Goal: Information Seeking & Learning: Learn about a topic

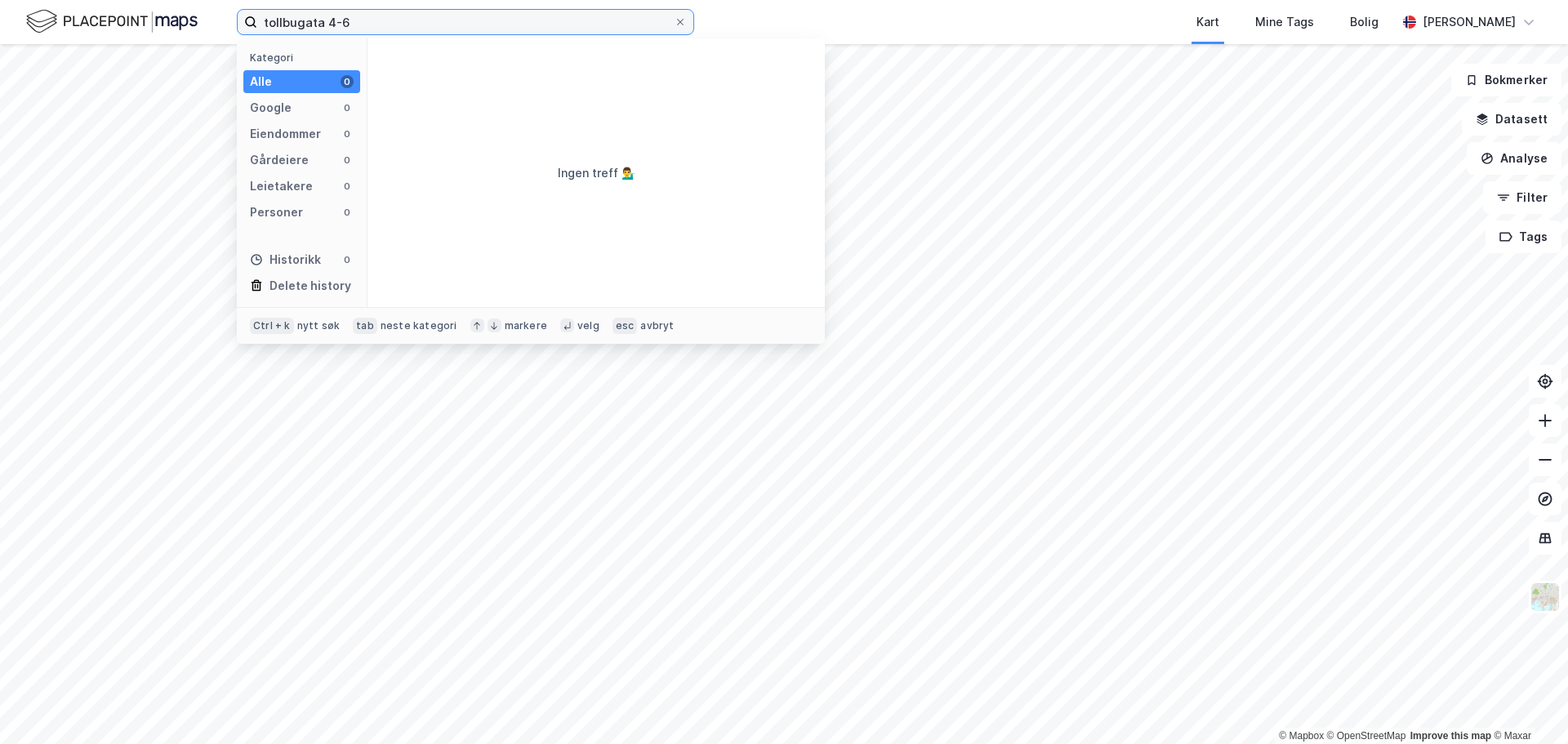
click at [439, 27] on input "tollbugata 4-6" at bounding box center [466, 22] width 416 height 25
click at [359, 24] on input "tollbugata 4" at bounding box center [466, 22] width 416 height 25
type input "tollbugata"
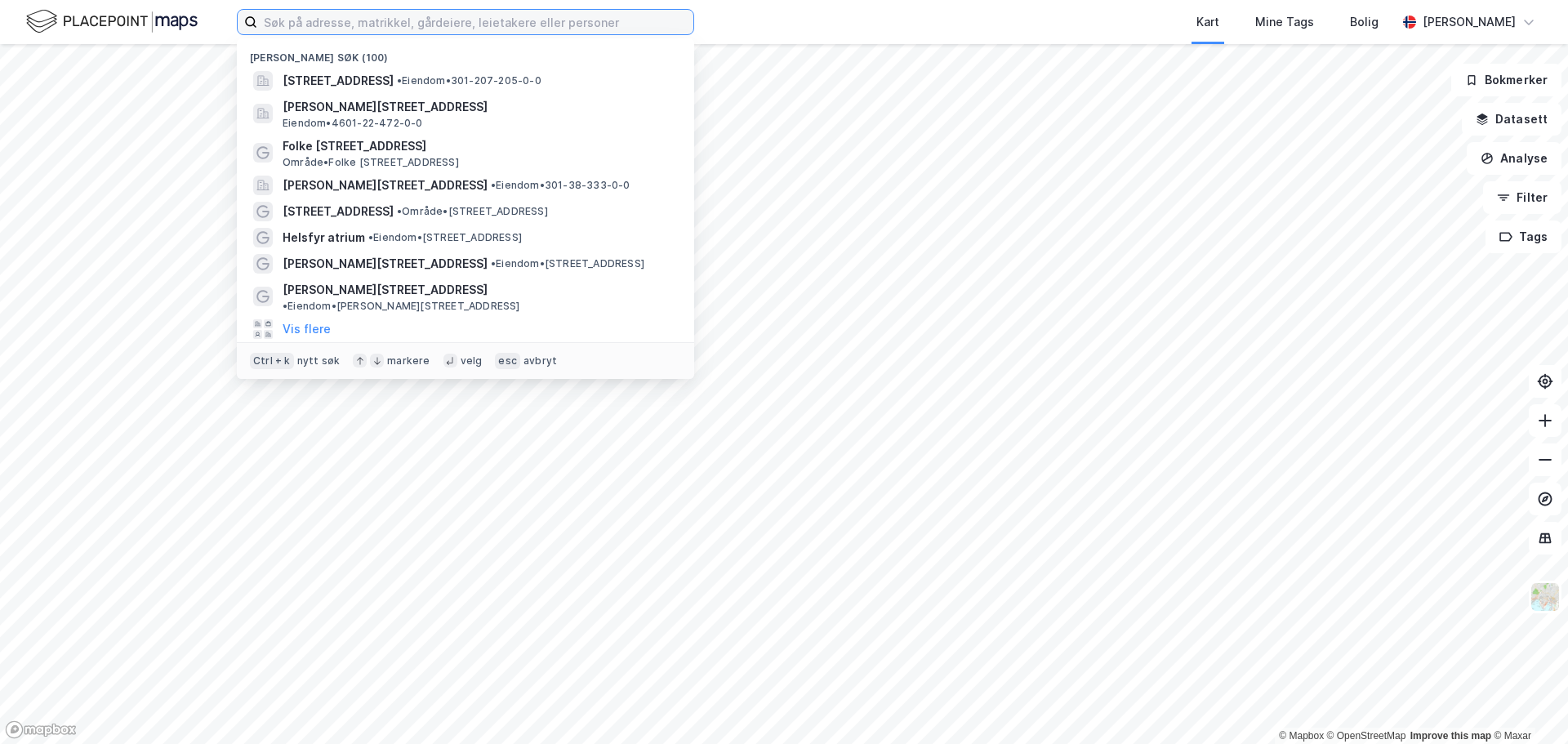
click at [414, 20] on input at bounding box center [475, 22] width 436 height 25
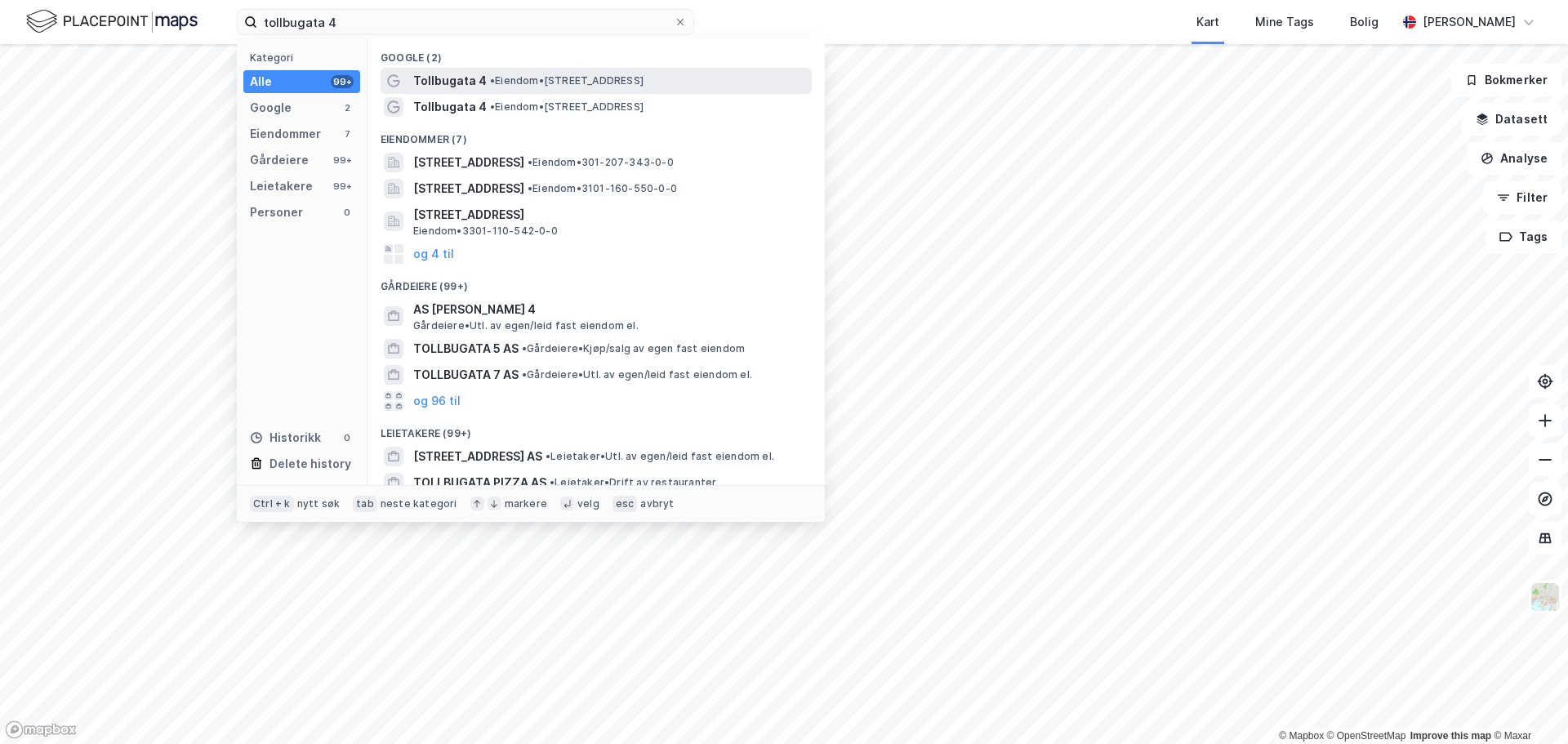
click at [562, 79] on span "• Eiendom • Tollbugata 4, 0152 Oslo" at bounding box center [566, 80] width 153 height 13
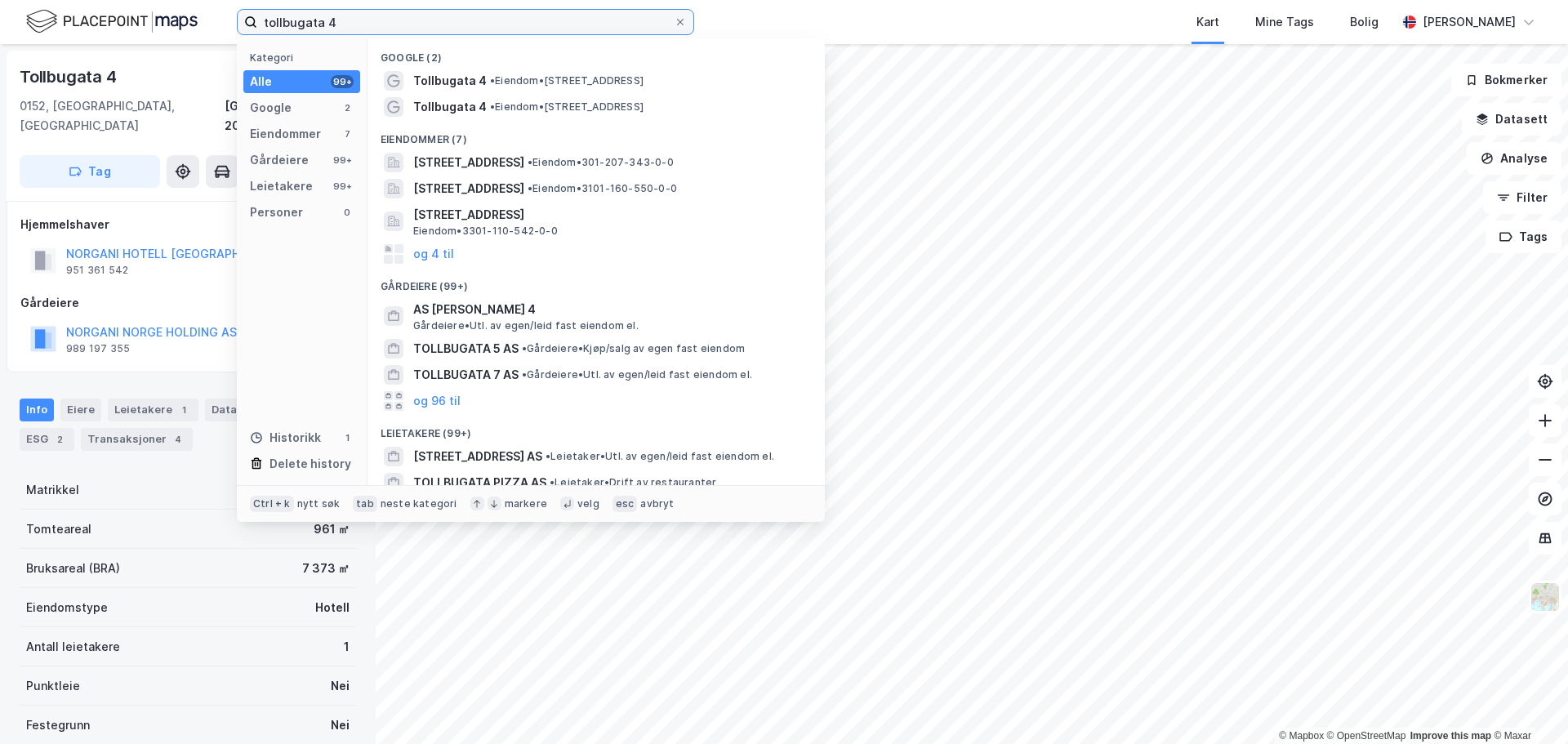
click at [442, 11] on input "tollbugata 4" at bounding box center [466, 22] width 416 height 25
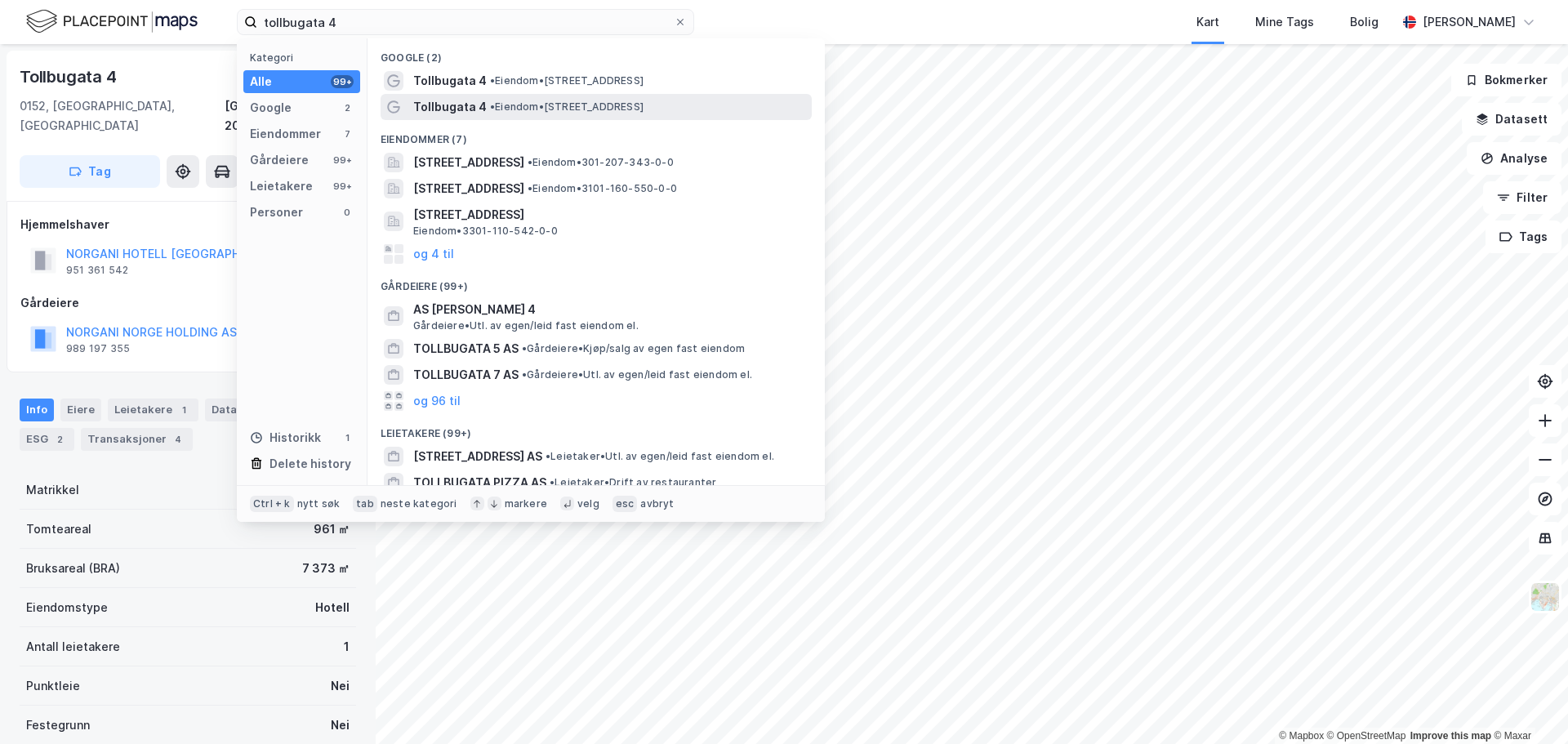
click at [463, 103] on span "Tollbugata 4" at bounding box center [449, 106] width 73 height 19
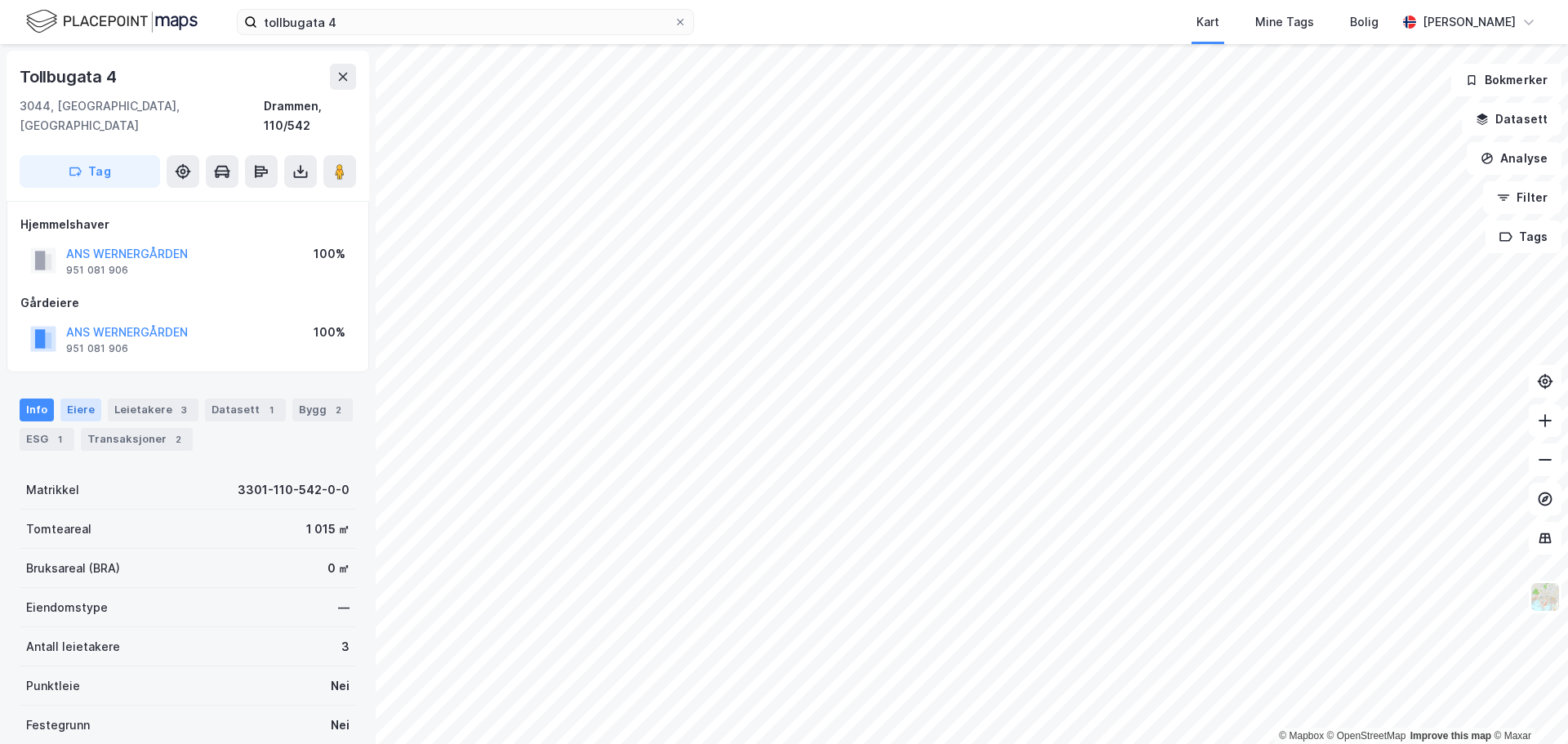
click at [89, 398] on div "Eiere" at bounding box center [80, 409] width 41 height 23
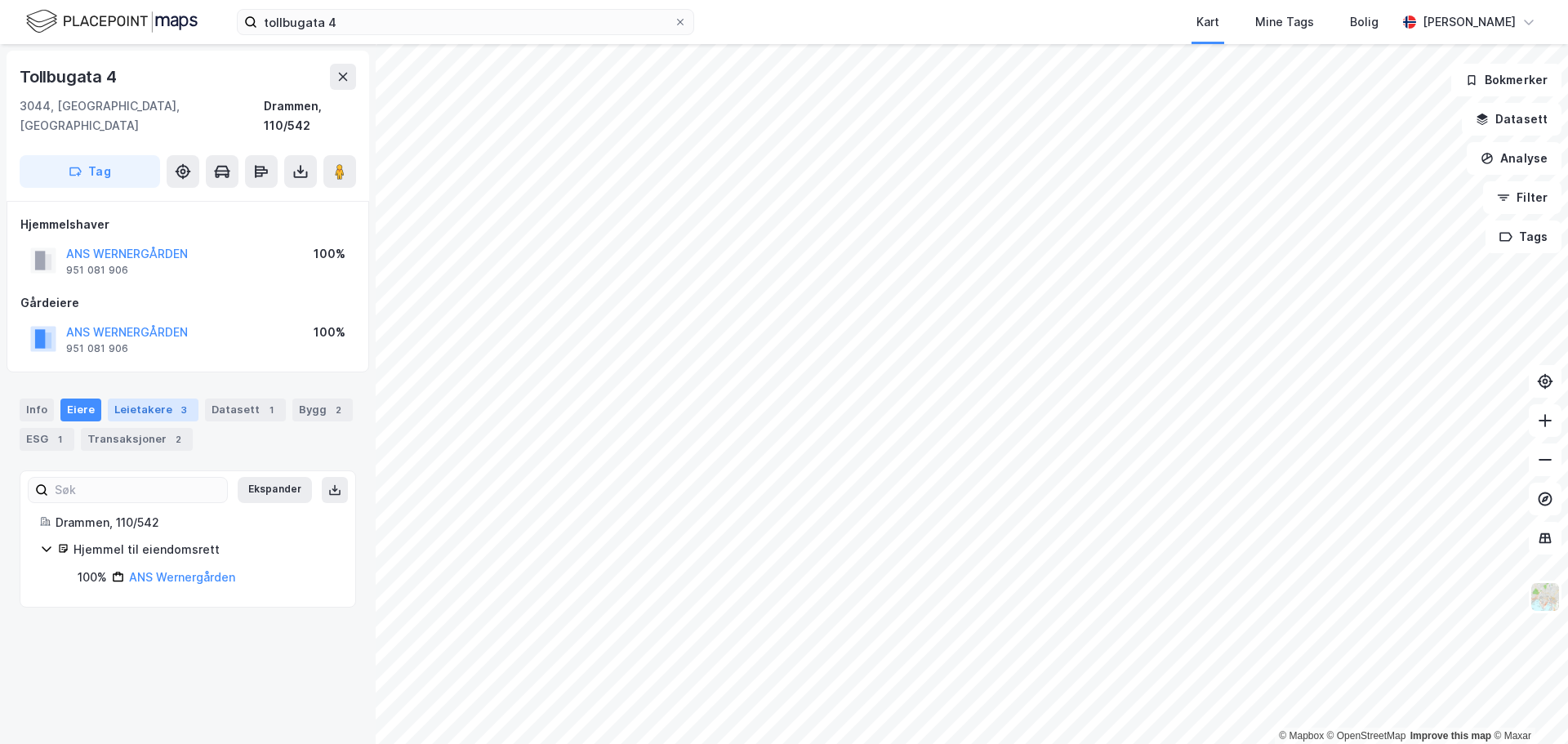
click at [143, 398] on div "Leietakere 3" at bounding box center [153, 409] width 90 height 23
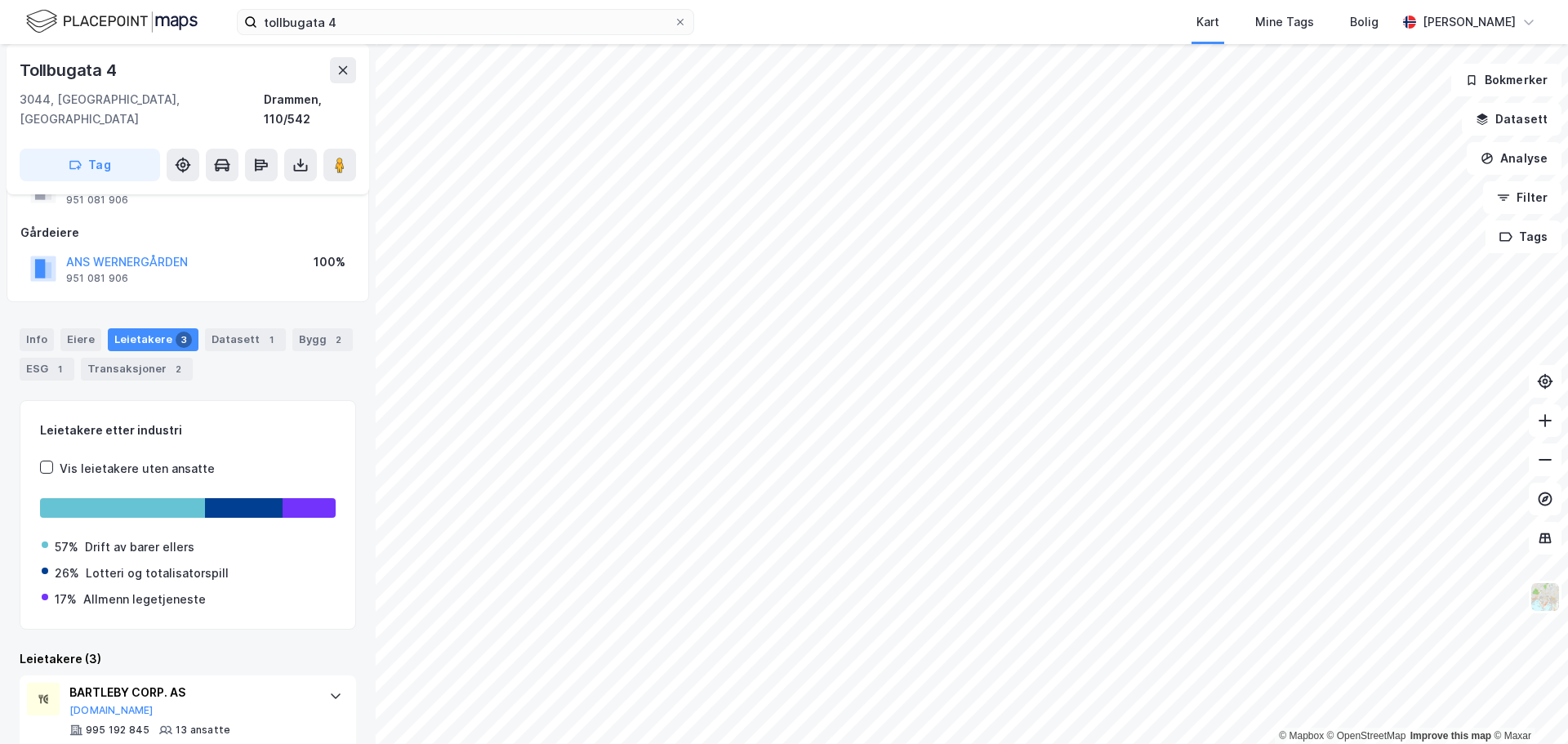
scroll to position [41, 0]
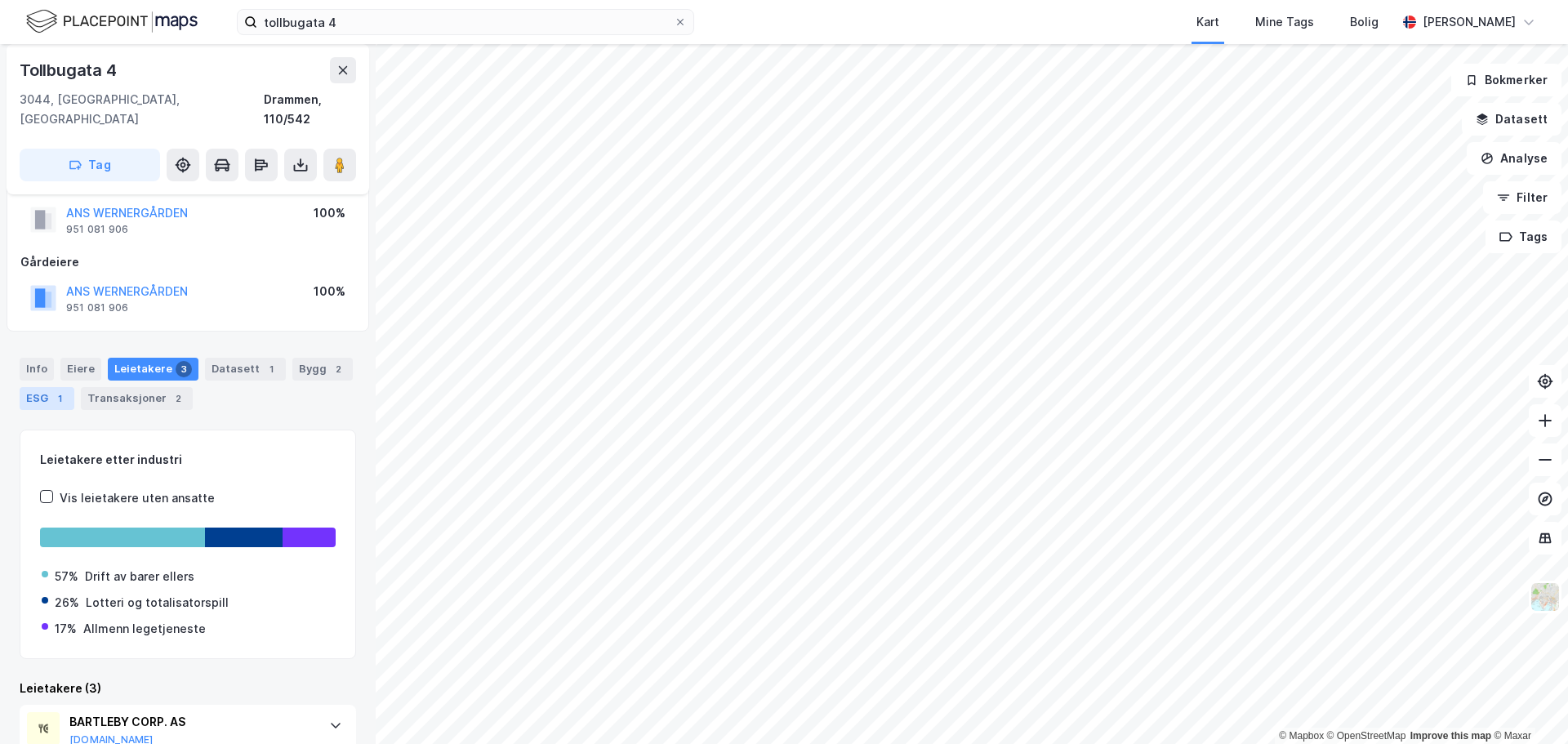
click at [56, 390] on div "1" at bounding box center [59, 398] width 16 height 16
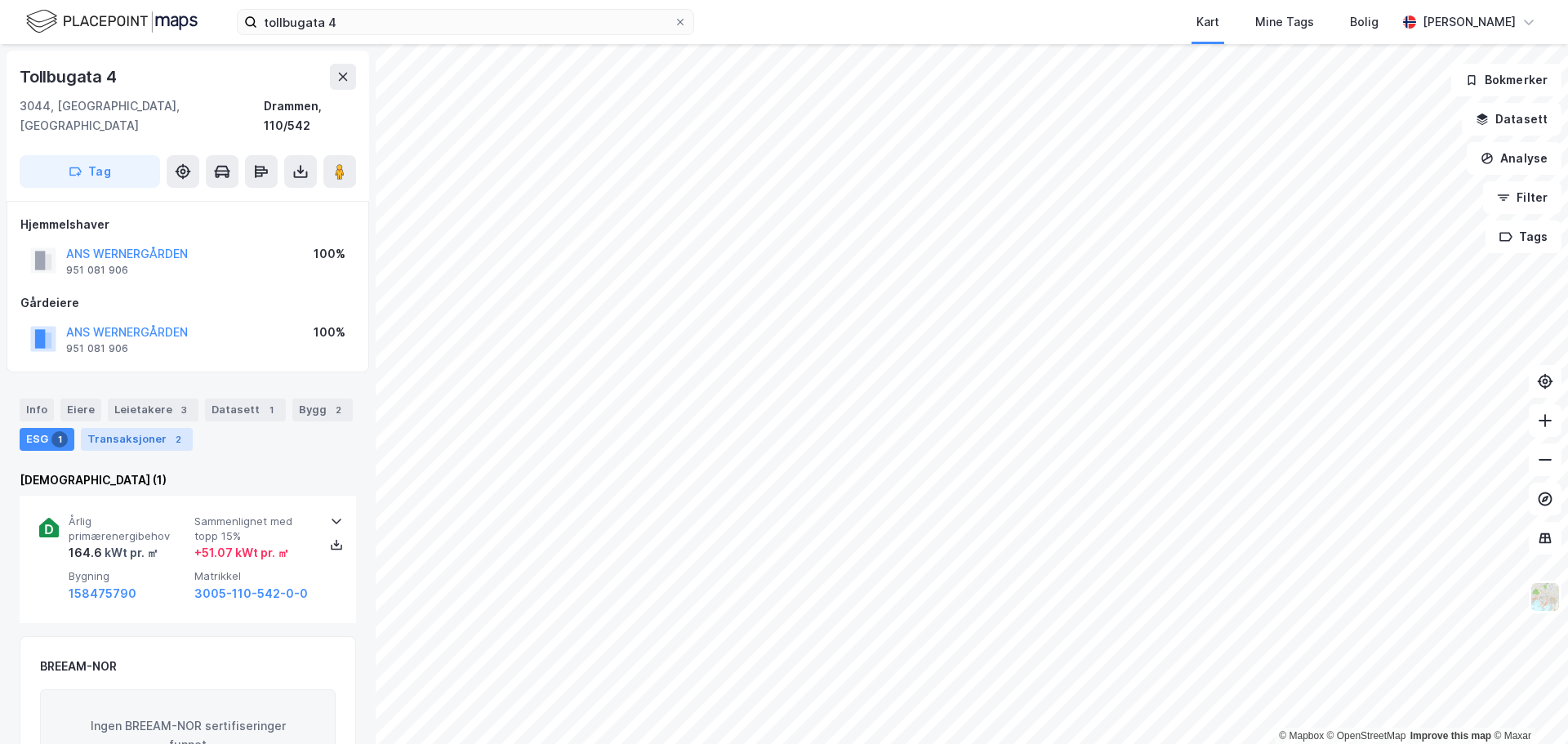
click at [125, 428] on div "Transaksjoner 2" at bounding box center [137, 439] width 111 height 23
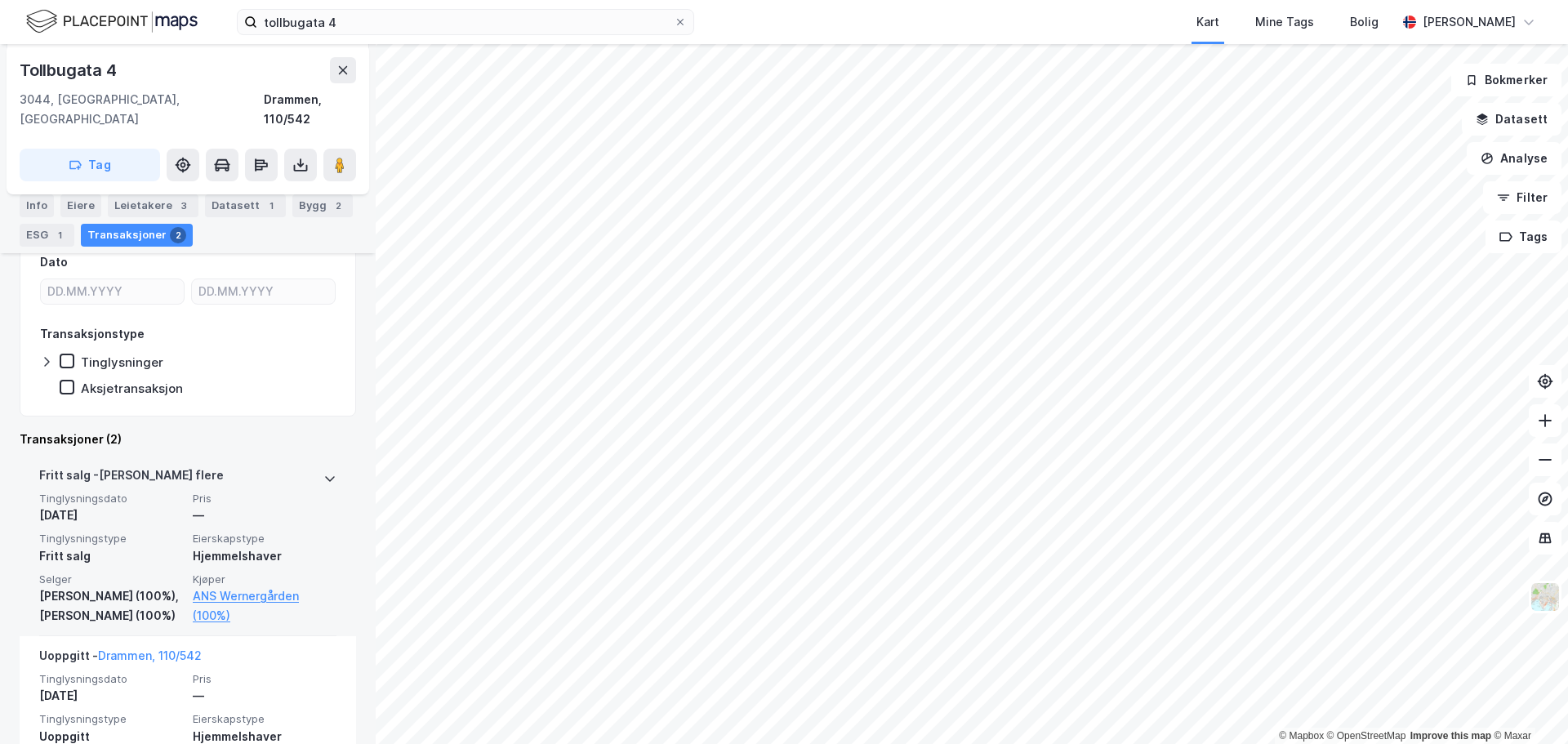
scroll to position [412, 0]
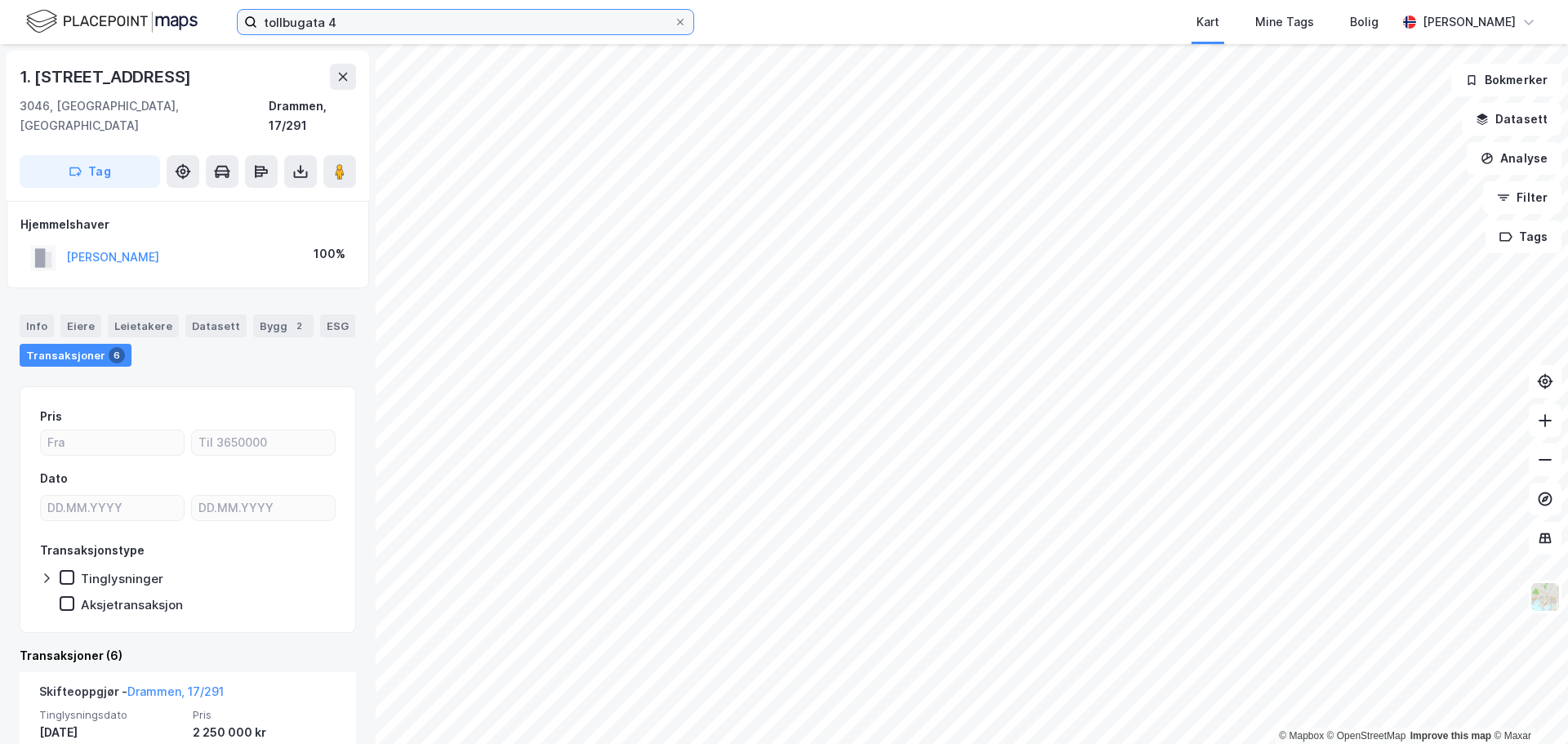
click at [641, 21] on input "tollbugata 4" at bounding box center [466, 22] width 416 height 25
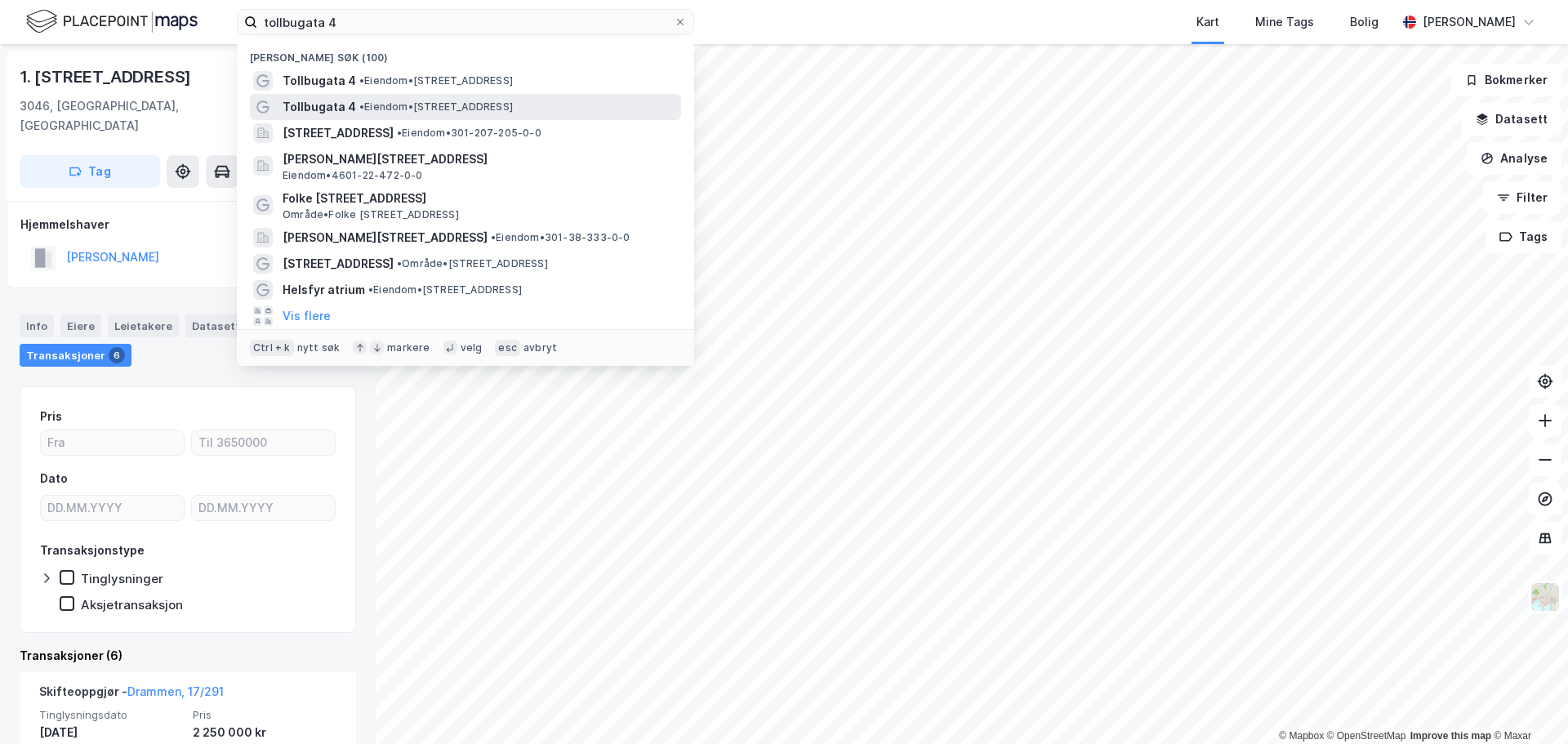
click at [559, 112] on div "Tollbugata 4 • Eiendom • Tollbugata 4, 0152 Oslo" at bounding box center [479, 106] width 395 height 19
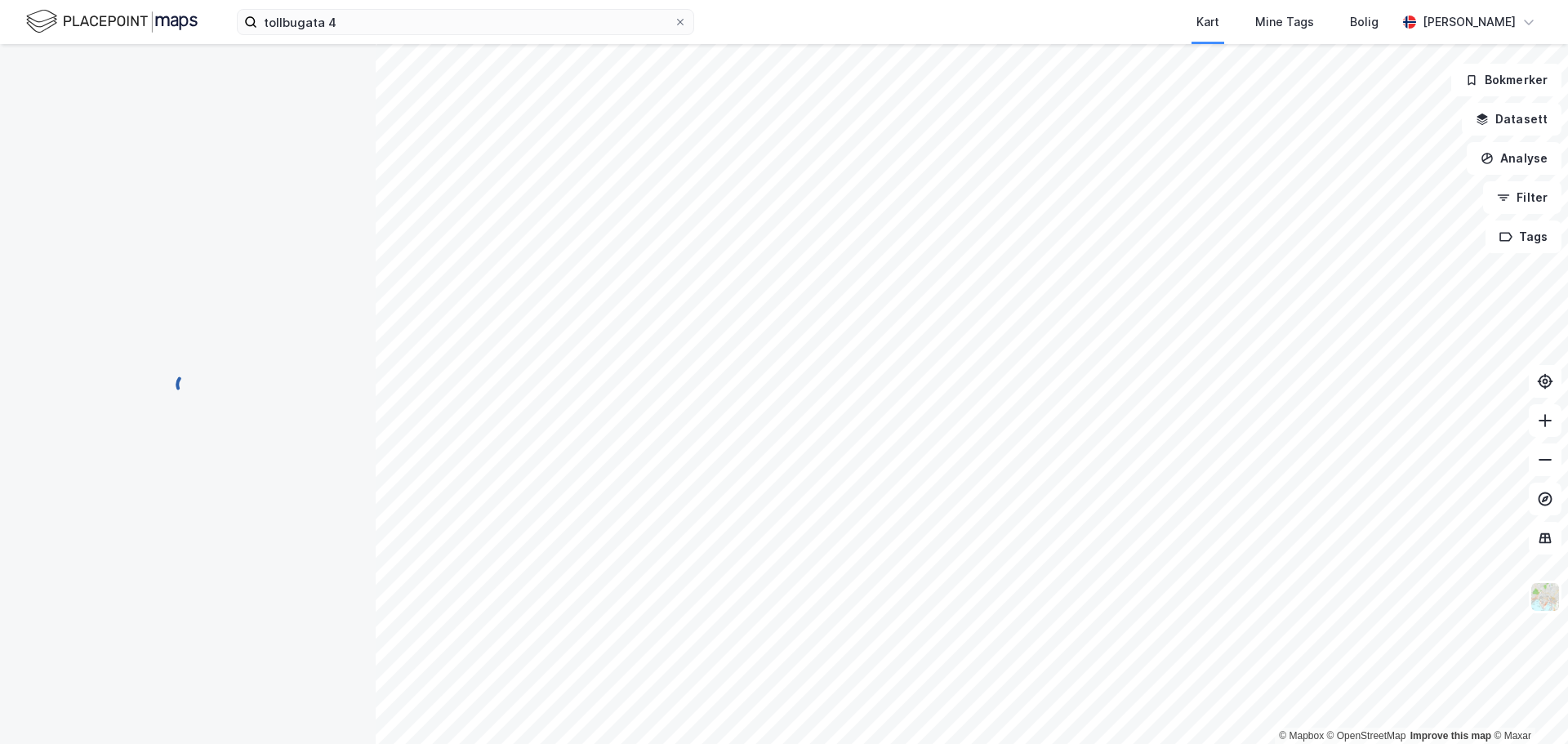
scroll to position [12, 0]
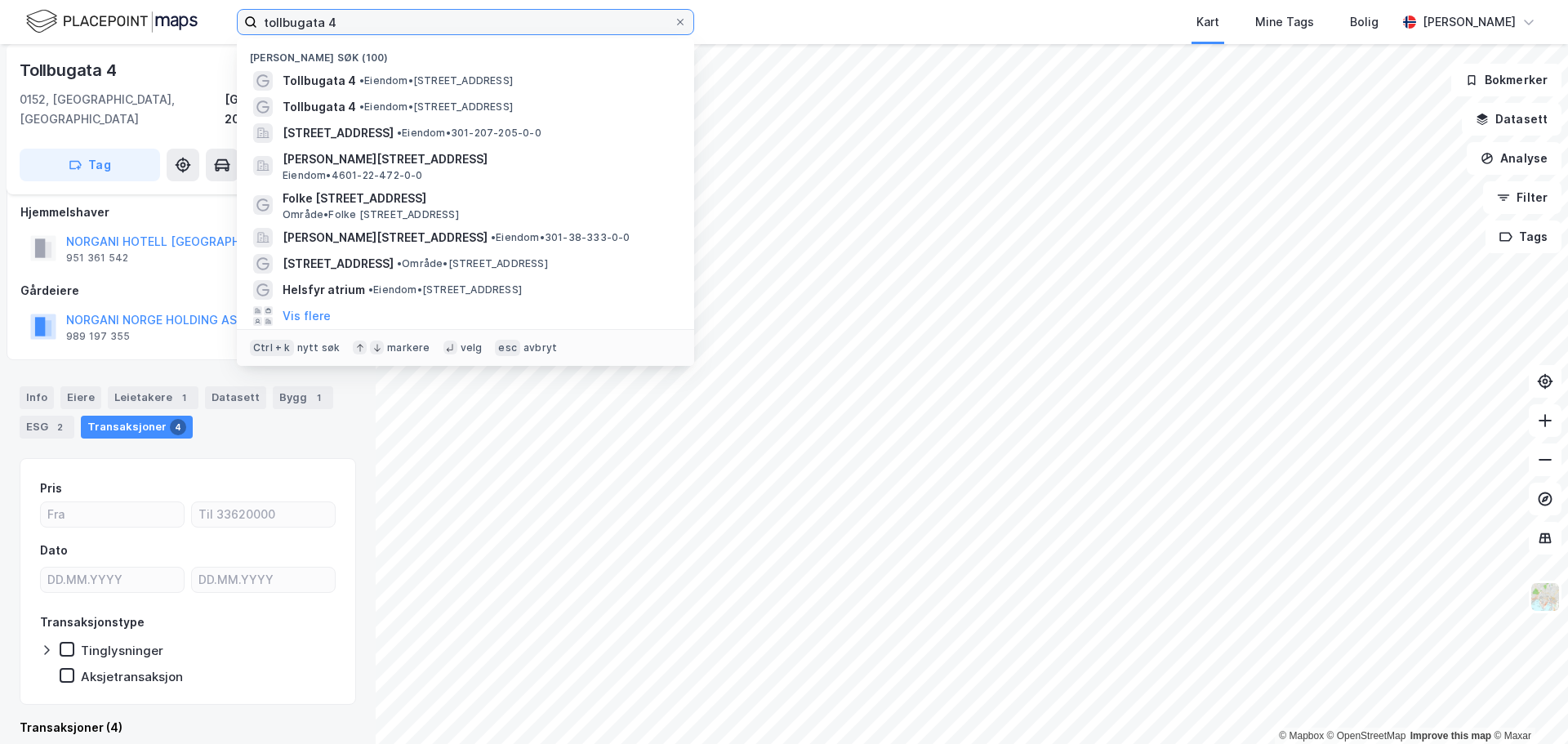
drag, startPoint x: 462, startPoint y: 19, endPoint x: 222, endPoint y: 58, distance: 243.1
click at [227, 58] on div "tollbugata 4 Nylige søk (100) Tollbugata 4 • Eiendom • Tollbugata 4, 0152 Oslo …" at bounding box center [784, 372] width 1568 height 744
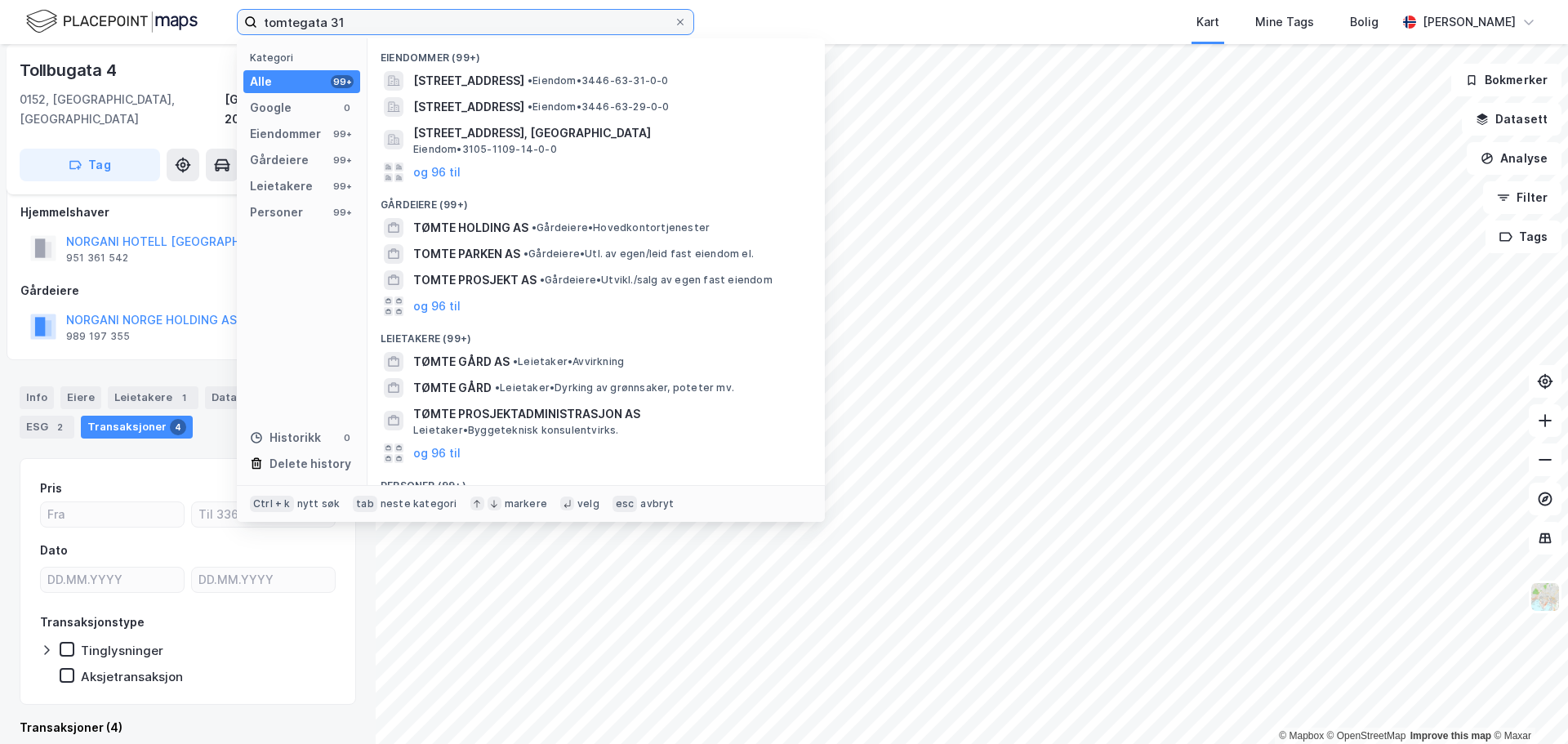
type input "tomtegata 31"
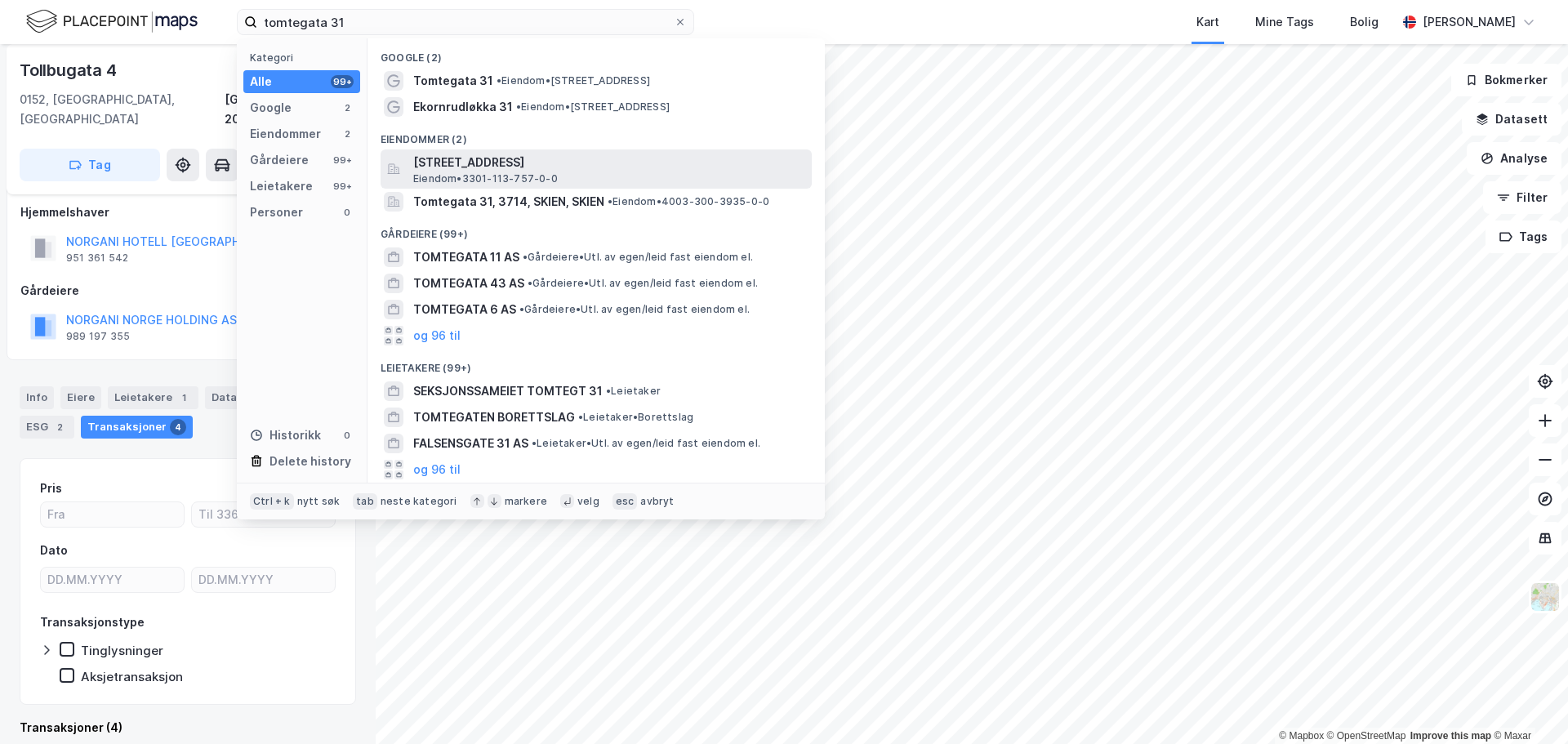
click at [600, 158] on span "Tomtegata 31, 3012, DRAMMEN, DRAMMEN" at bounding box center [608, 162] width 392 height 19
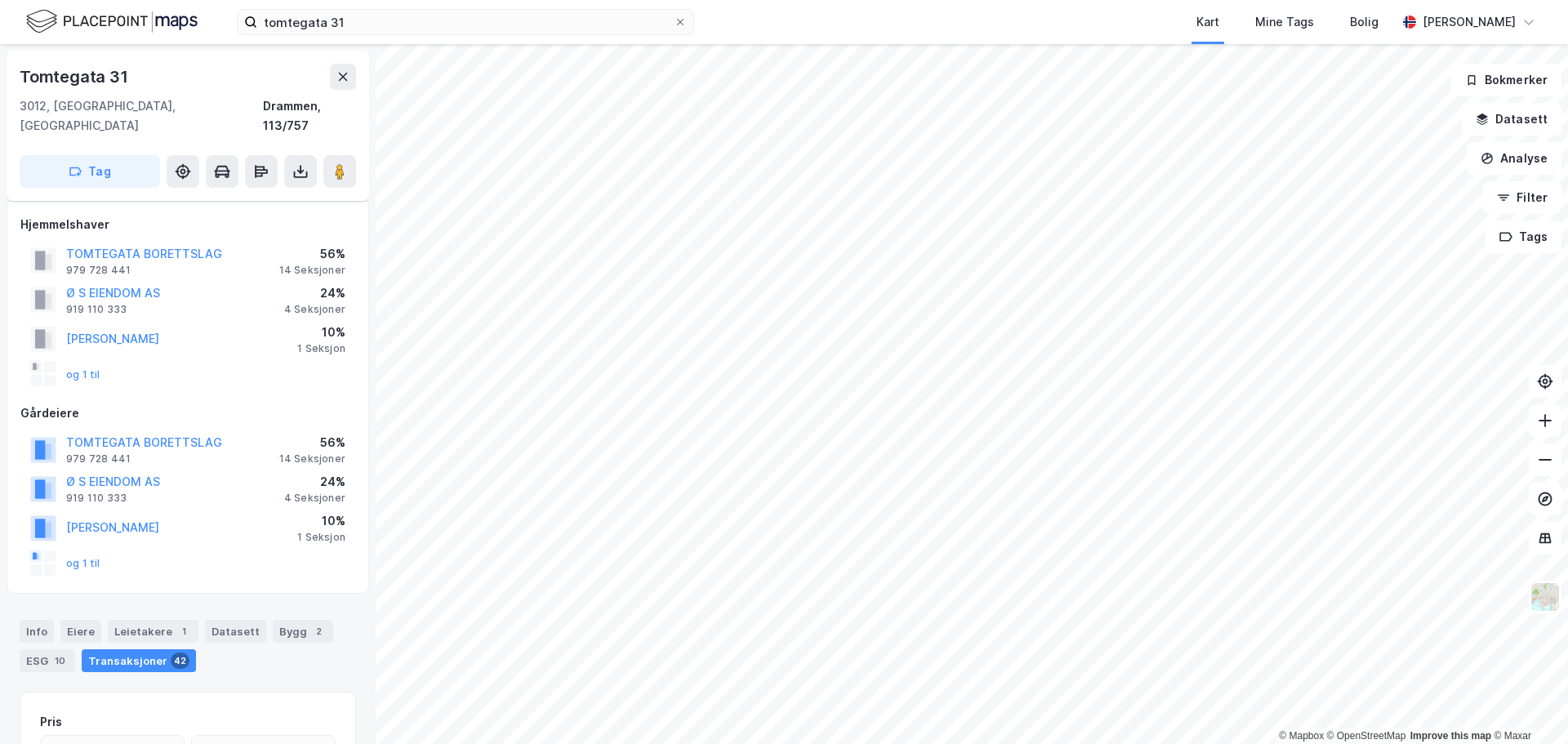
scroll to position [12, 0]
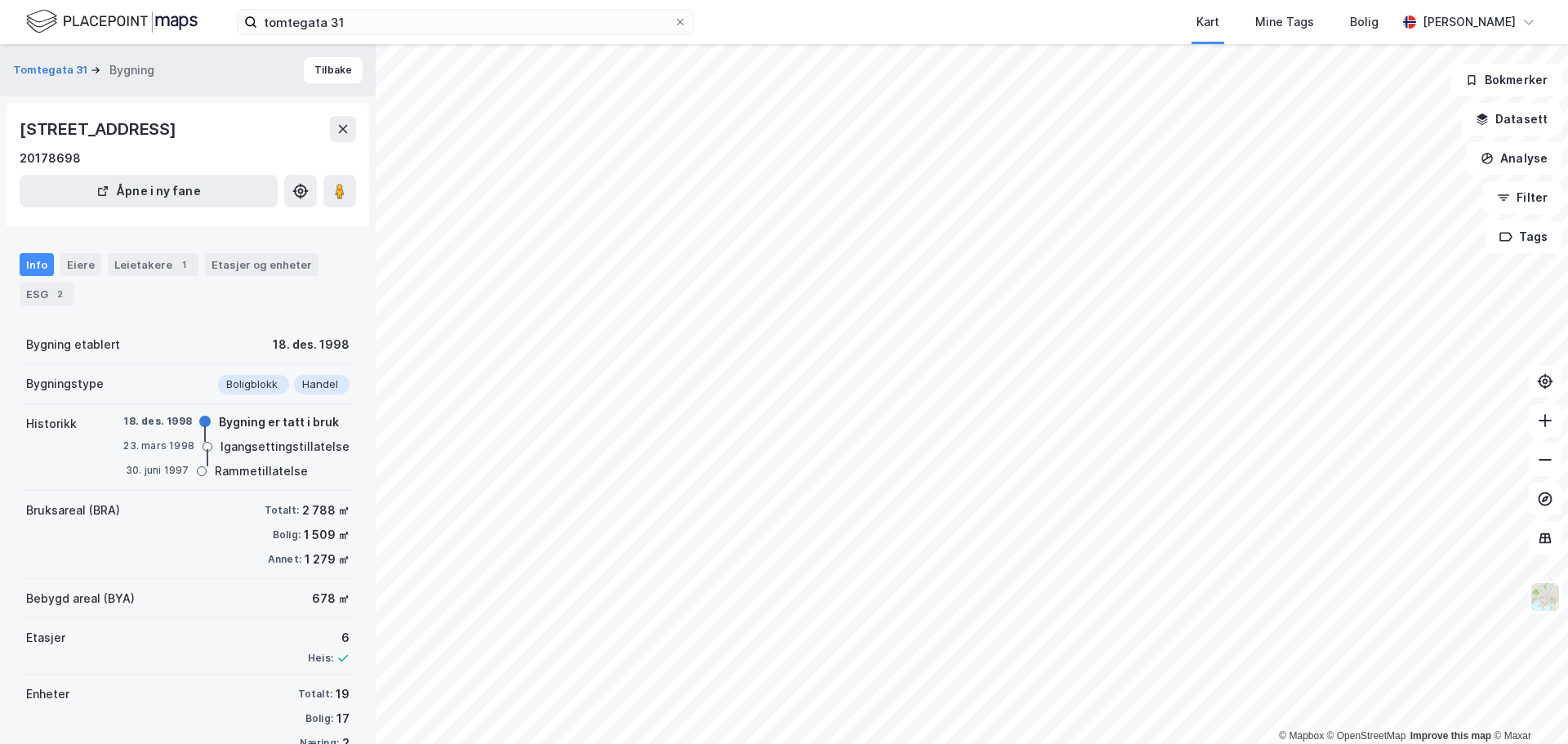
scroll to position [12, 0]
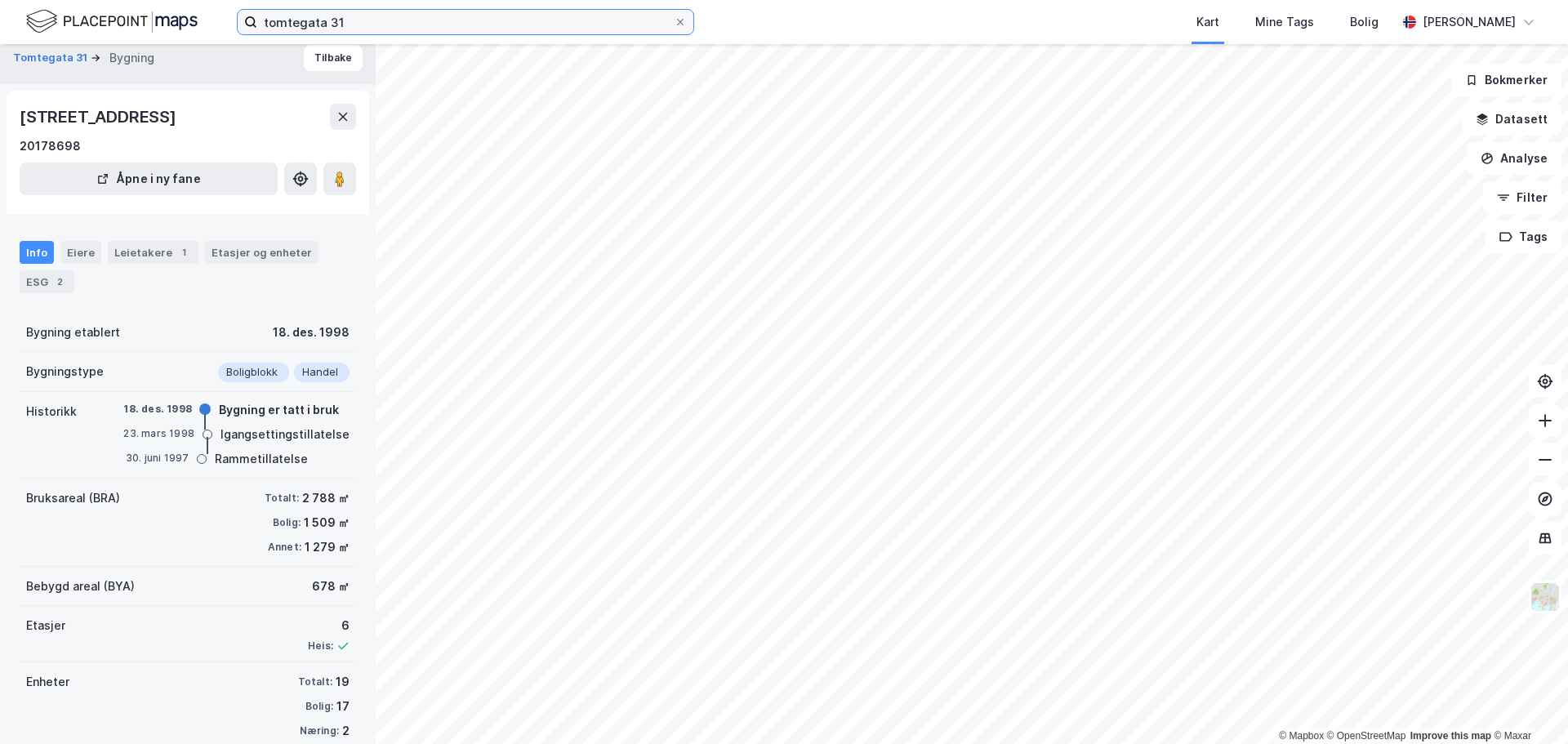
click at [577, 12] on input "tomtegata 31" at bounding box center [466, 22] width 416 height 25
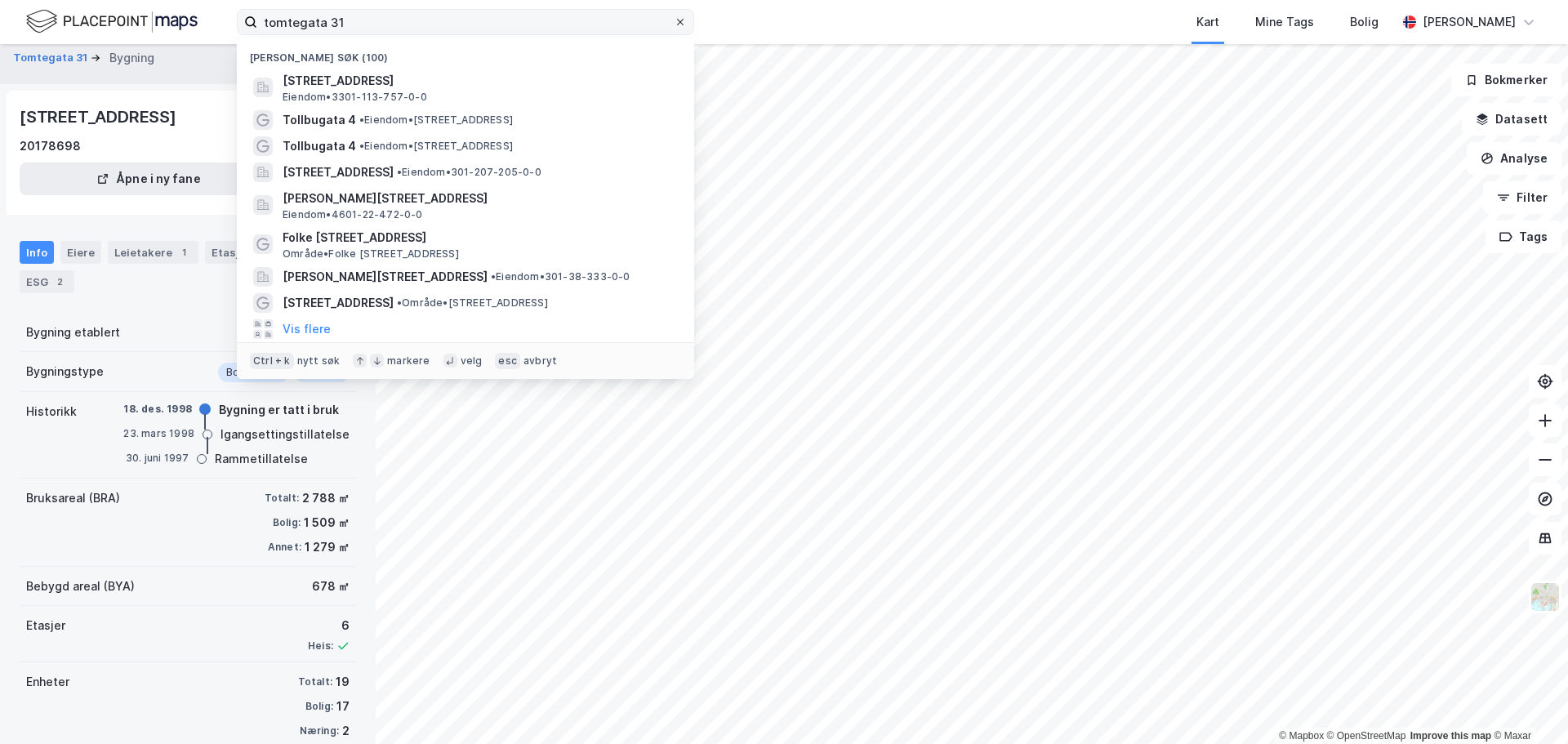
click at [682, 26] on icon at bounding box center [679, 22] width 10 height 10
click at [674, 26] on input "tomtegata 31" at bounding box center [466, 22] width 416 height 25
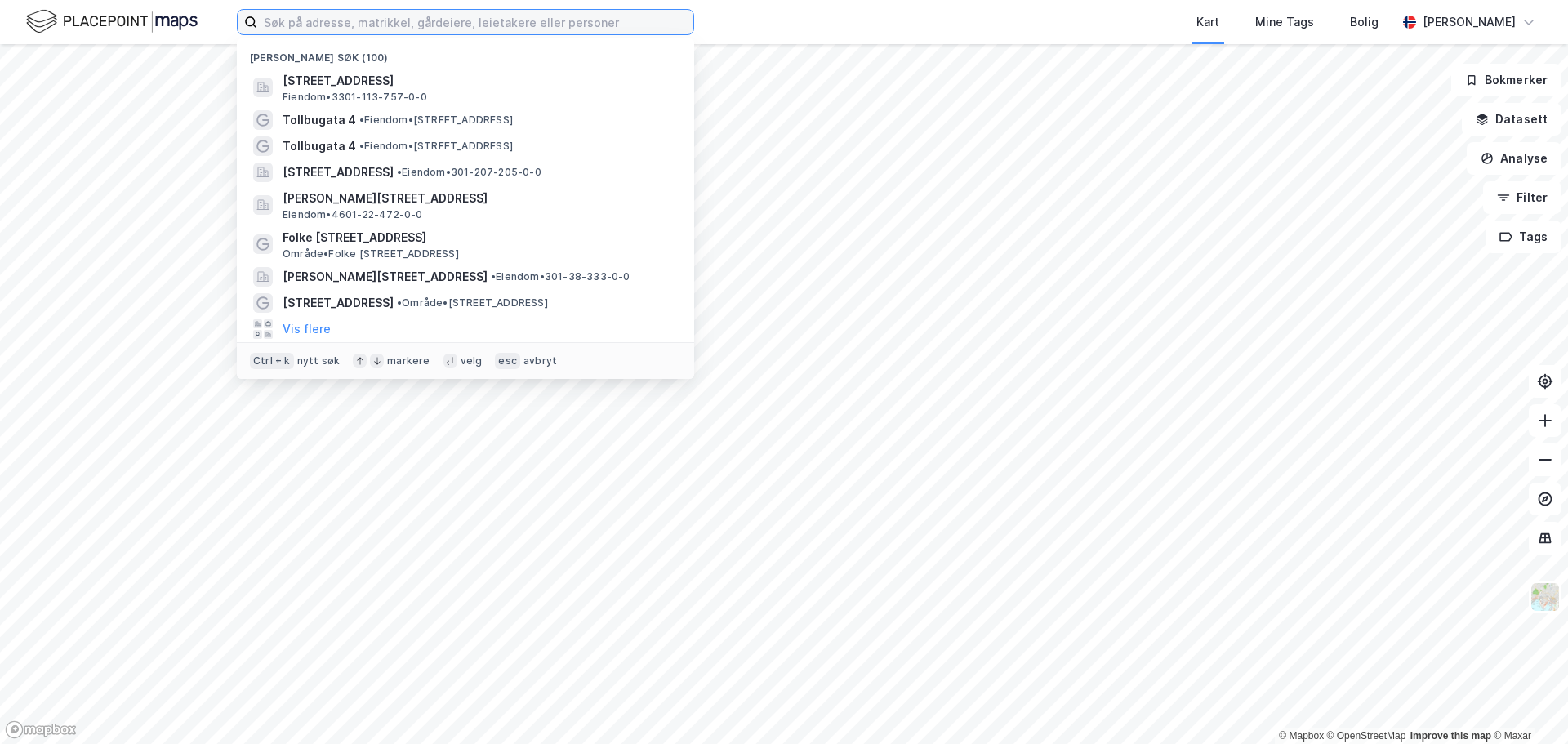
paste input "3301-110-542"
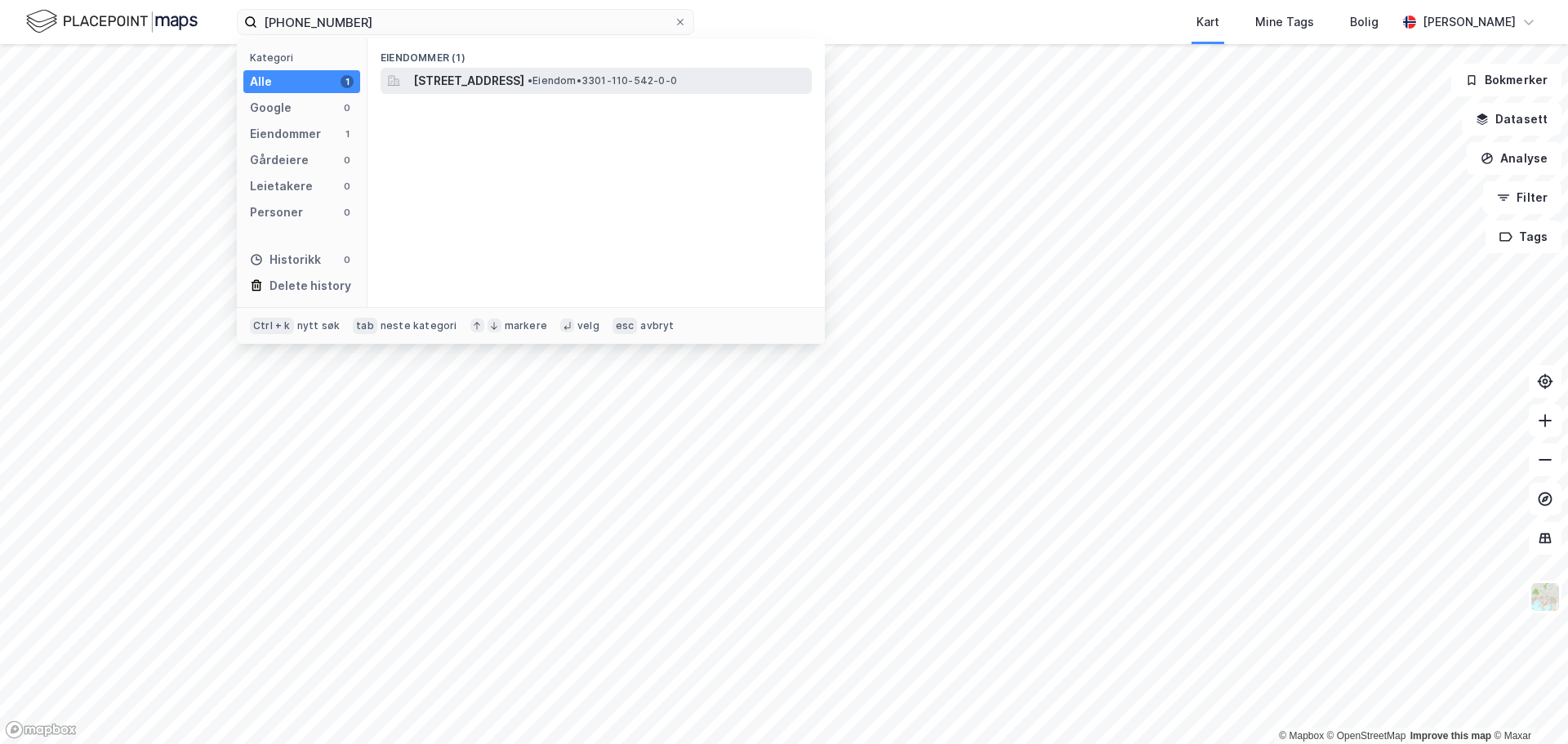
click at [524, 79] on span "Tollbugata 4, 3044, DRAMMEN, DRAMMEN" at bounding box center [468, 80] width 111 height 19
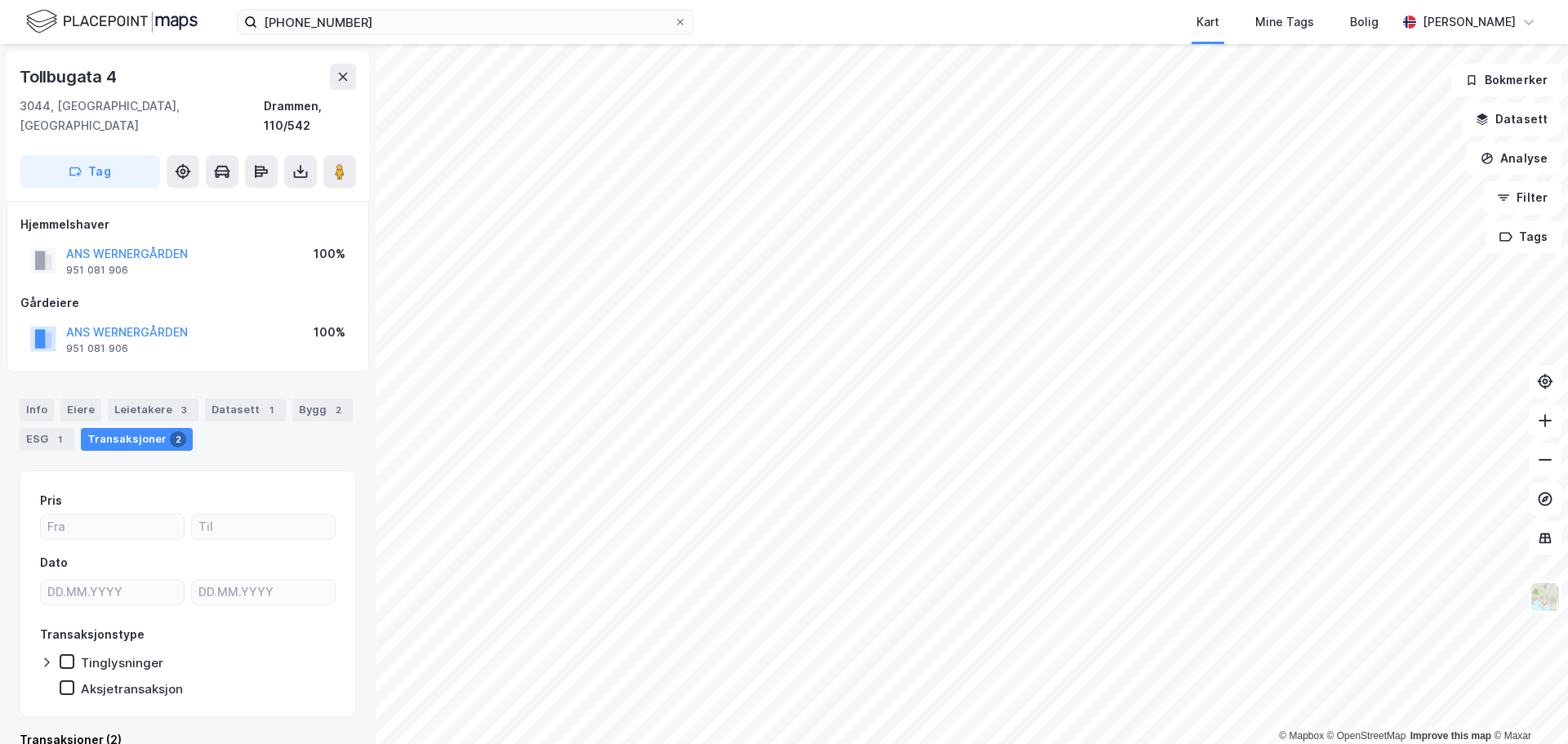
scroll to position [12, 0]
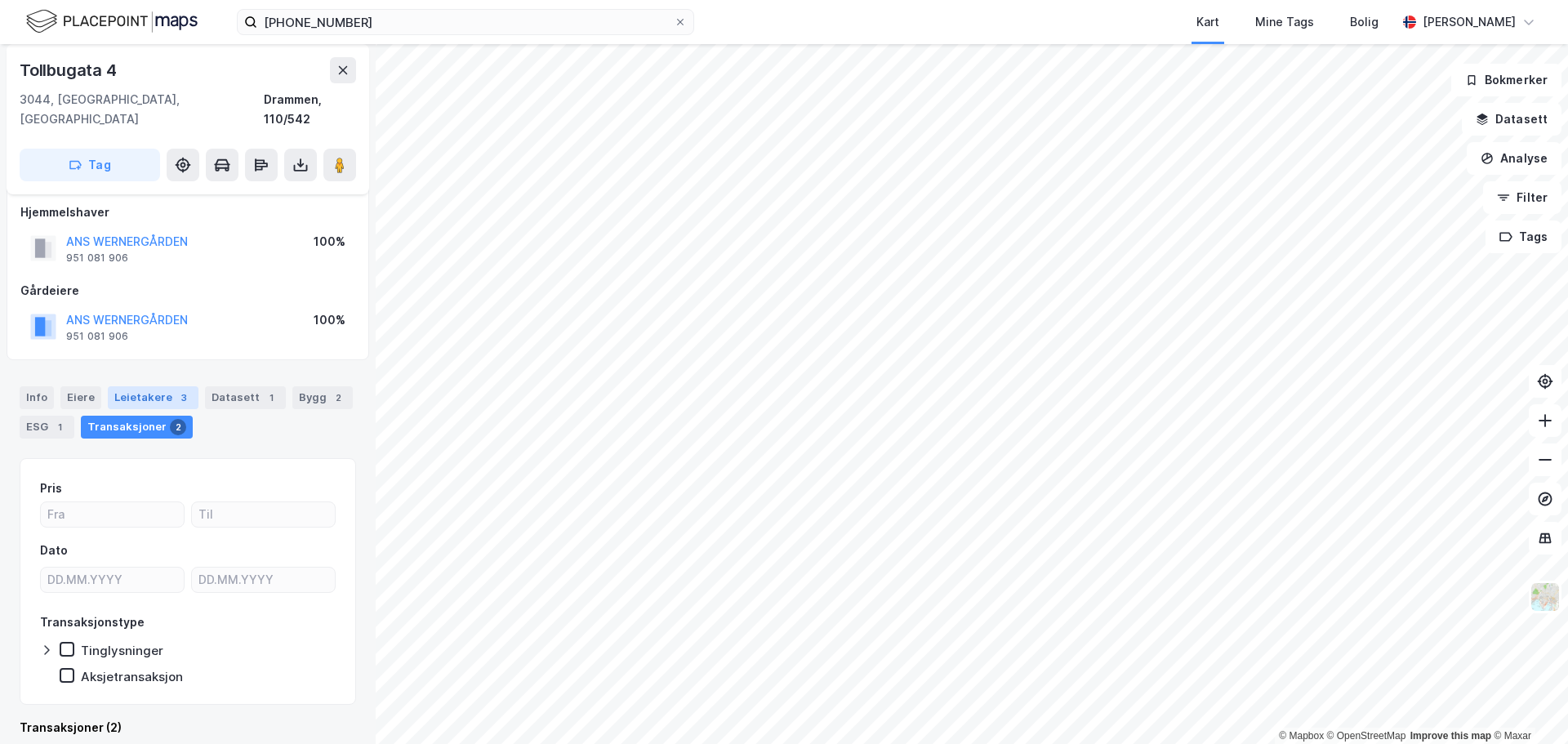
click at [156, 386] on div "Leietakere 3" at bounding box center [153, 397] width 90 height 23
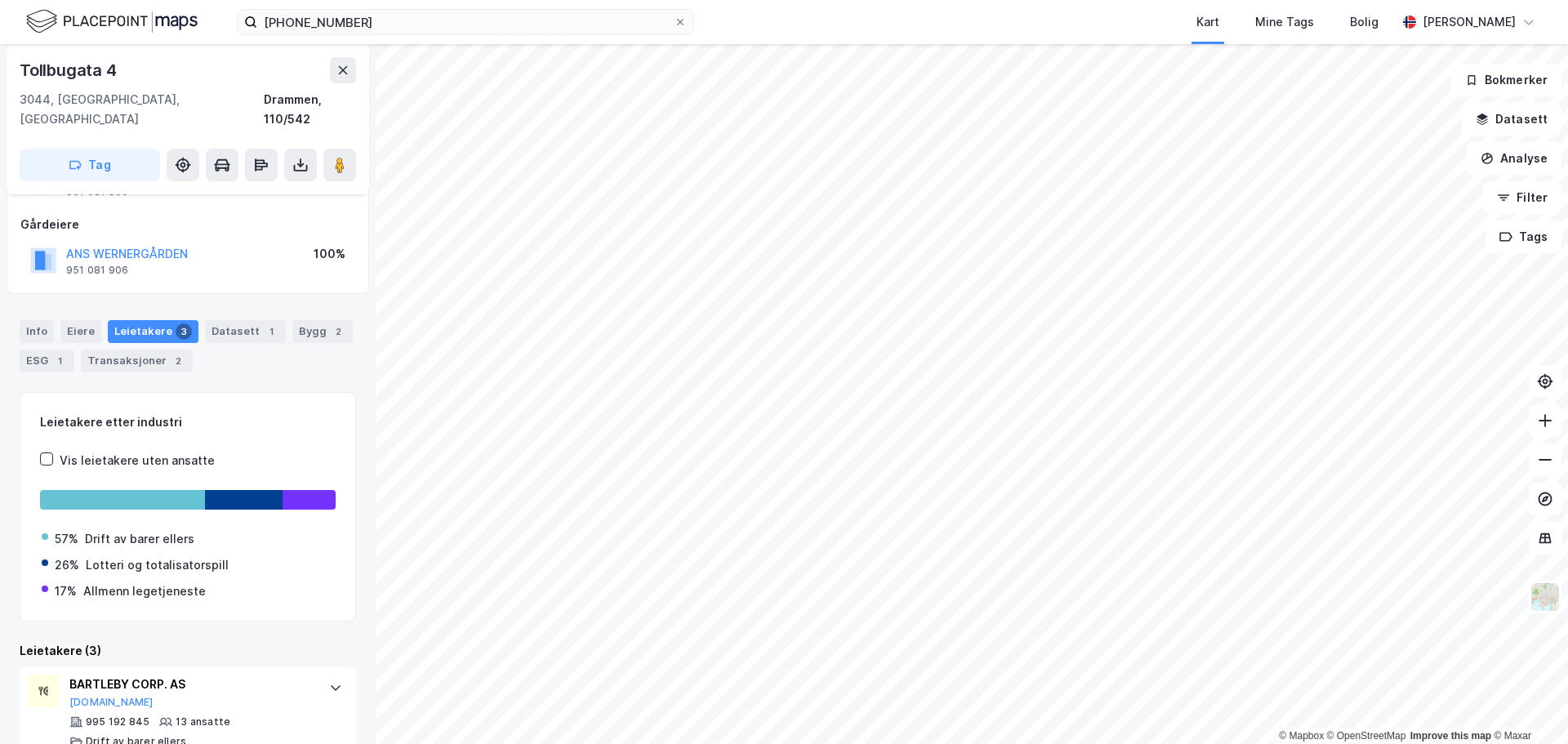
scroll to position [41, 0]
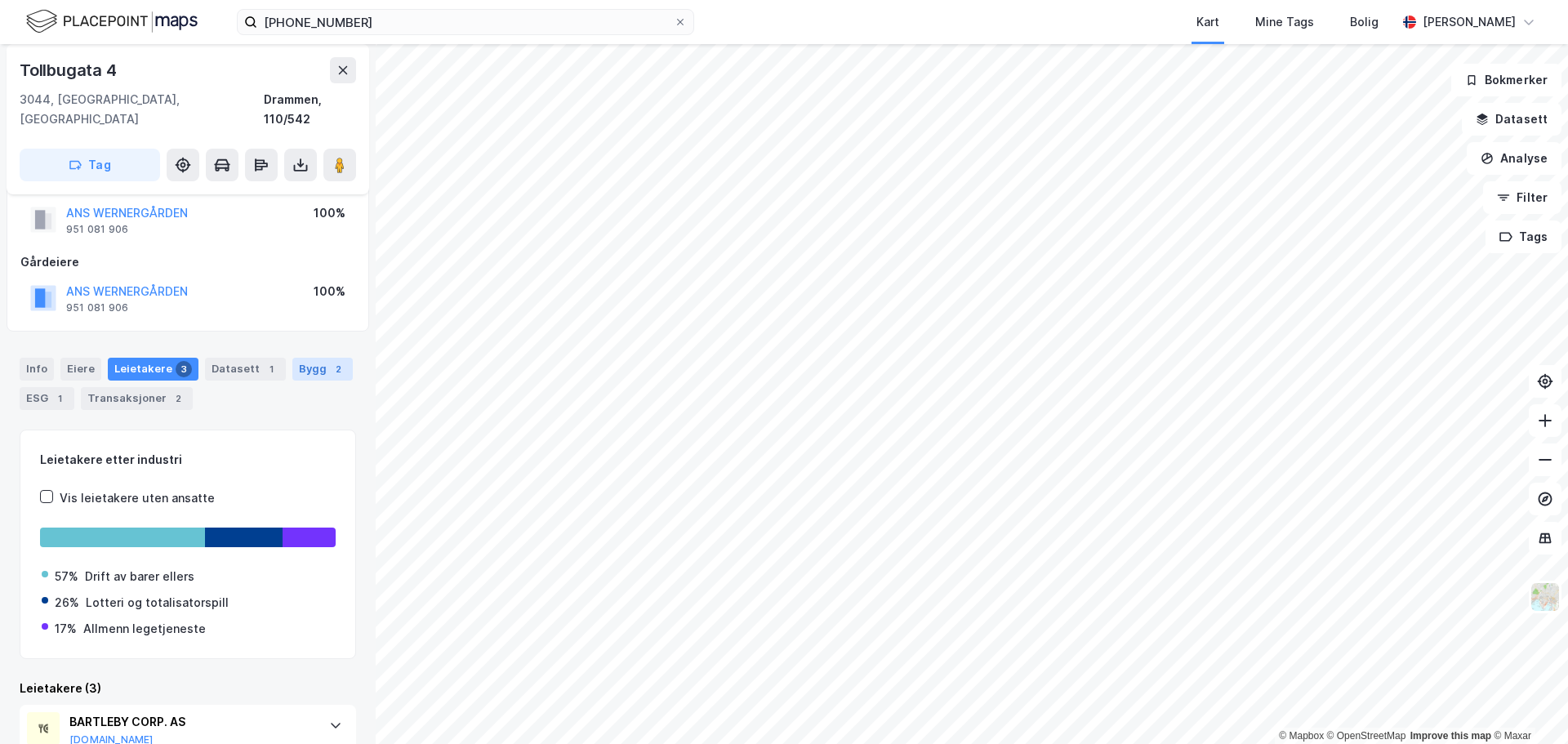
click at [333, 358] on div "Bygg 2" at bounding box center [322, 369] width 60 height 23
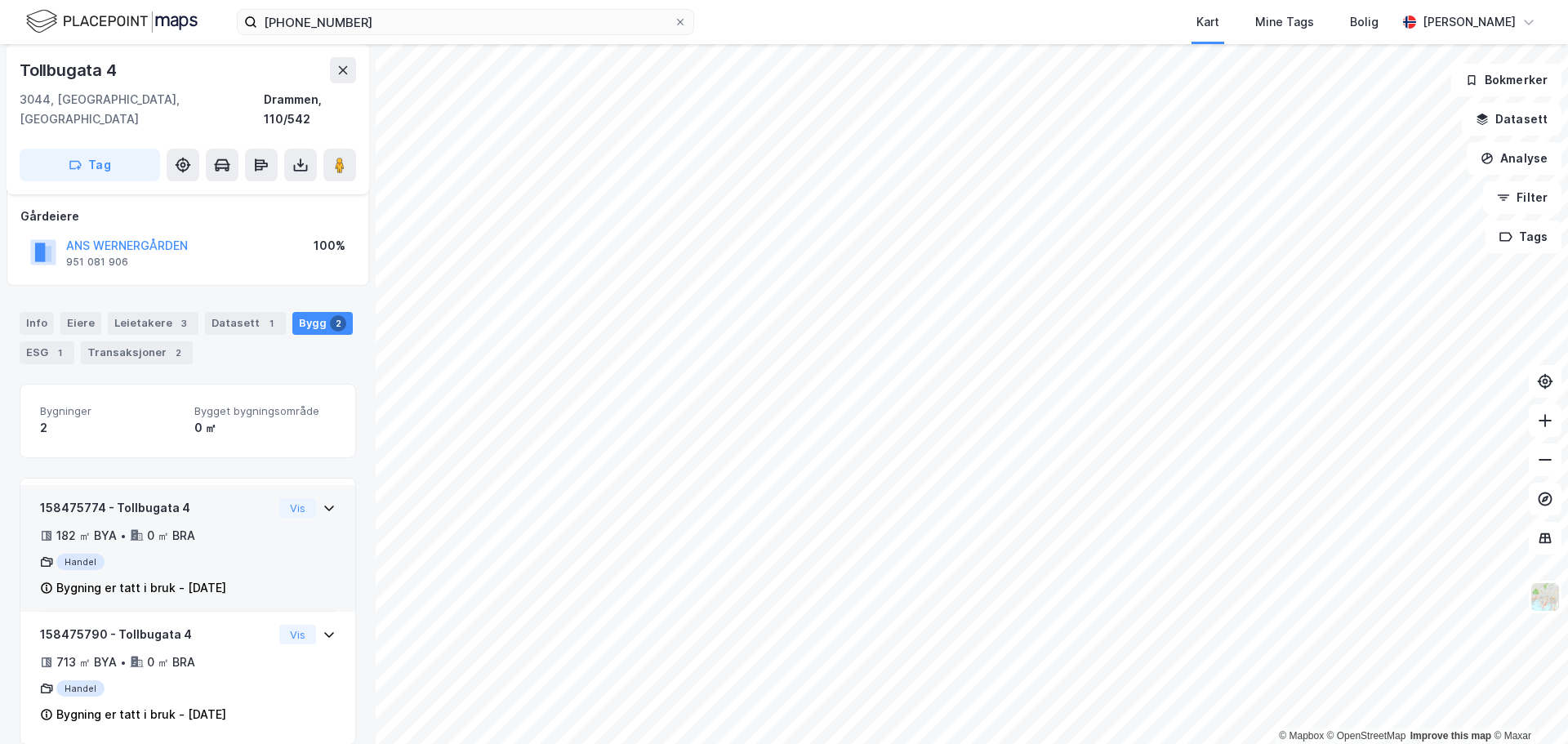
scroll to position [88, 0]
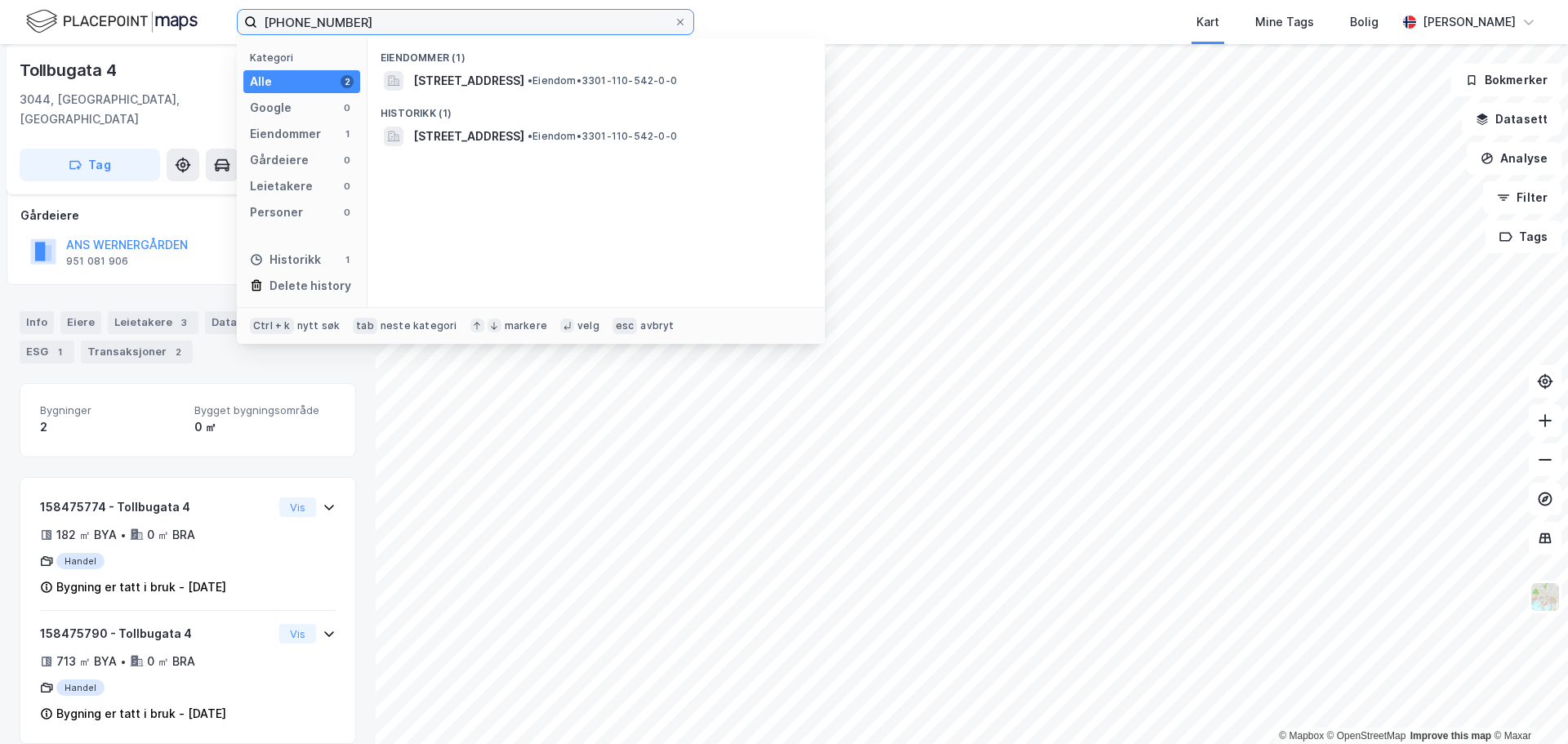
drag, startPoint x: 298, startPoint y: 25, endPoint x: 212, endPoint y: 7, distance: 87.9
click at [212, 7] on div "3301-110-542 Kategori Alle 2 Google 0 Eiendommer 1 Gårdeiere 0 Leietakere 0 Per…" at bounding box center [784, 22] width 1568 height 44
type input "bragernes torg 10"
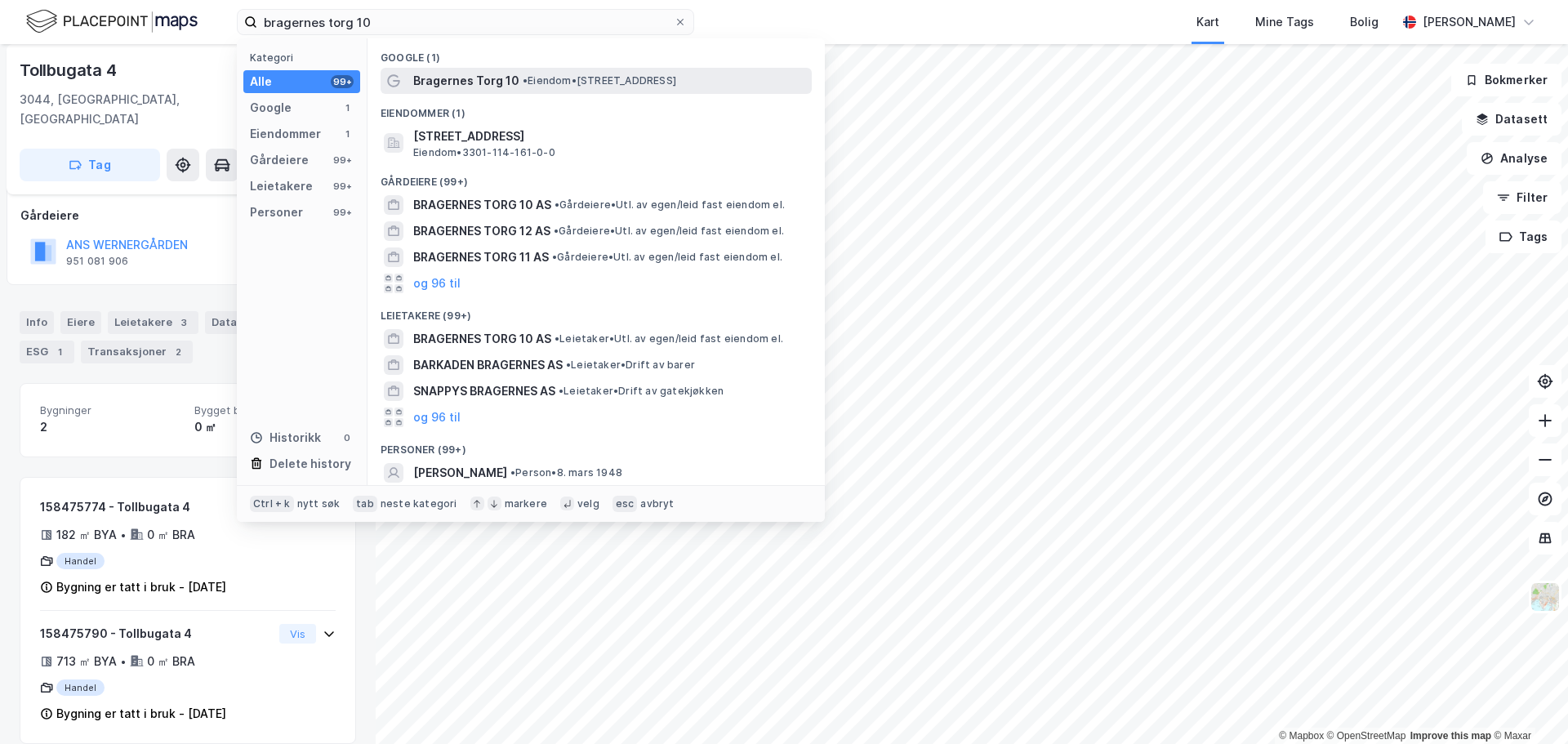
click at [505, 76] on span "Bragernes Torg 10" at bounding box center [466, 80] width 106 height 19
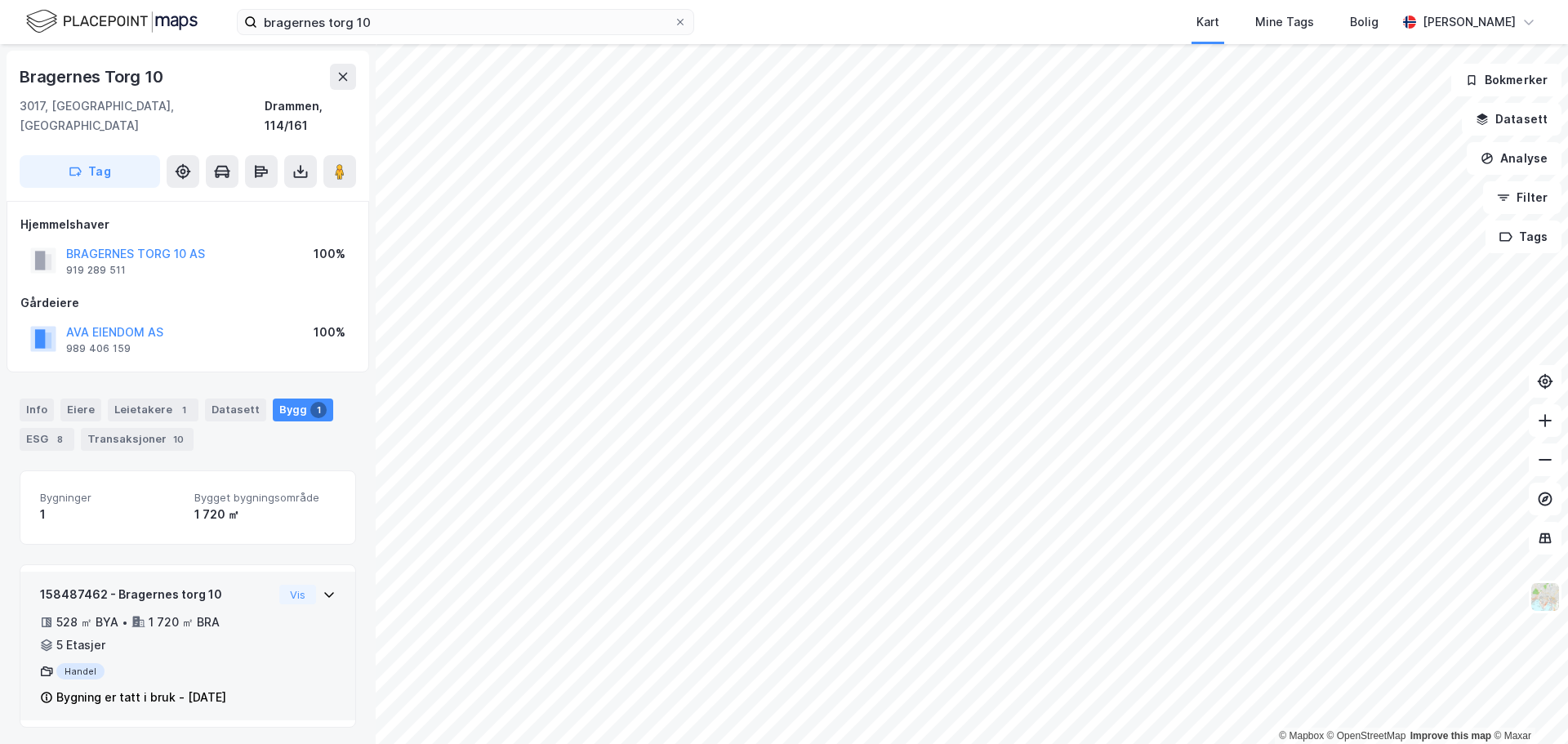
click at [322, 588] on icon at bounding box center [329, 594] width 13 height 13
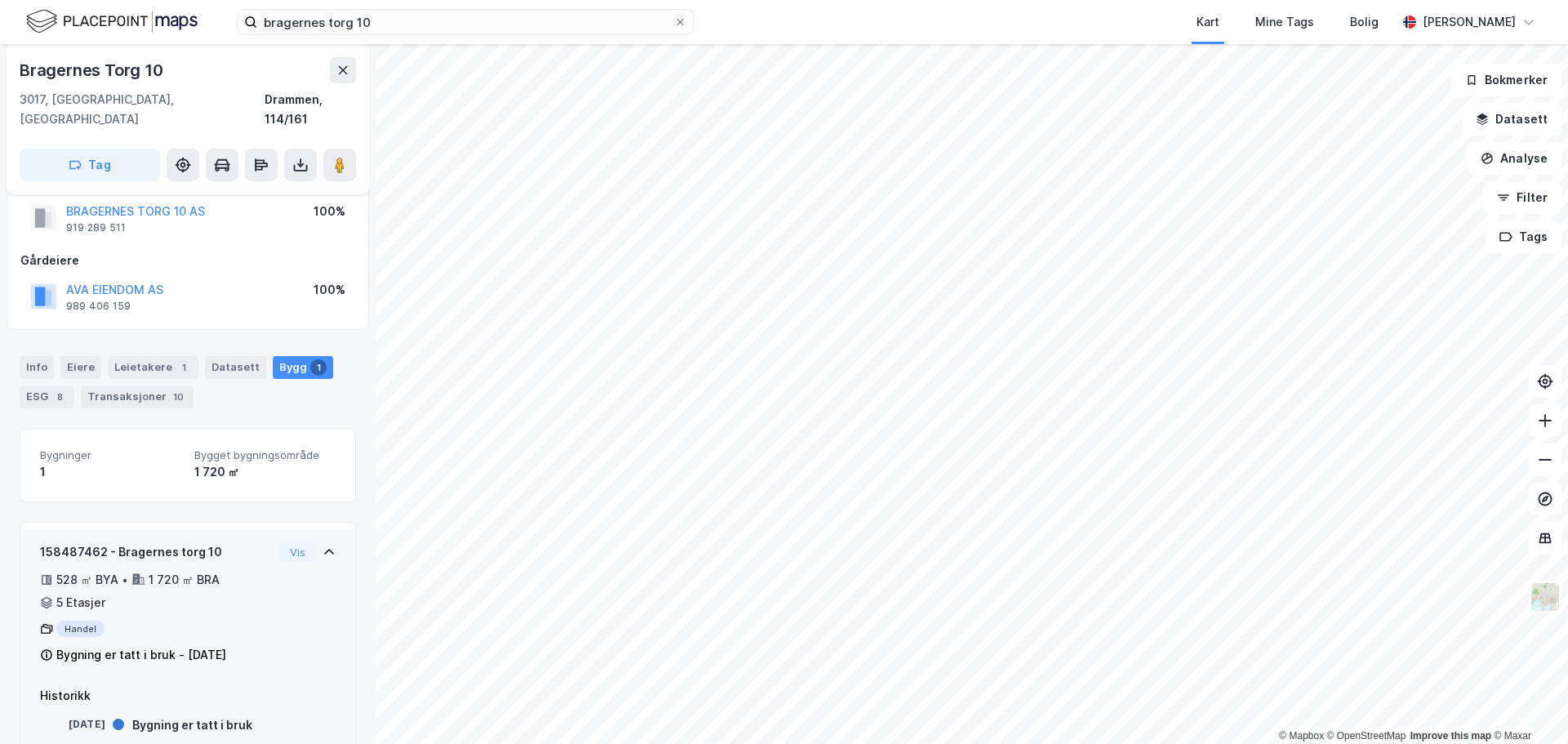
scroll to position [60, 0]
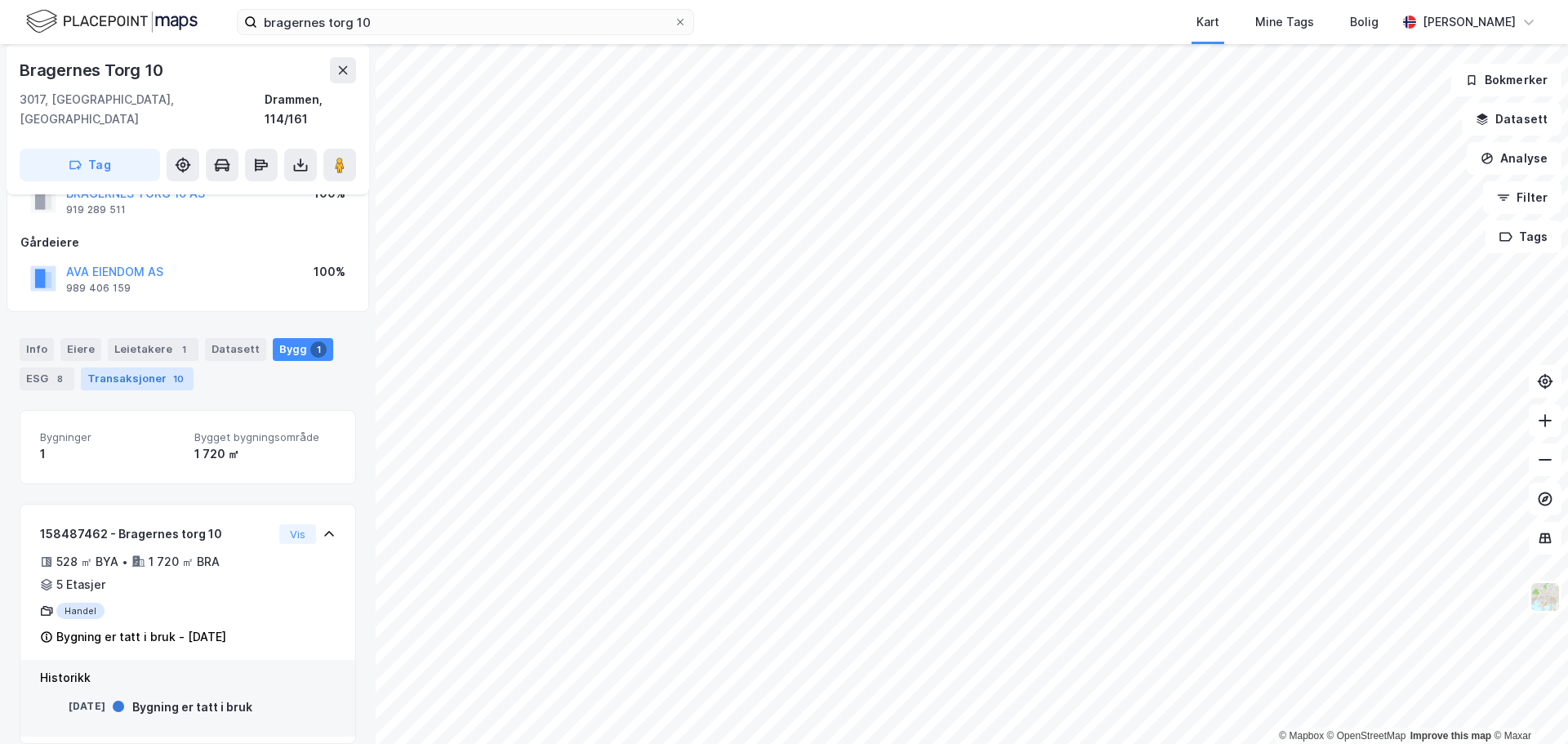
click at [114, 367] on div "Transaksjoner 10" at bounding box center [137, 378] width 112 height 23
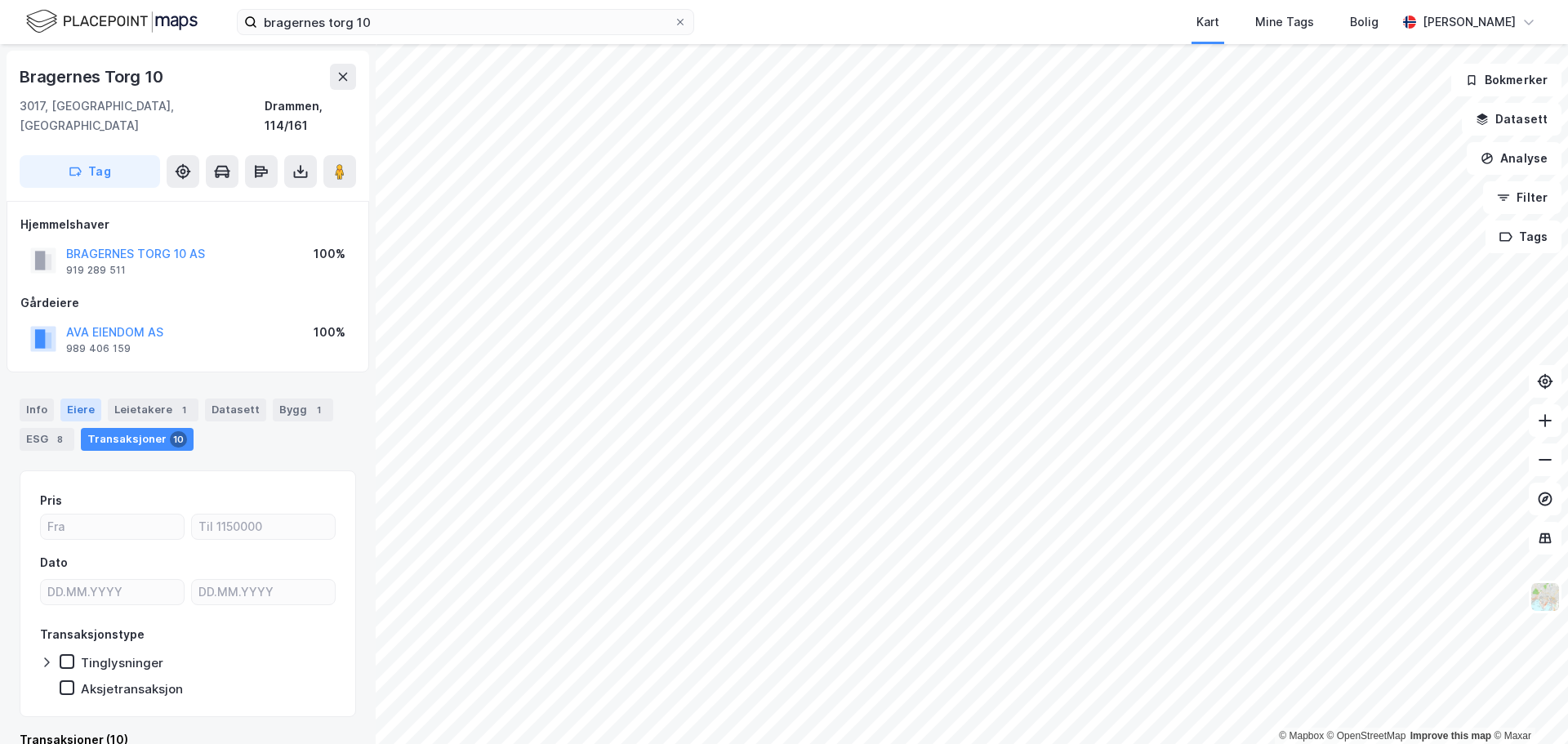
click at [83, 398] on div "Eiere" at bounding box center [80, 409] width 41 height 23
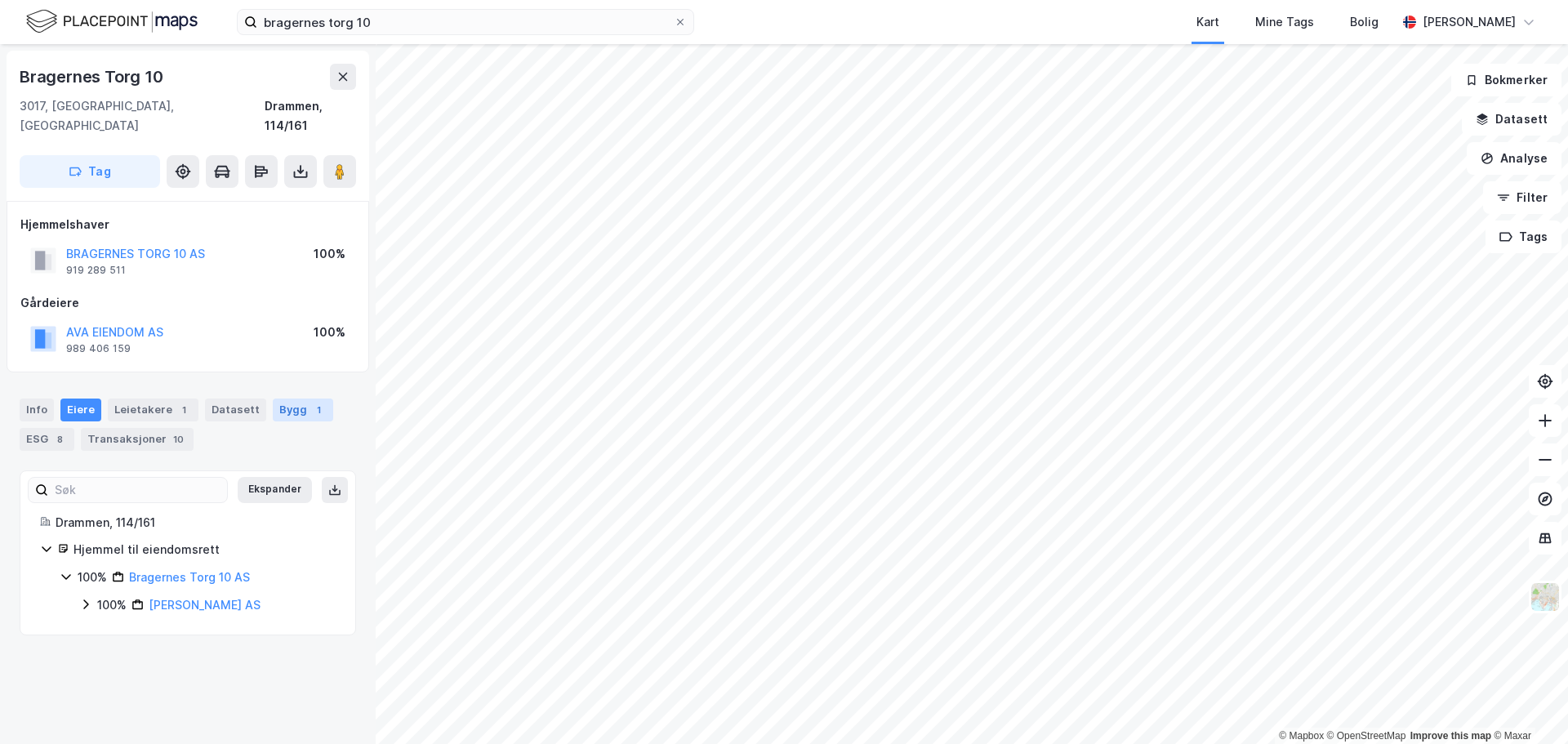
click at [273, 398] on div "Bygg 1" at bounding box center [303, 409] width 60 height 23
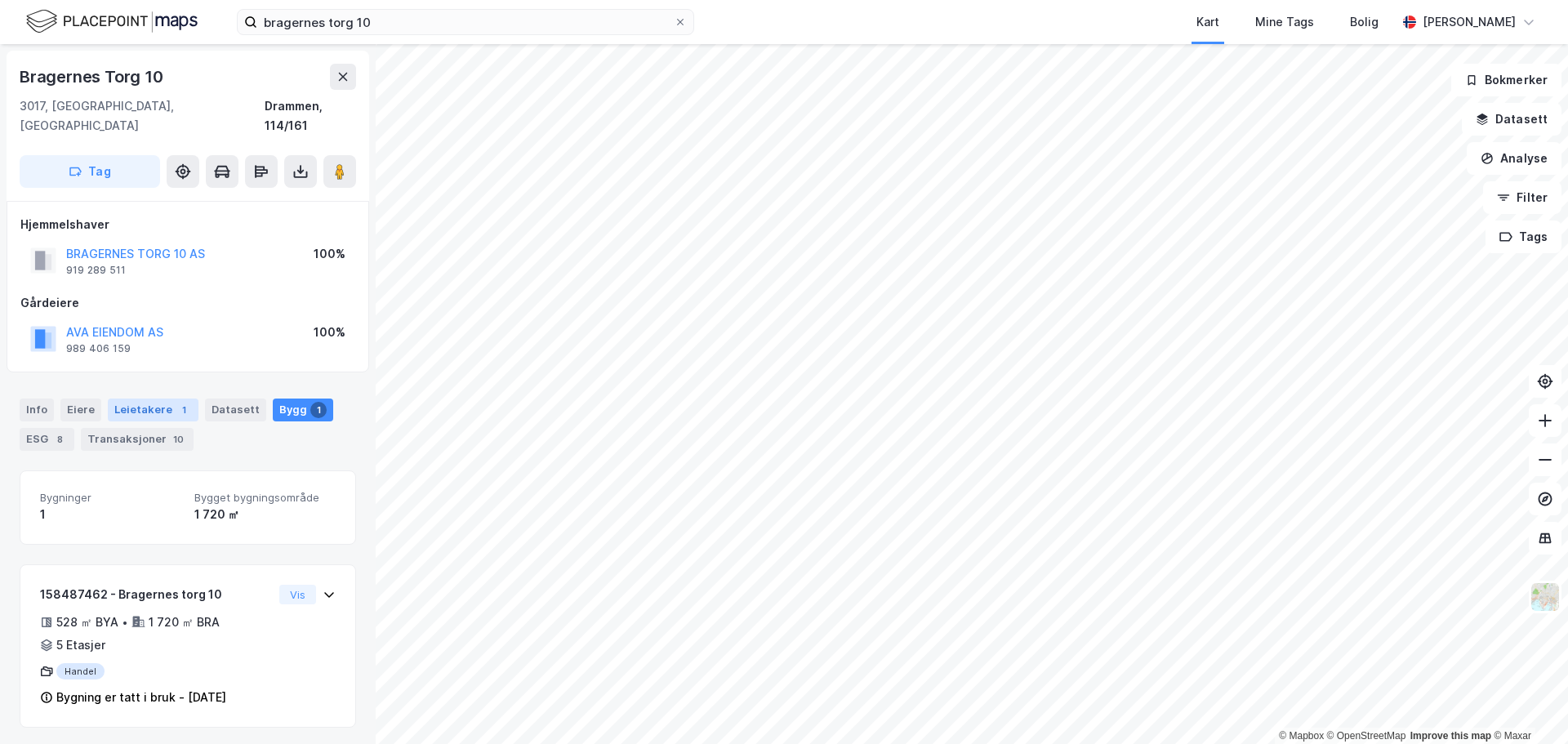
click at [108, 398] on div "Leietakere 1" at bounding box center [153, 409] width 90 height 23
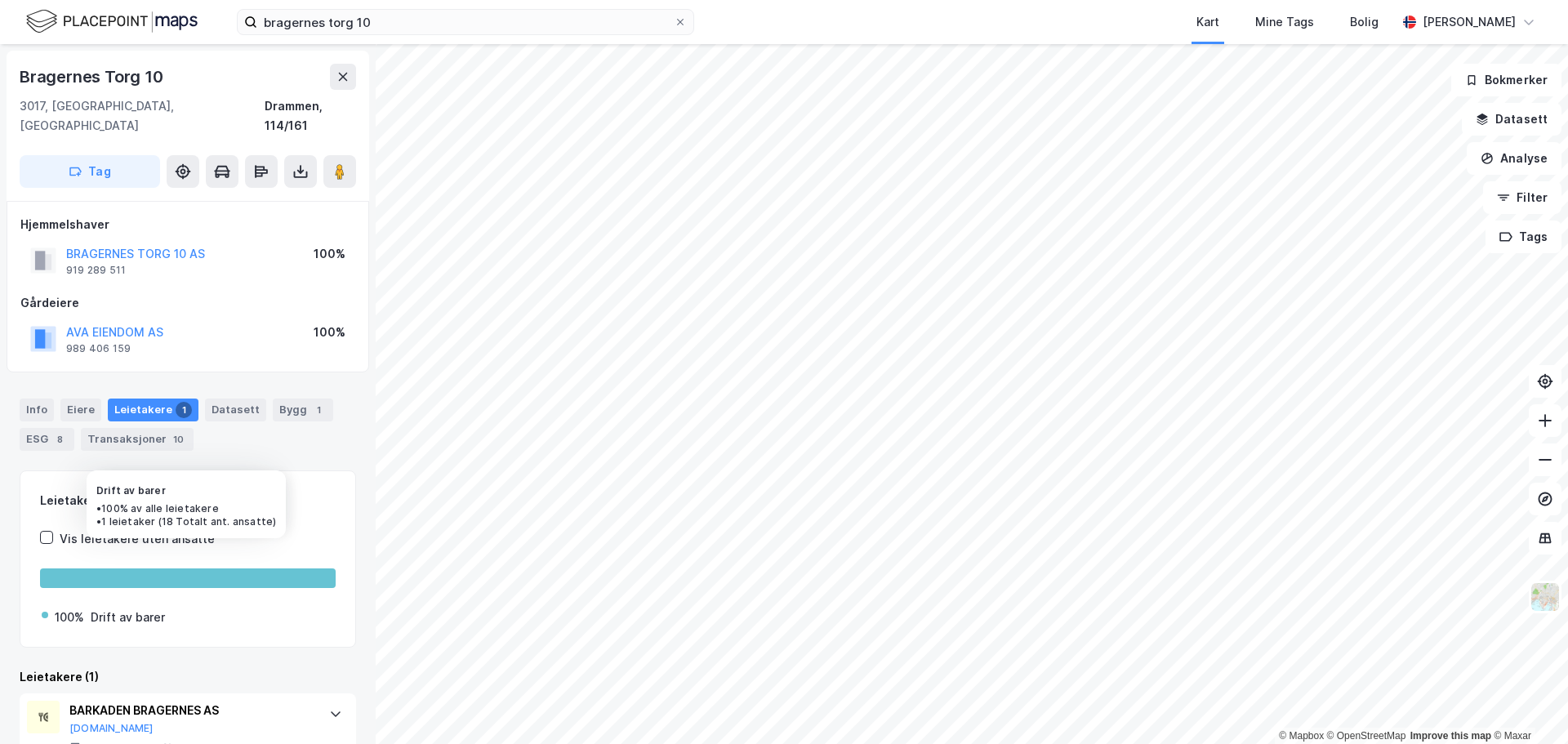
scroll to position [37, 0]
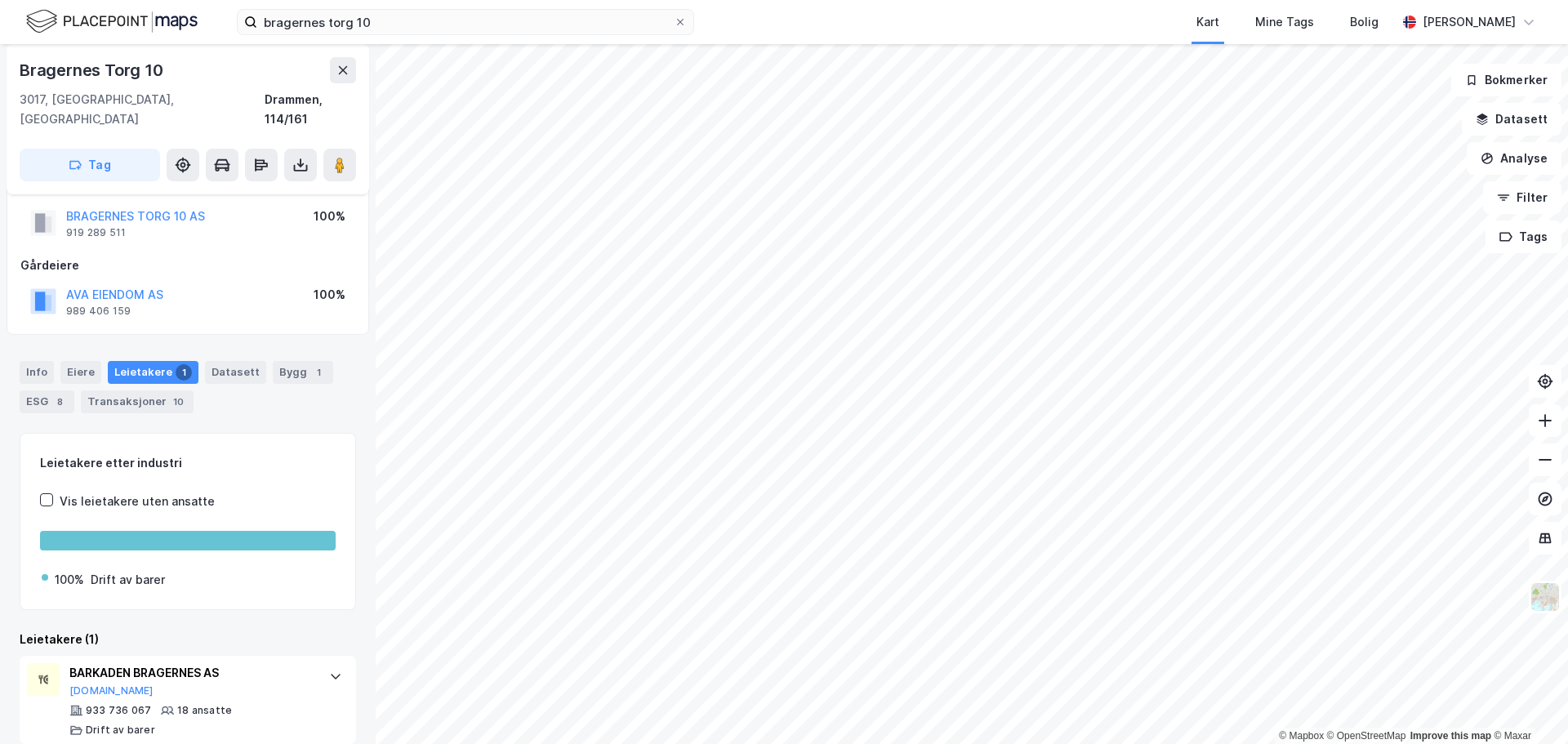
click at [153, 361] on div "Leietakere 1" at bounding box center [153, 372] width 90 height 23
click at [345, 65] on icon at bounding box center [342, 70] width 13 height 13
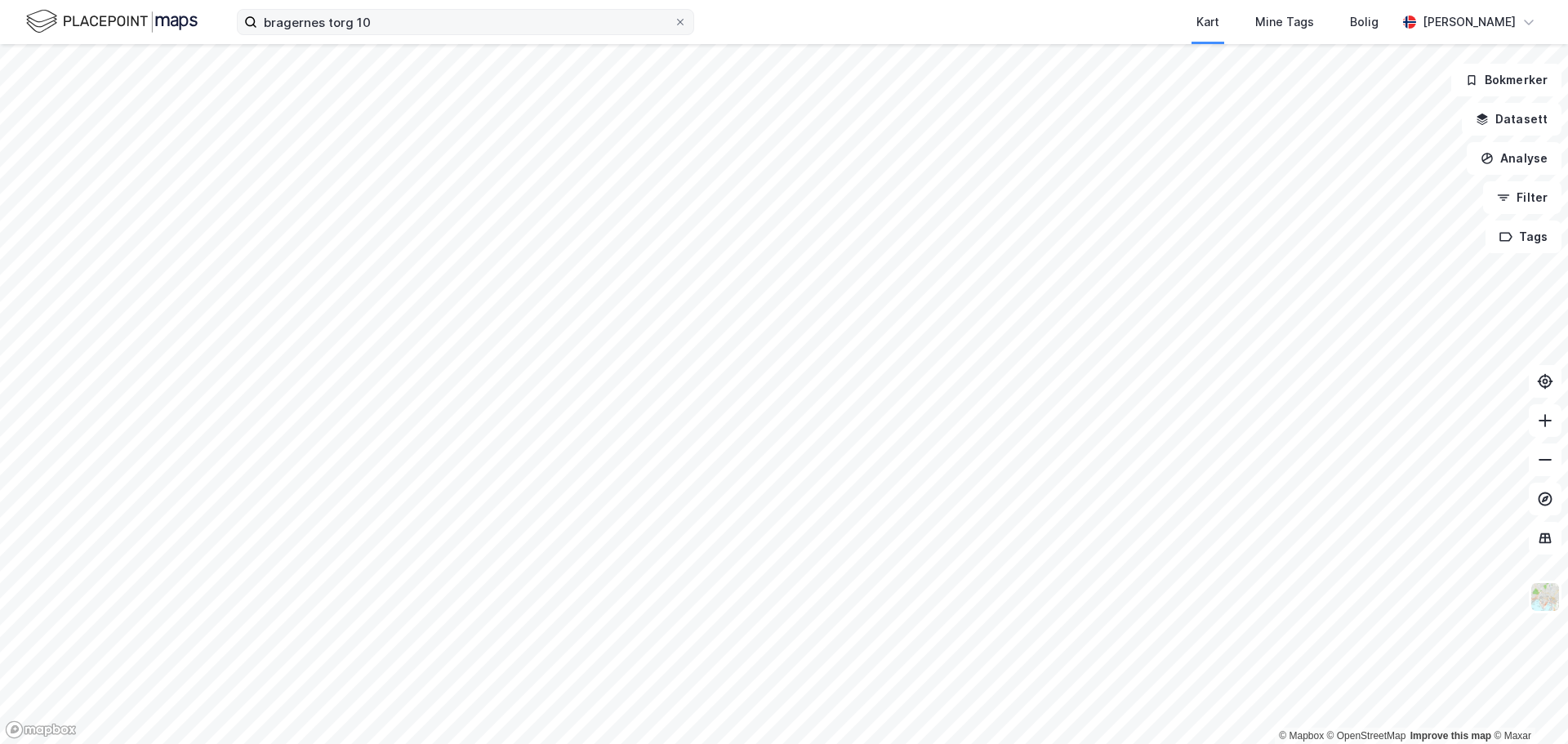
click at [688, 19] on label "bragernes torg 10" at bounding box center [465, 22] width 458 height 26
click at [674, 19] on input "bragernes torg 10" at bounding box center [466, 22] width 416 height 25
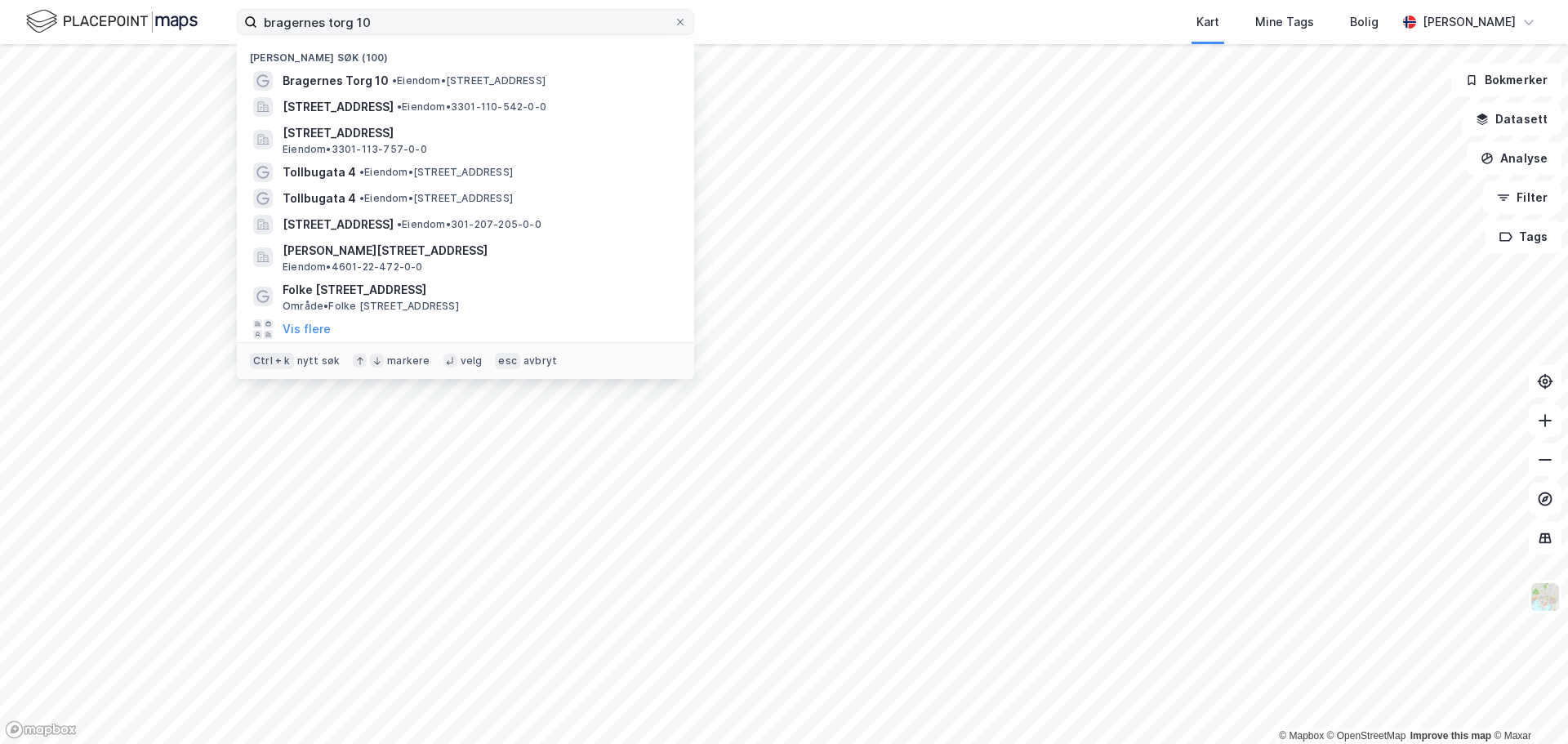
click at [679, 12] on label "bragernes torg 10" at bounding box center [465, 22] width 458 height 26
click at [674, 12] on input "bragernes torg 10" at bounding box center [466, 22] width 416 height 25
click at [678, 16] on div at bounding box center [679, 22] width 10 height 13
click at [674, 16] on input "bragernes torg 10" at bounding box center [466, 22] width 416 height 25
click at [1522, 209] on button "Filter" at bounding box center [1522, 197] width 79 height 33
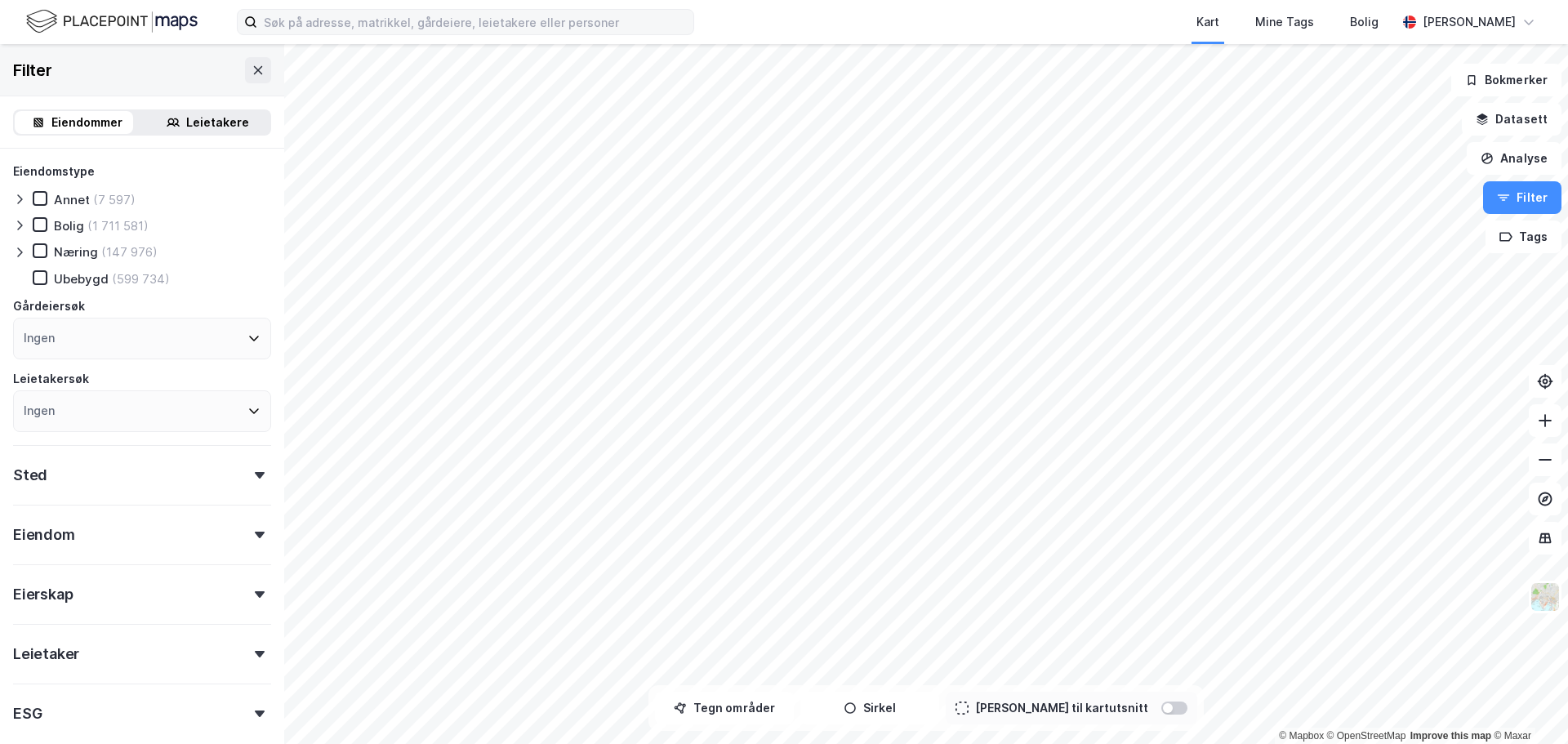
click at [162, 524] on div "Eiendom" at bounding box center [142, 528] width 258 height 47
click at [16, 246] on icon at bounding box center [19, 252] width 13 height 13
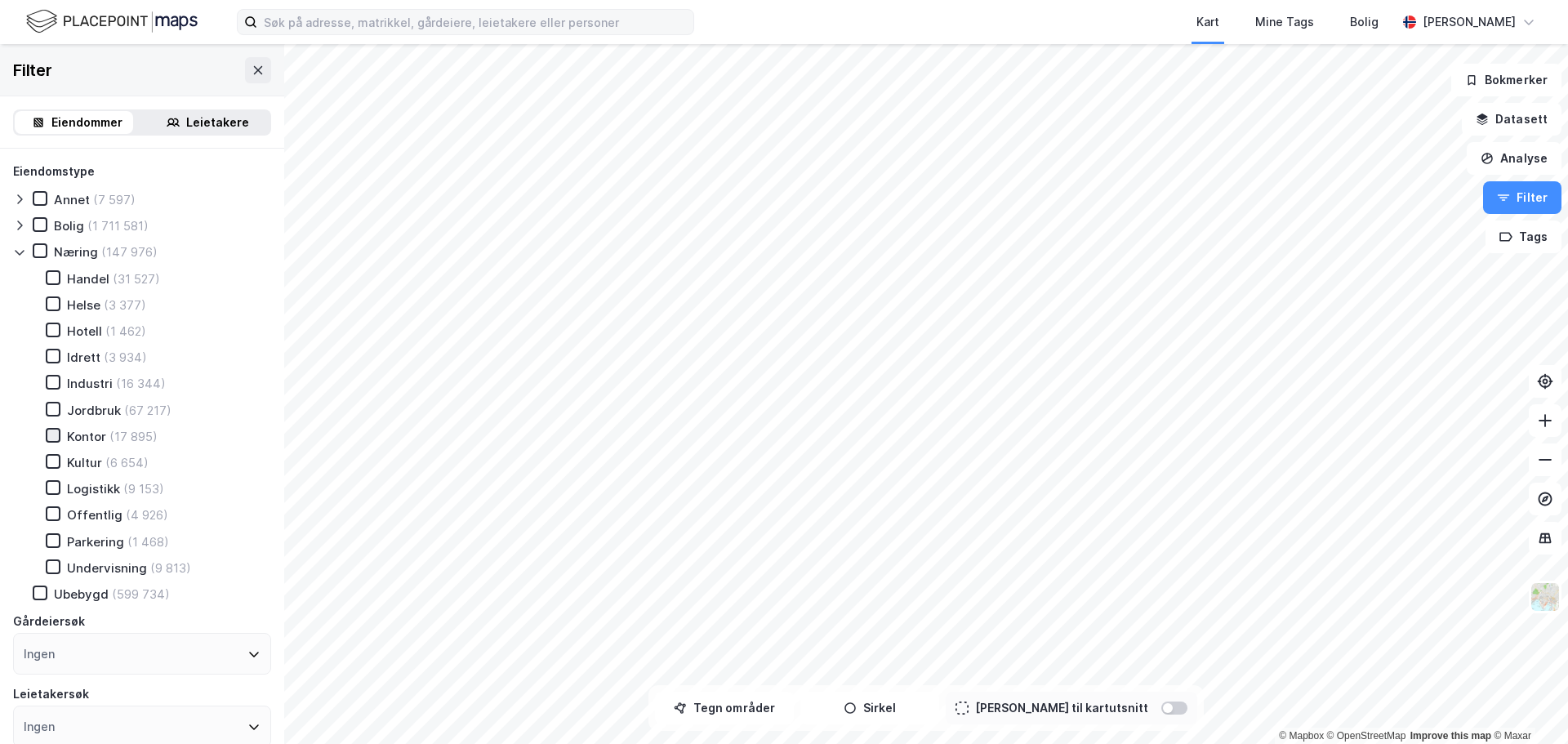
click at [49, 433] on icon at bounding box center [53, 435] width 12 height 12
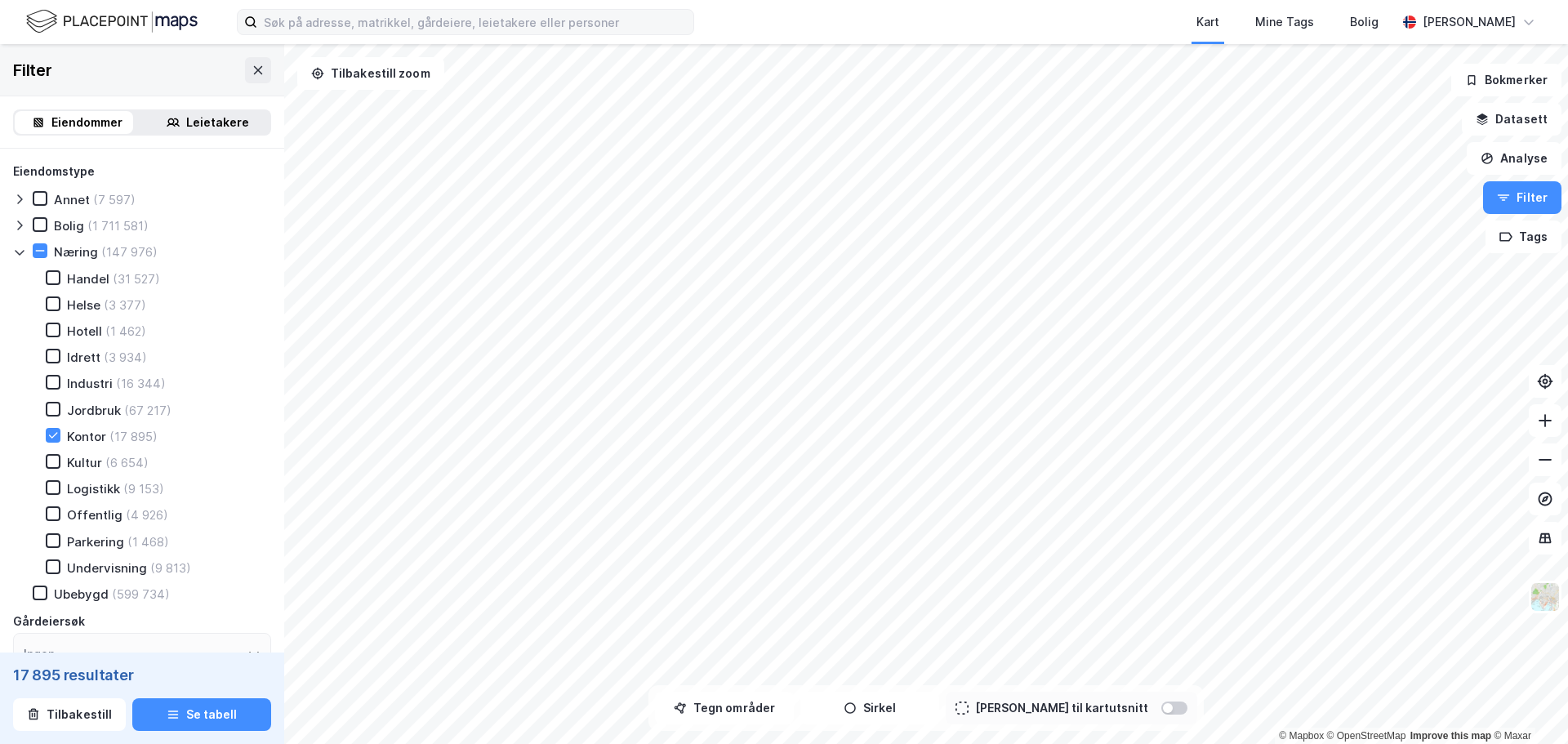
type input "Inkluder (17 895)"
click at [254, 68] on icon at bounding box center [258, 69] width 9 height 8
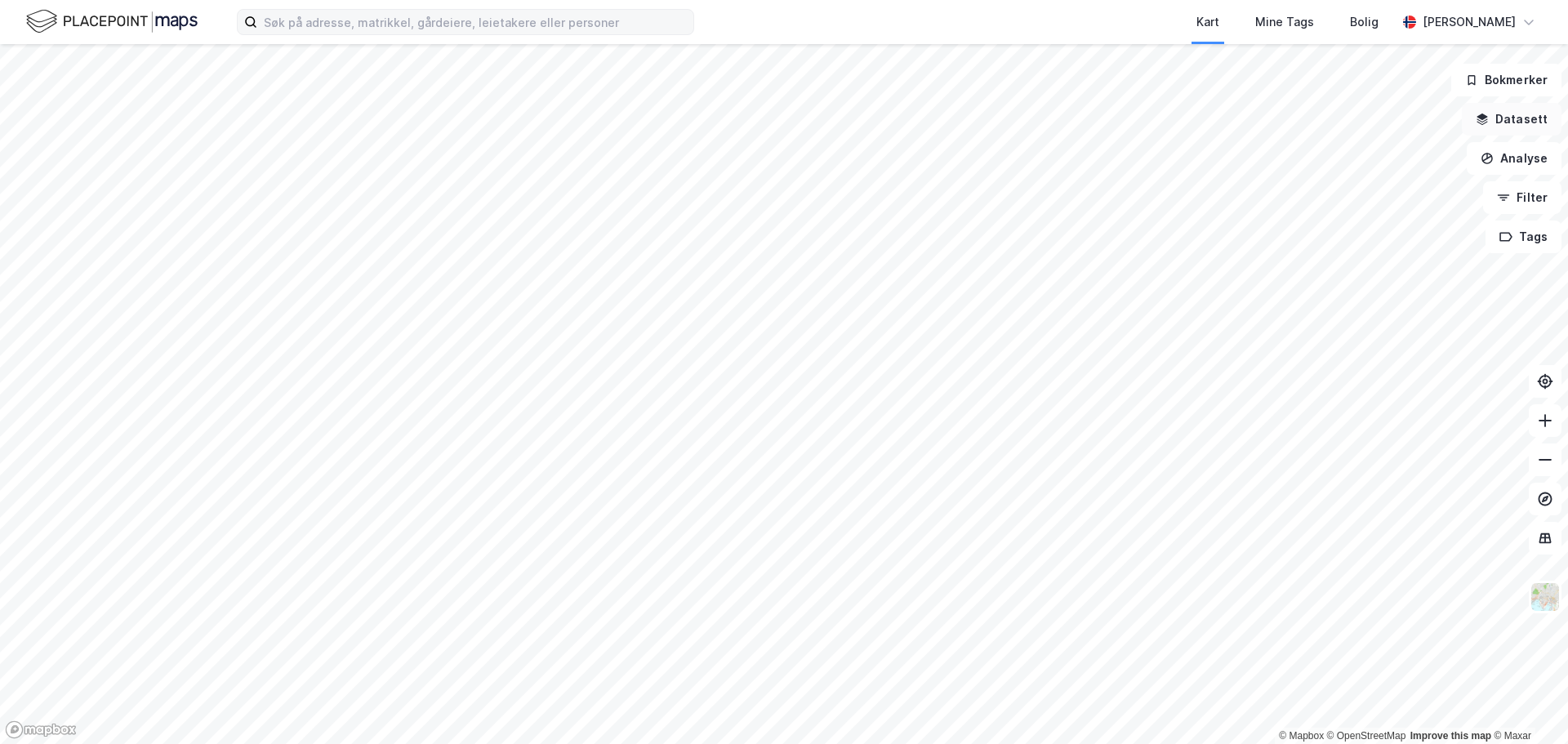
click at [1524, 120] on button "Datasett" at bounding box center [1510, 120] width 100 height 33
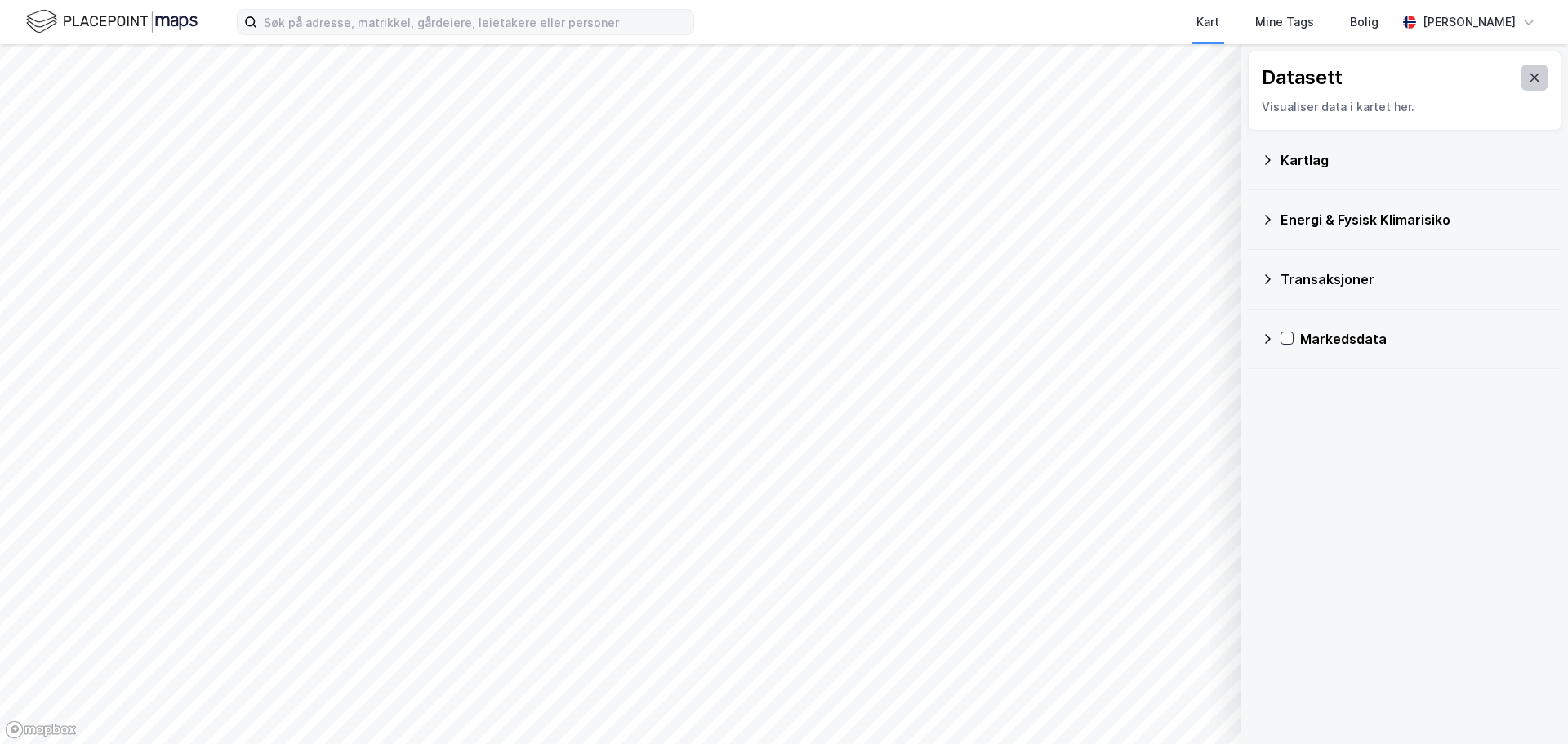
click at [1529, 68] on button at bounding box center [1534, 78] width 26 height 26
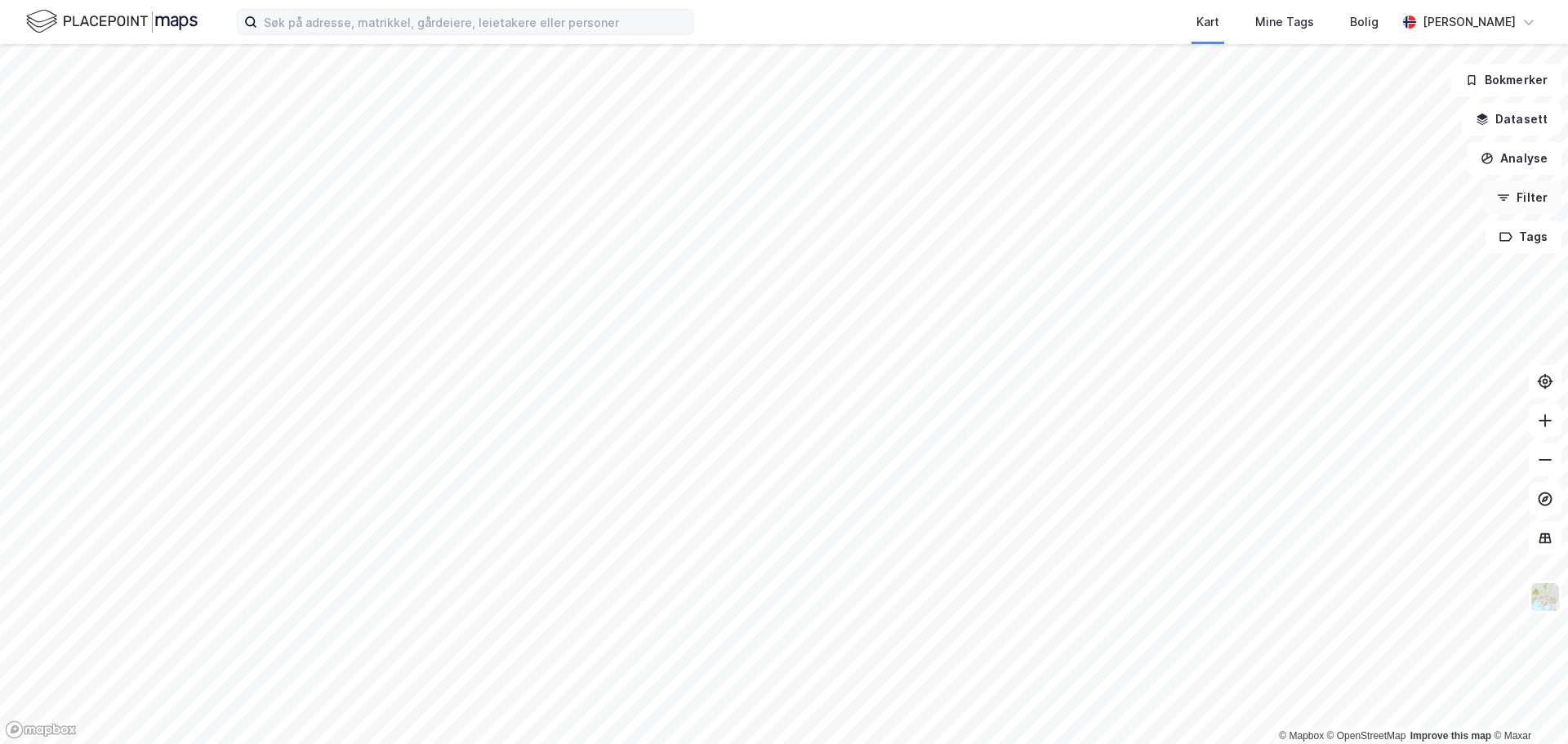
click at [1525, 196] on button "Filter" at bounding box center [1522, 197] width 79 height 33
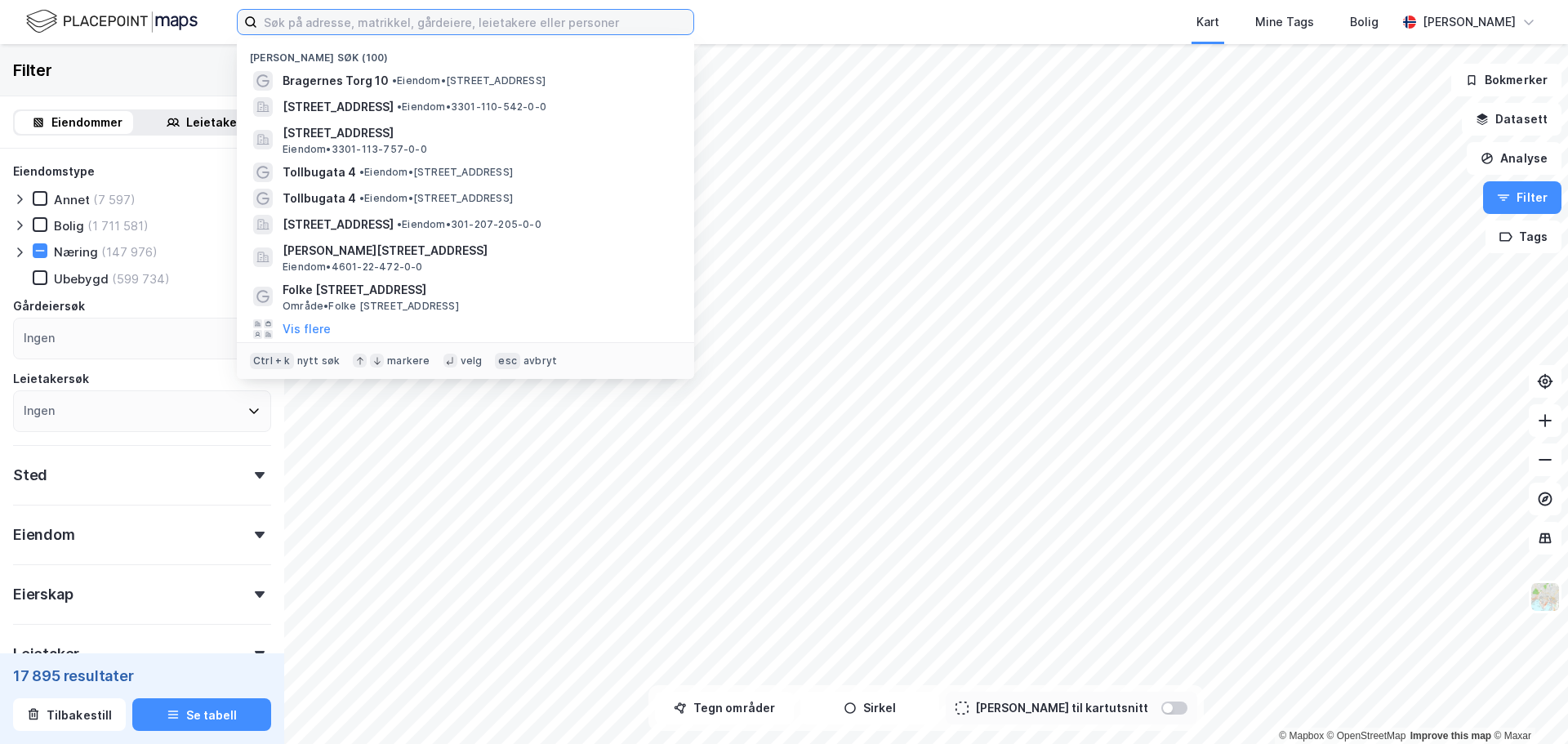
click at [353, 28] on input at bounding box center [475, 22] width 436 height 25
paste input "3301-111-131"
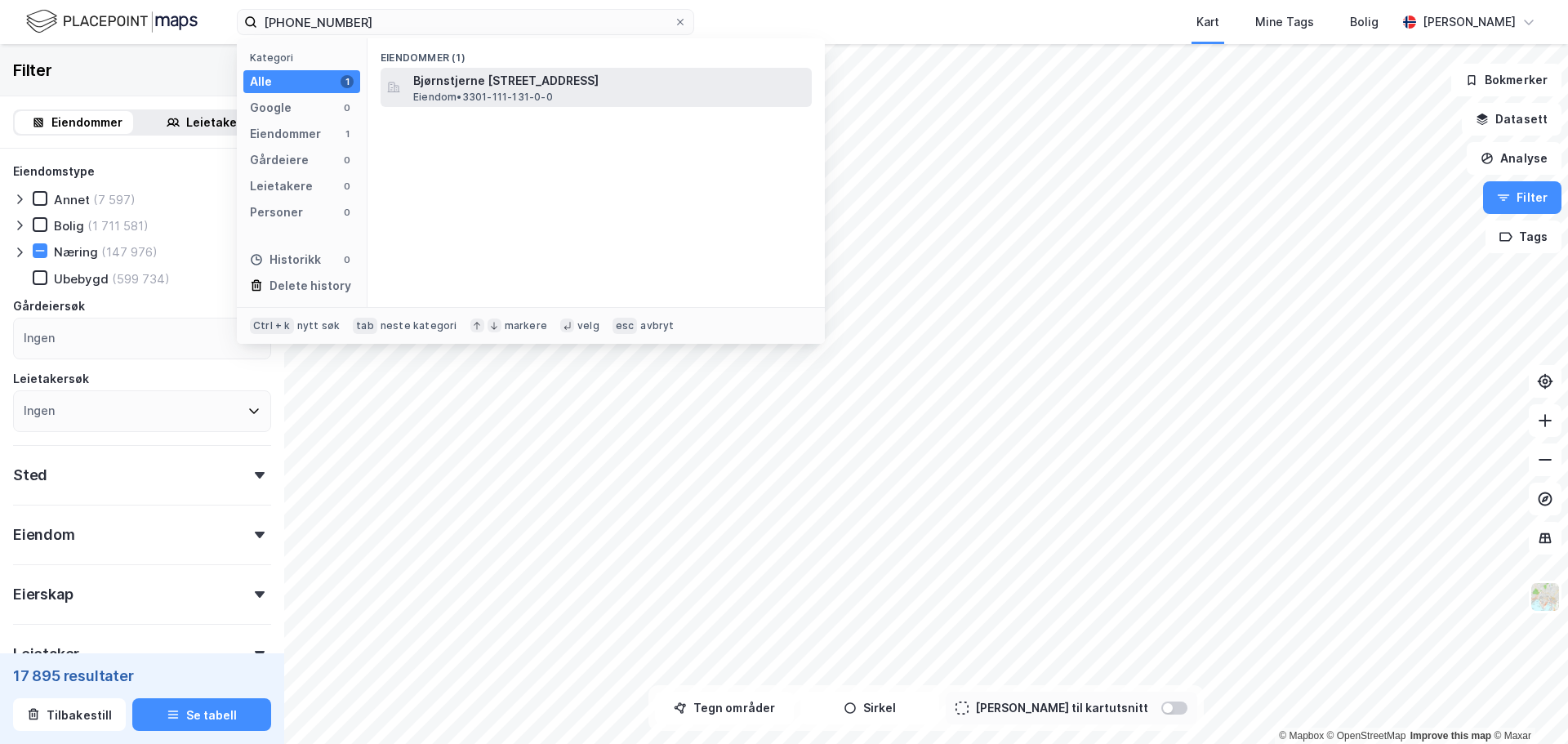
click at [493, 68] on div "Bjørnstjerne Bjørnsons gate 110, 3044, DRAMMEN, DRAMMEN Eiendom • 3301-111-131-…" at bounding box center [596, 87] width 431 height 39
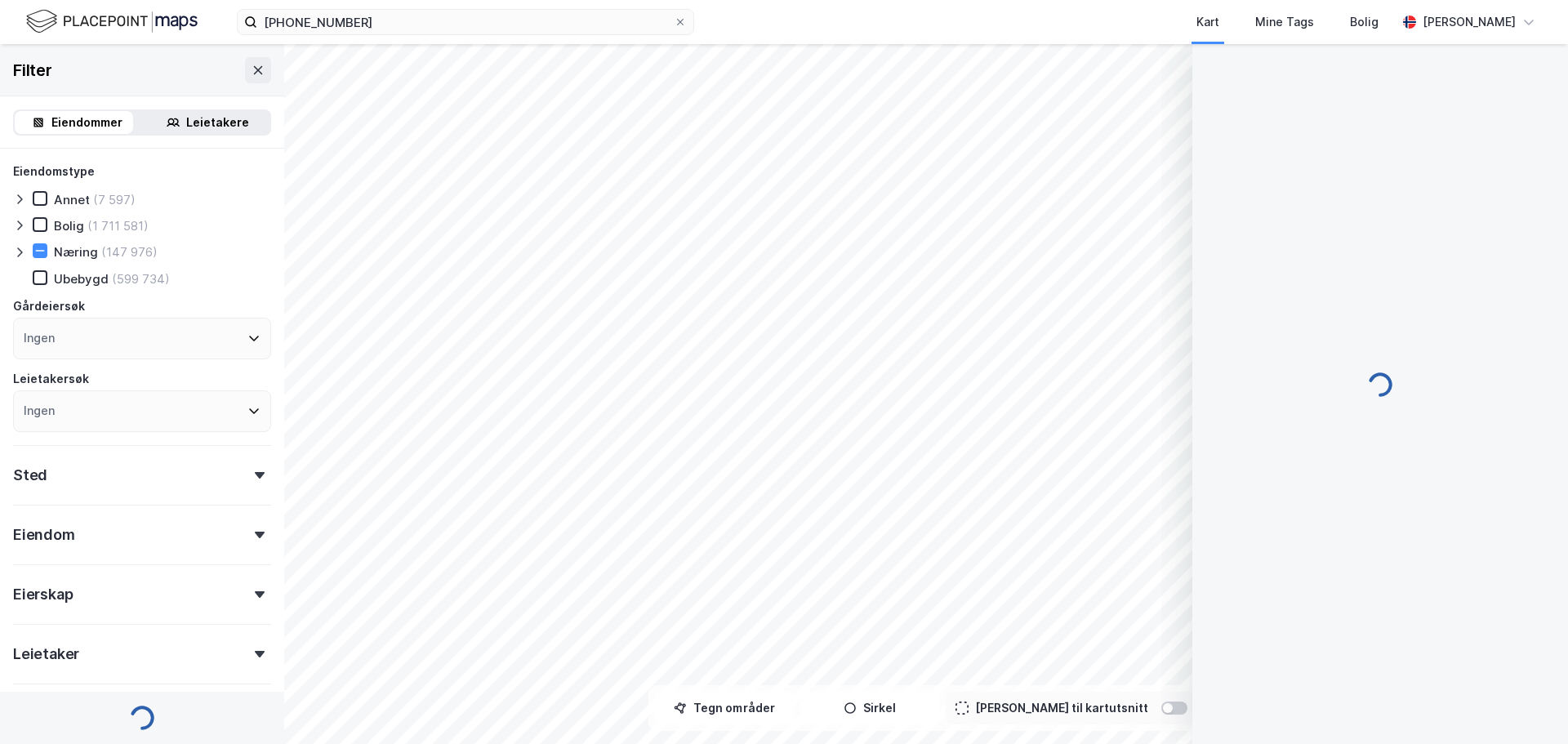
scroll to position [37, 0]
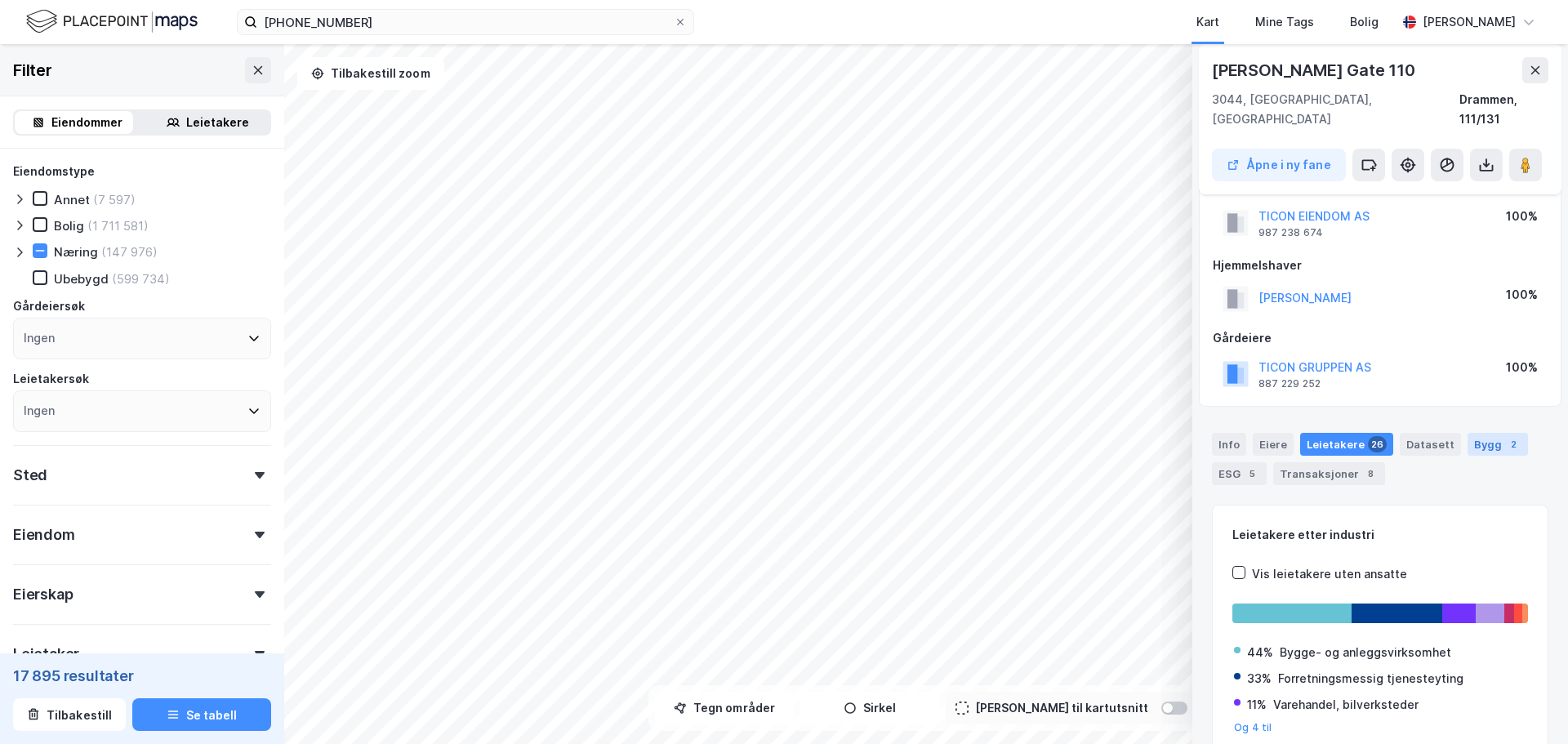
click at [1485, 433] on div "Bygg 2" at bounding box center [1498, 444] width 60 height 23
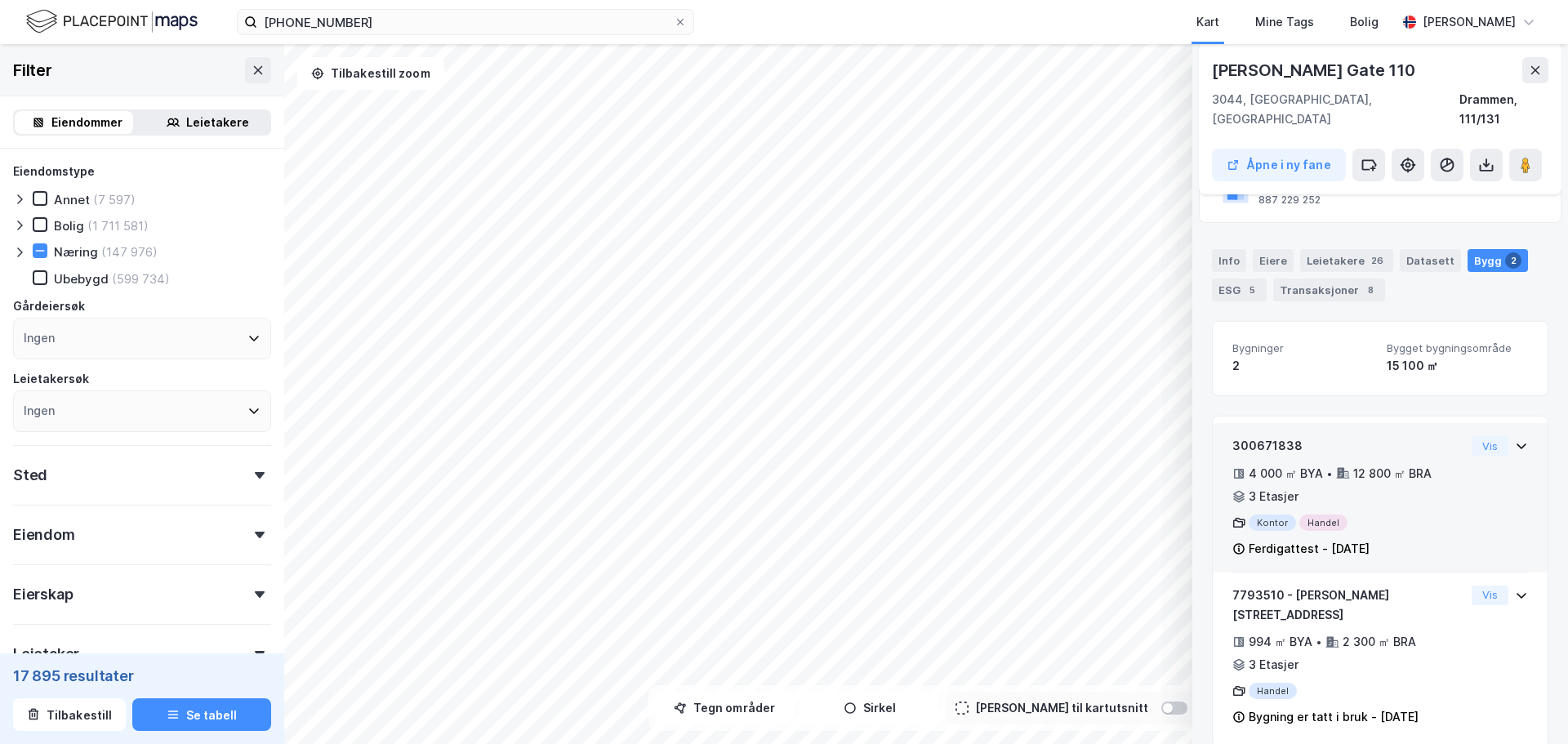
scroll to position [225, 0]
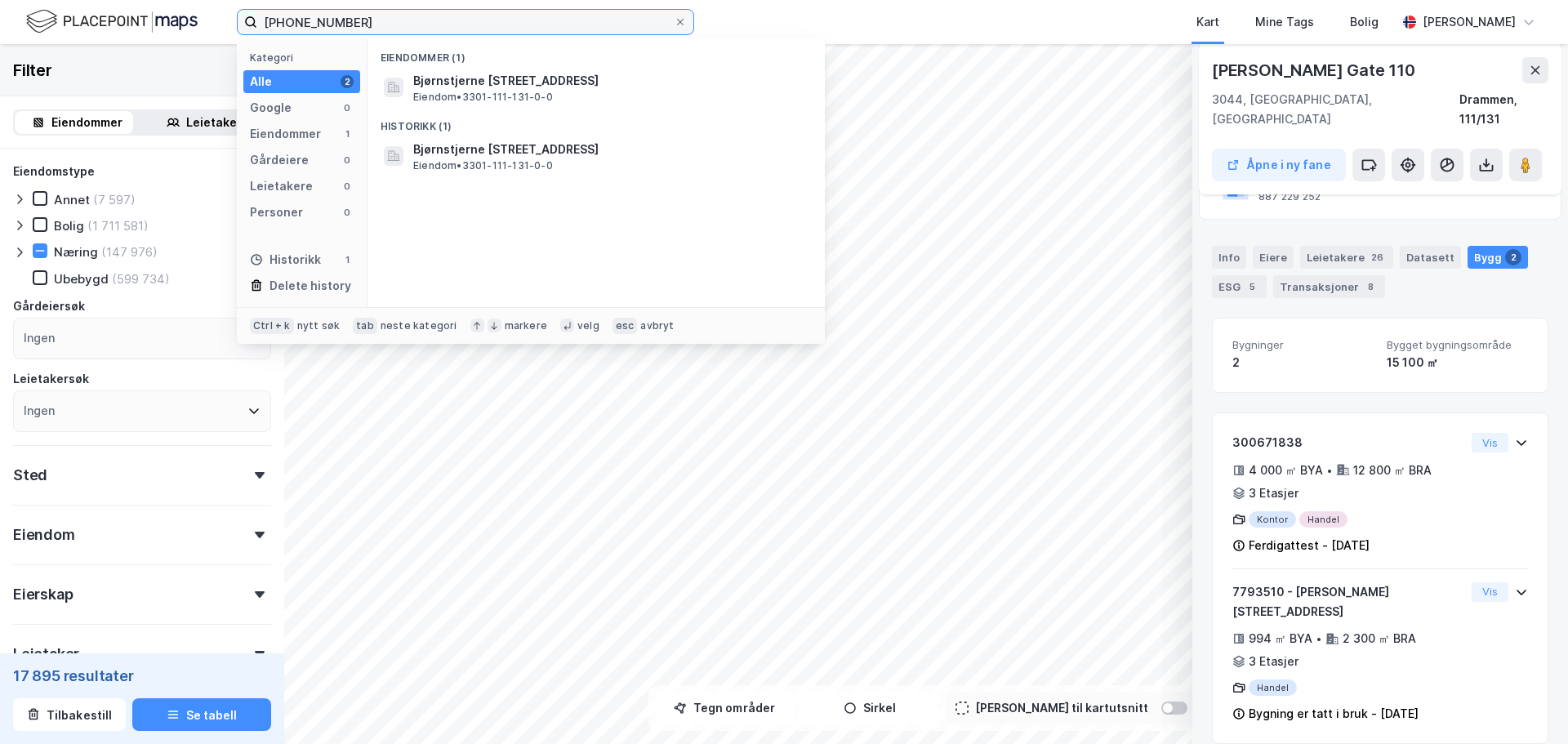
click at [370, 20] on input "3301-111-131" at bounding box center [466, 22] width 416 height 25
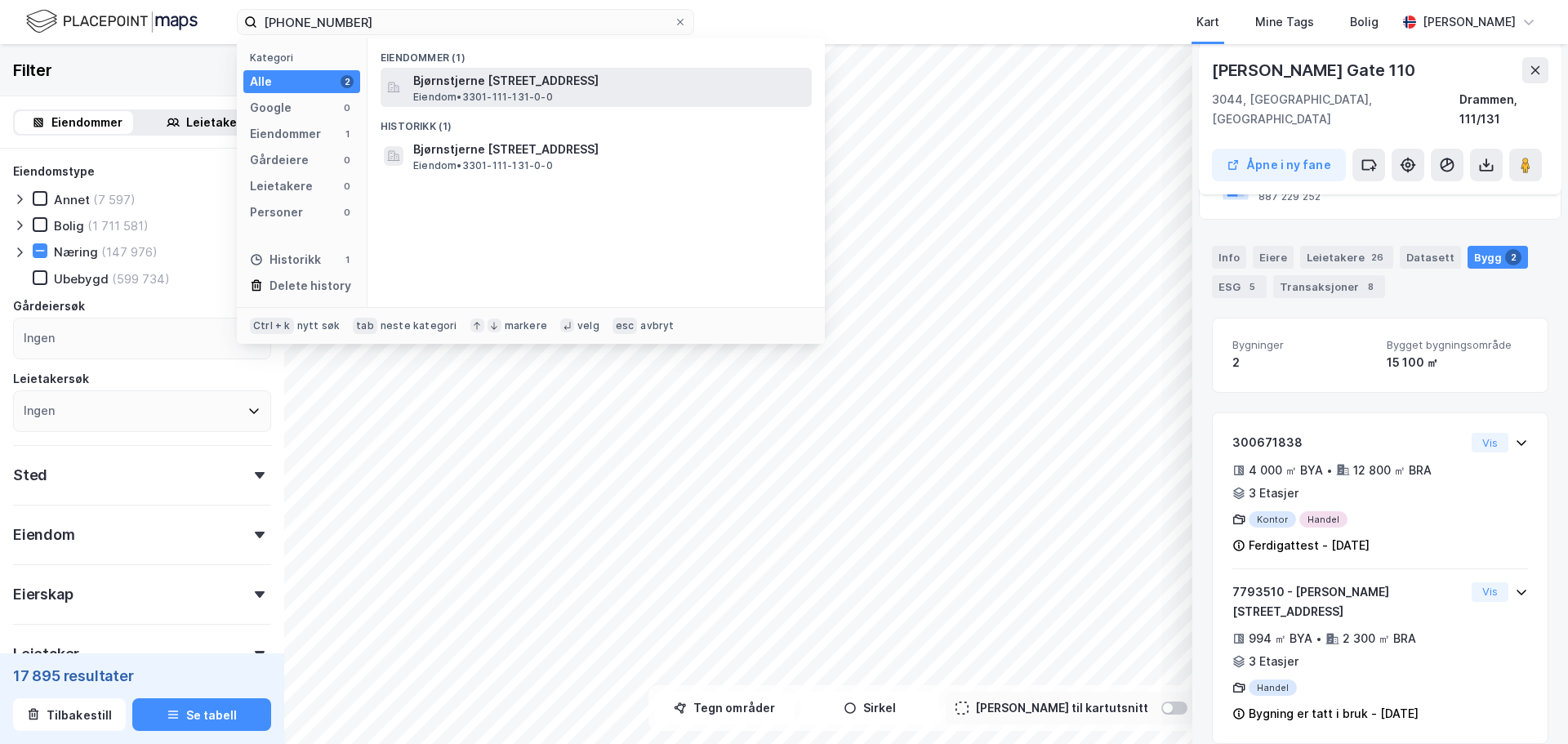
click at [422, 85] on span "Bjørnstjerne Bjørnsons gate 110, 3044, DRAMMEN, DRAMMEN" at bounding box center [608, 80] width 392 height 19
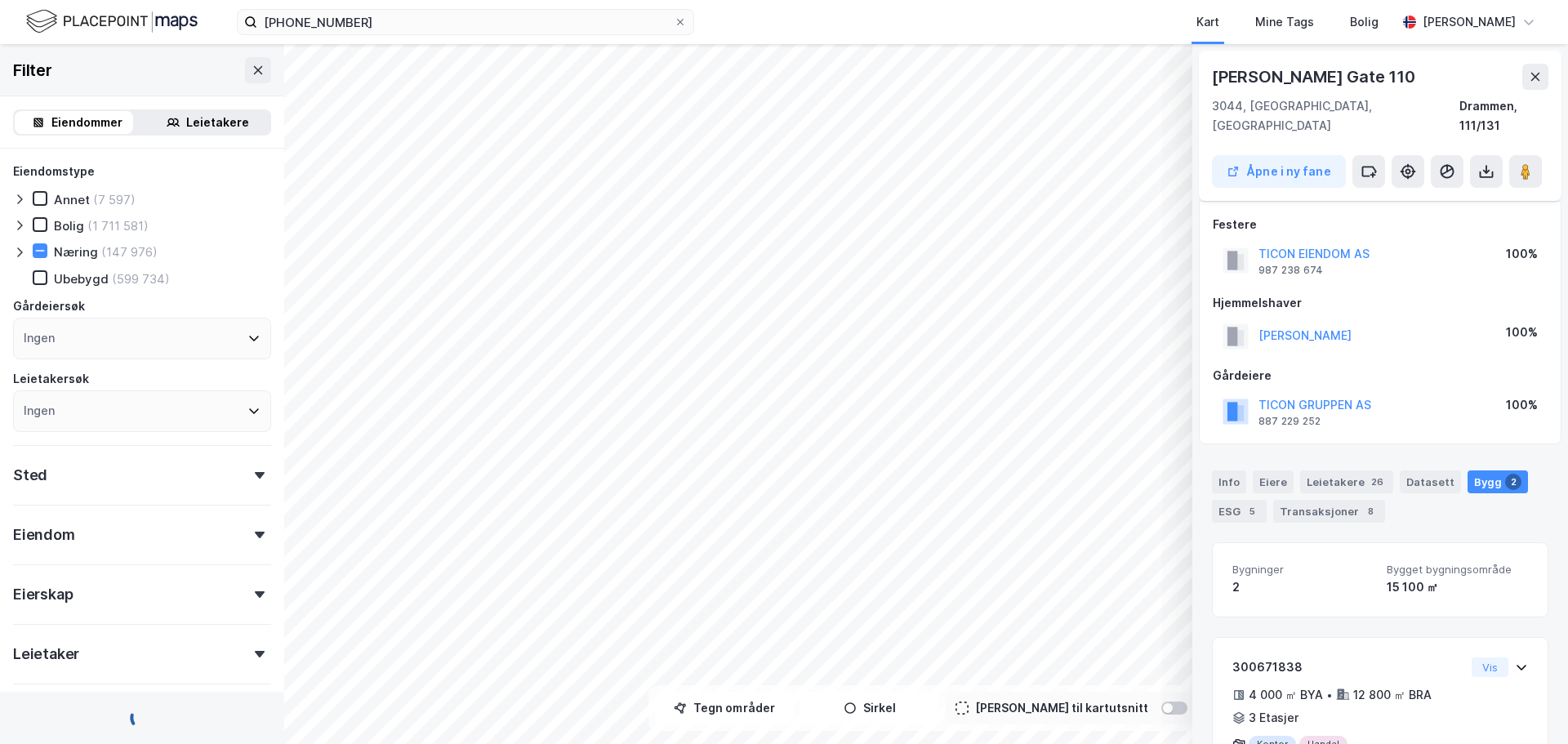
scroll to position [225, 0]
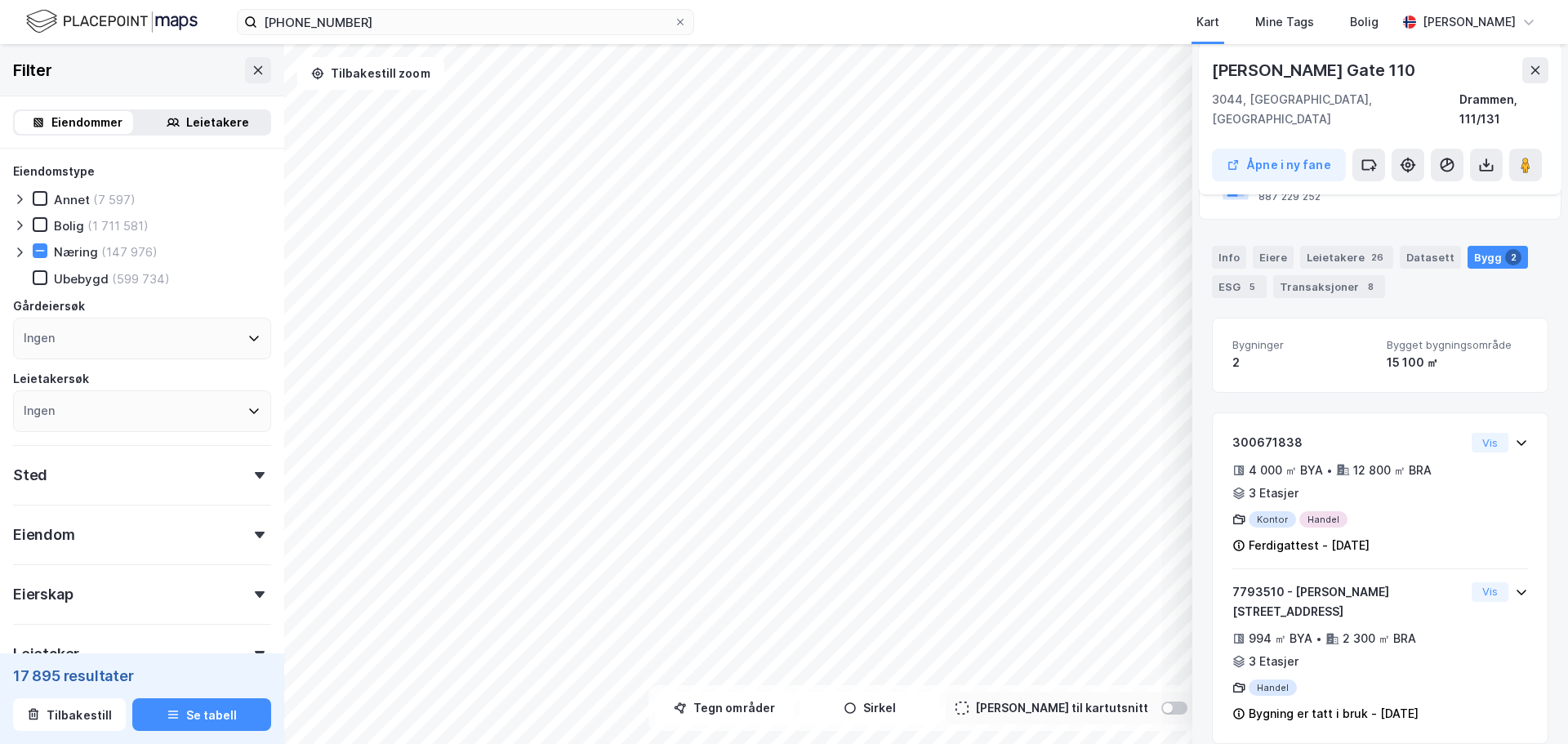
click at [153, 388] on div "© Mapbox © OpenStreetMap Improve this map © Maxar Bjørnstjerne Bjørnsons Gate 1…" at bounding box center [784, 393] width 1568 height 699
click at [360, 30] on input "3301-111-131" at bounding box center [466, 22] width 416 height 25
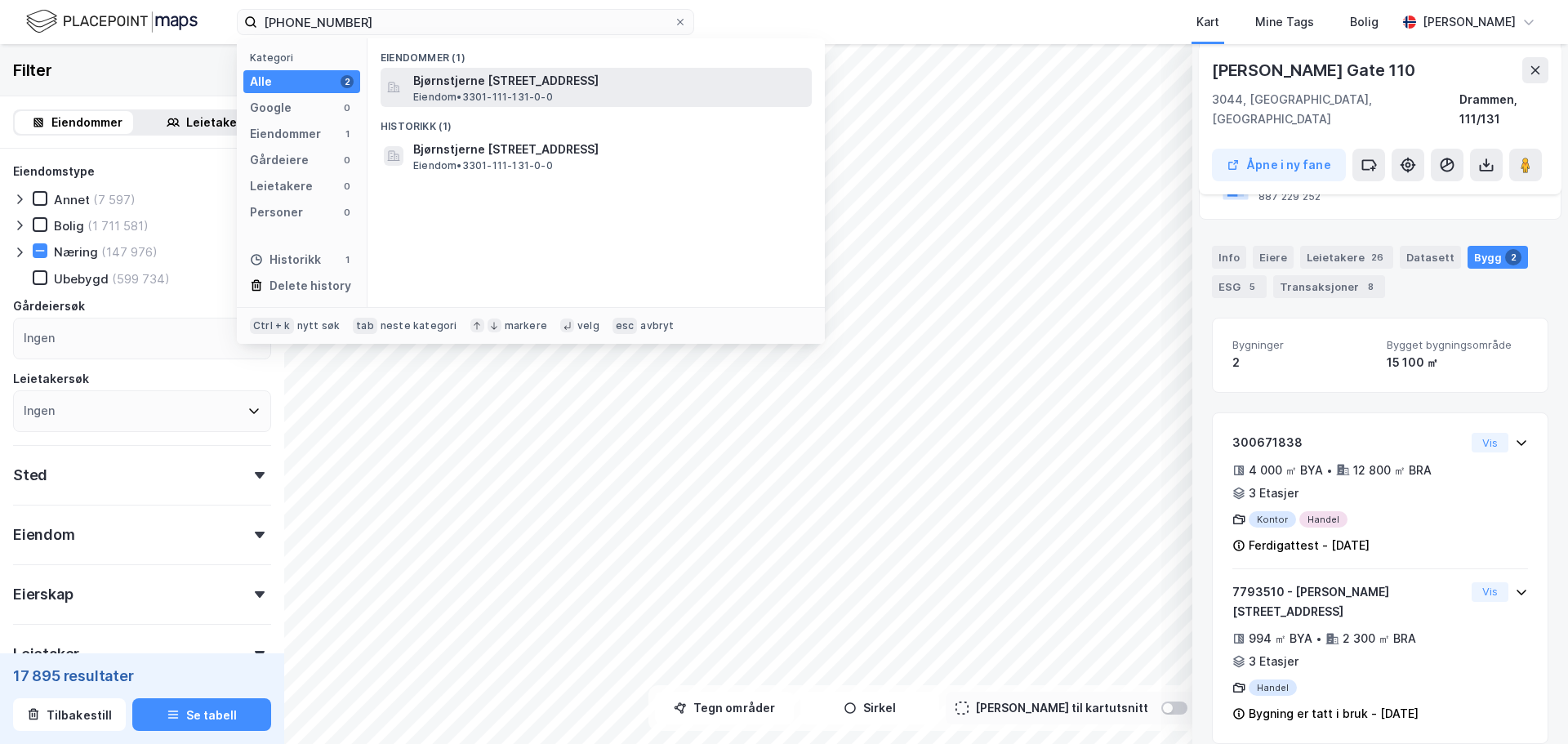
click at [450, 90] on span "Eiendom • 3301-111-131-0-0" at bounding box center [482, 97] width 140 height 13
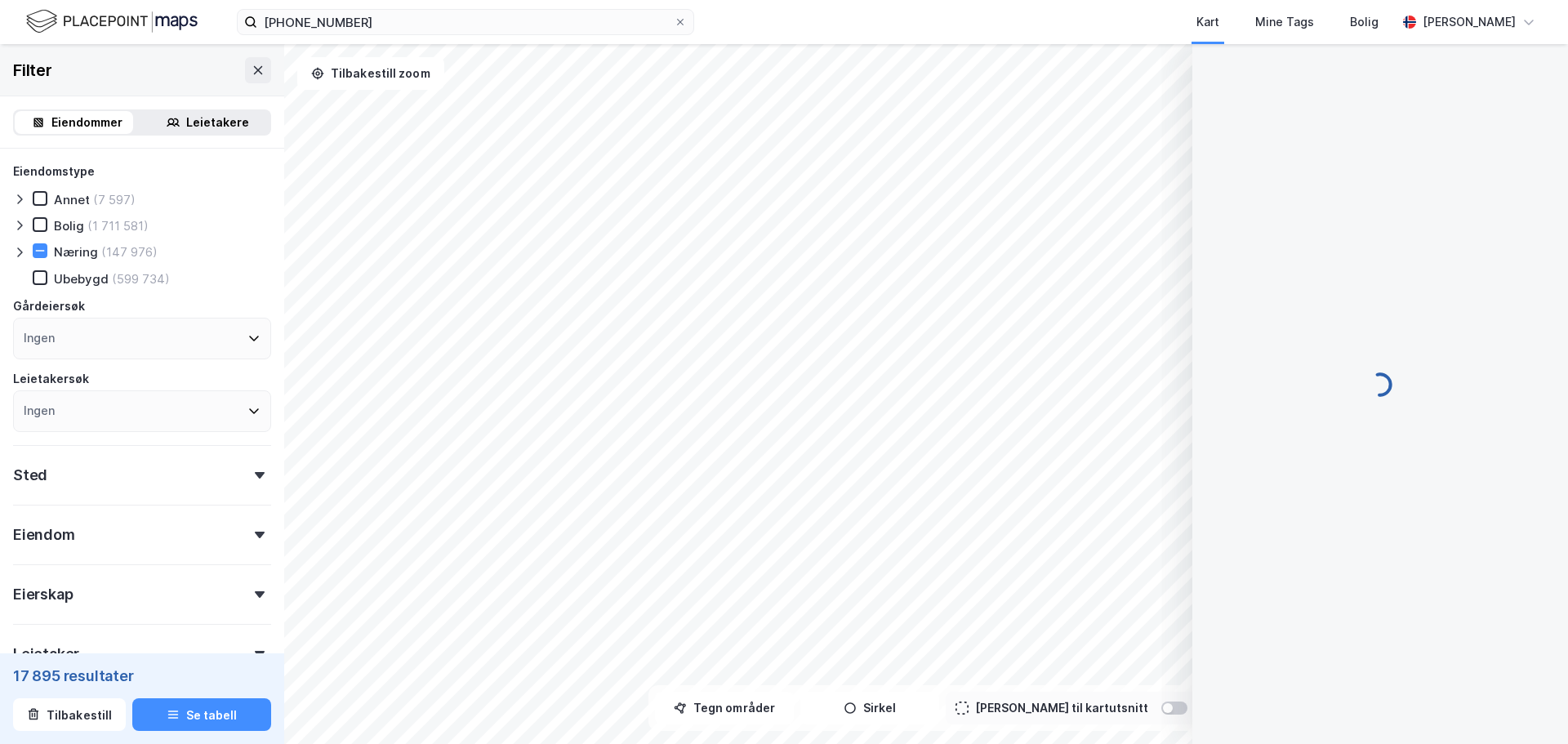
scroll to position [225, 0]
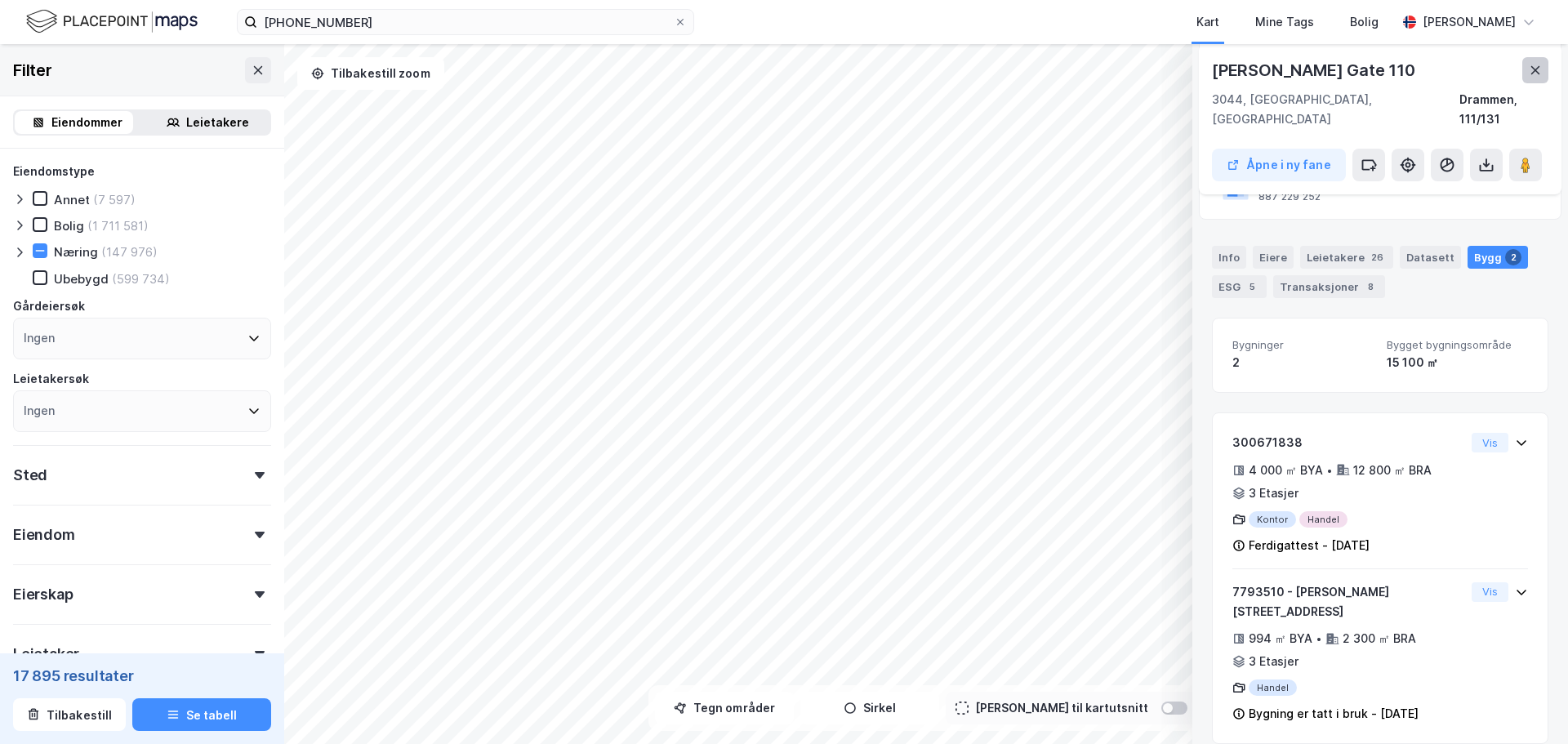
click at [1541, 69] on icon at bounding box center [1535, 70] width 13 height 13
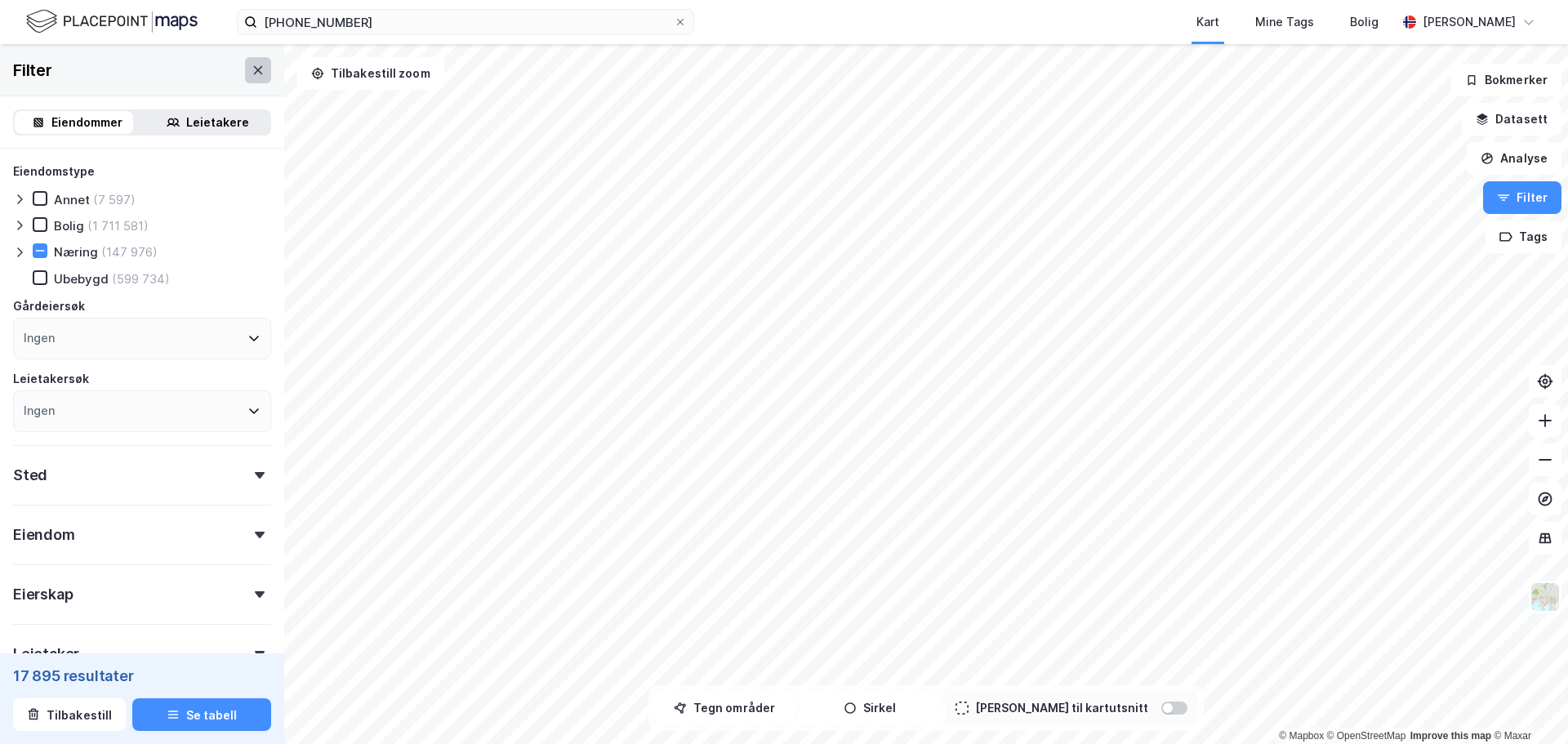
click at [251, 73] on icon at bounding box center [258, 70] width 13 height 13
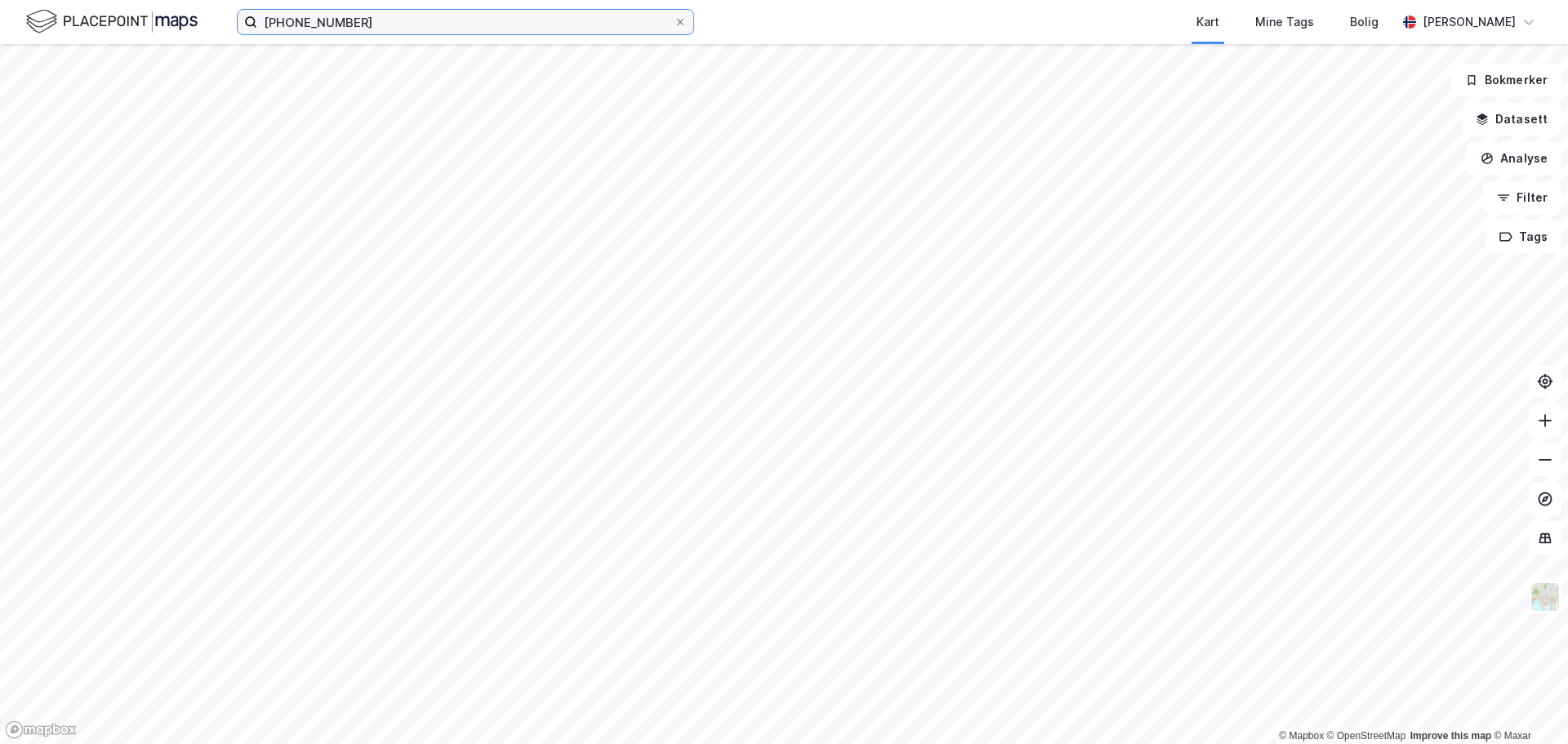
click at [357, 20] on input "3301-111-131" at bounding box center [466, 22] width 416 height 25
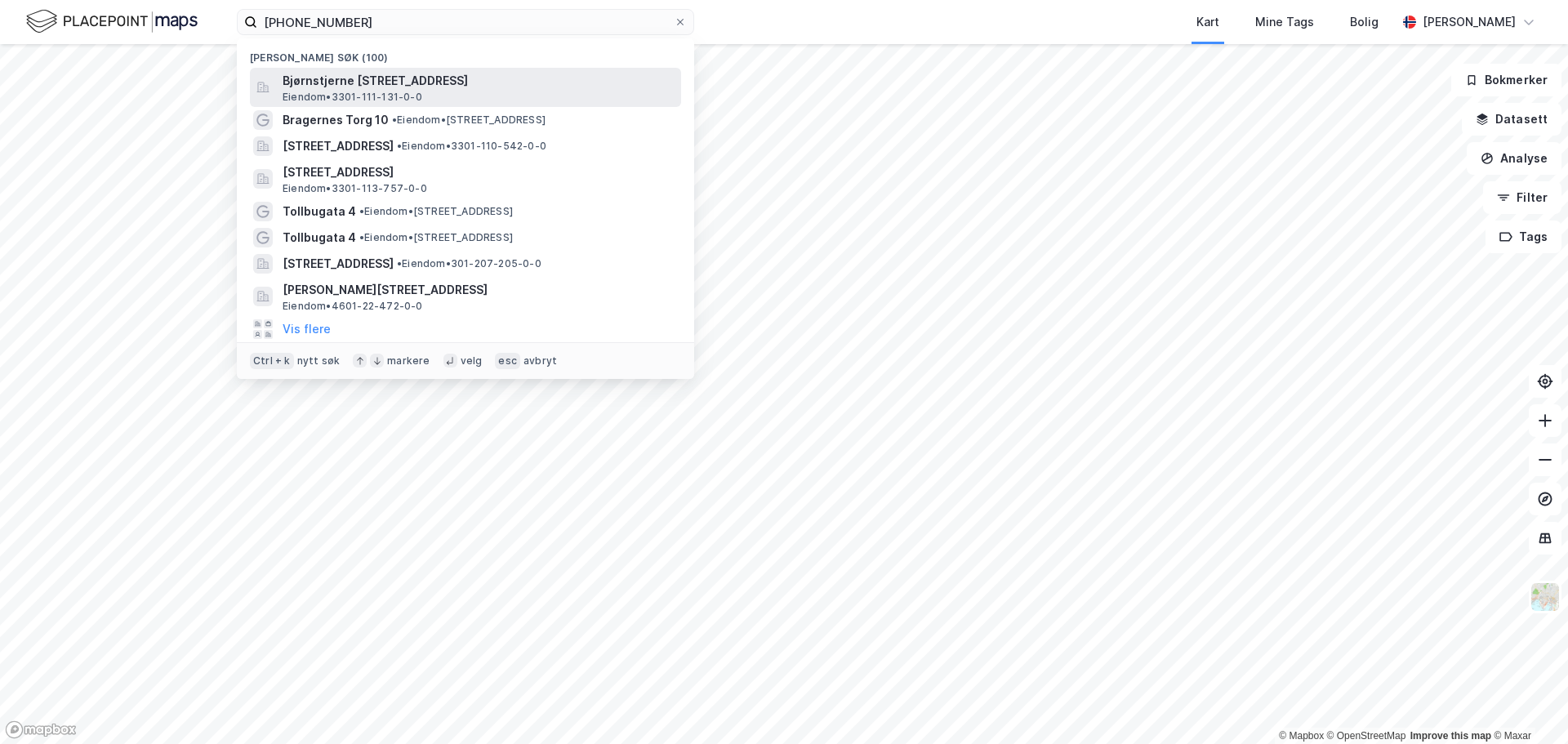
click at [366, 88] on span "Bjørnstjerne Bjørnsons gate 110, 3044, DRAMMEN, DRAMMEN" at bounding box center [478, 80] width 392 height 19
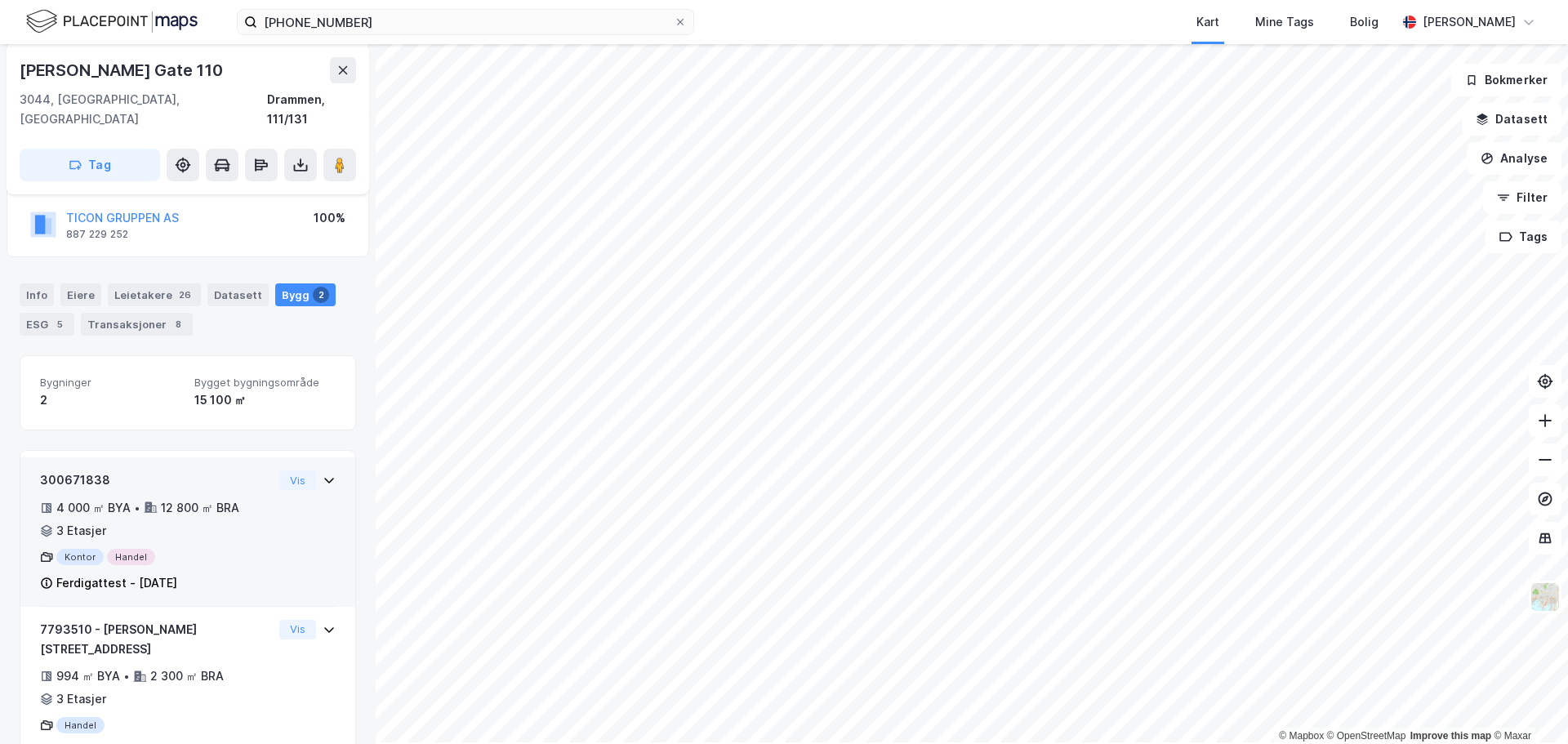
scroll to position [225, 0]
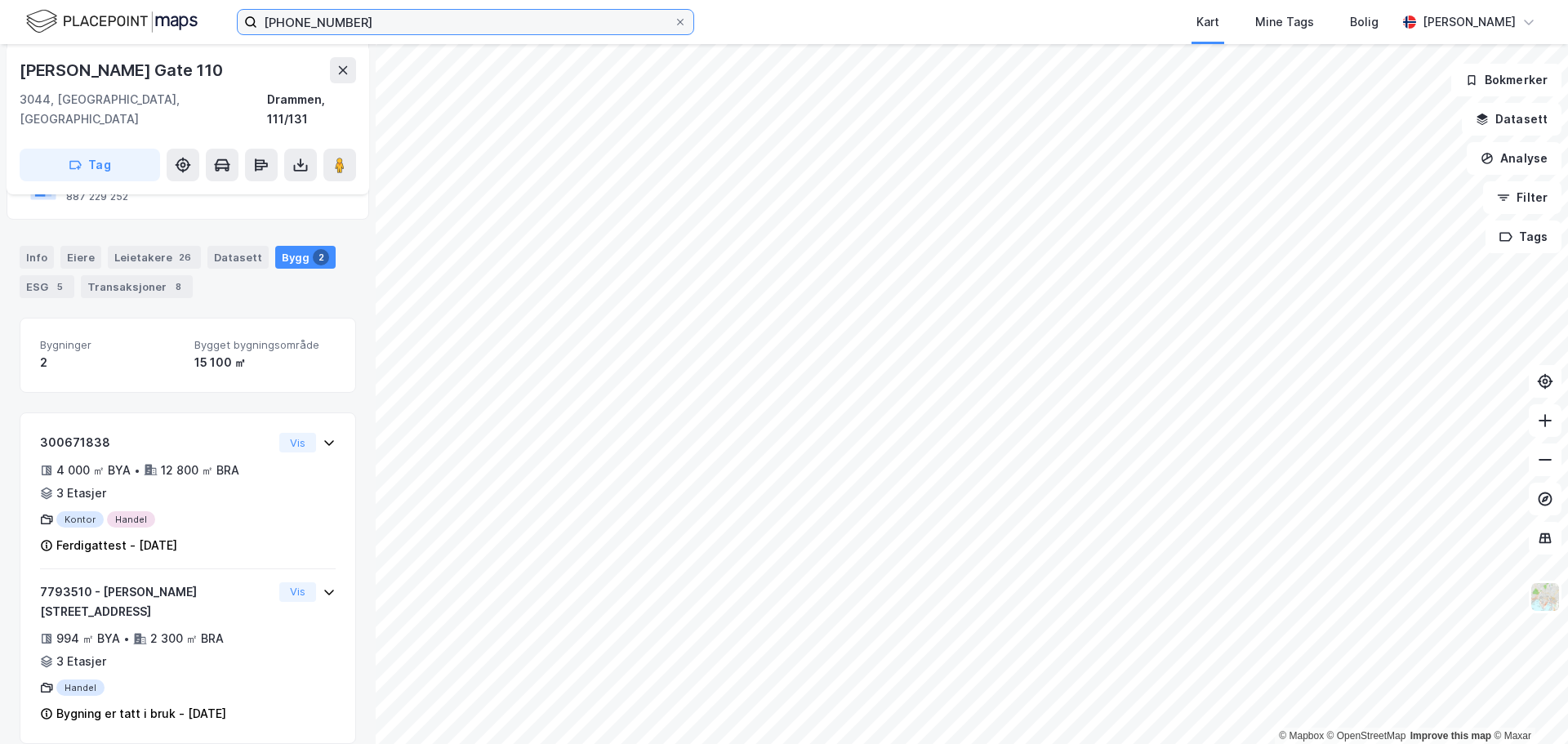
click at [407, 26] on input "3301-111-131" at bounding box center [466, 22] width 416 height 25
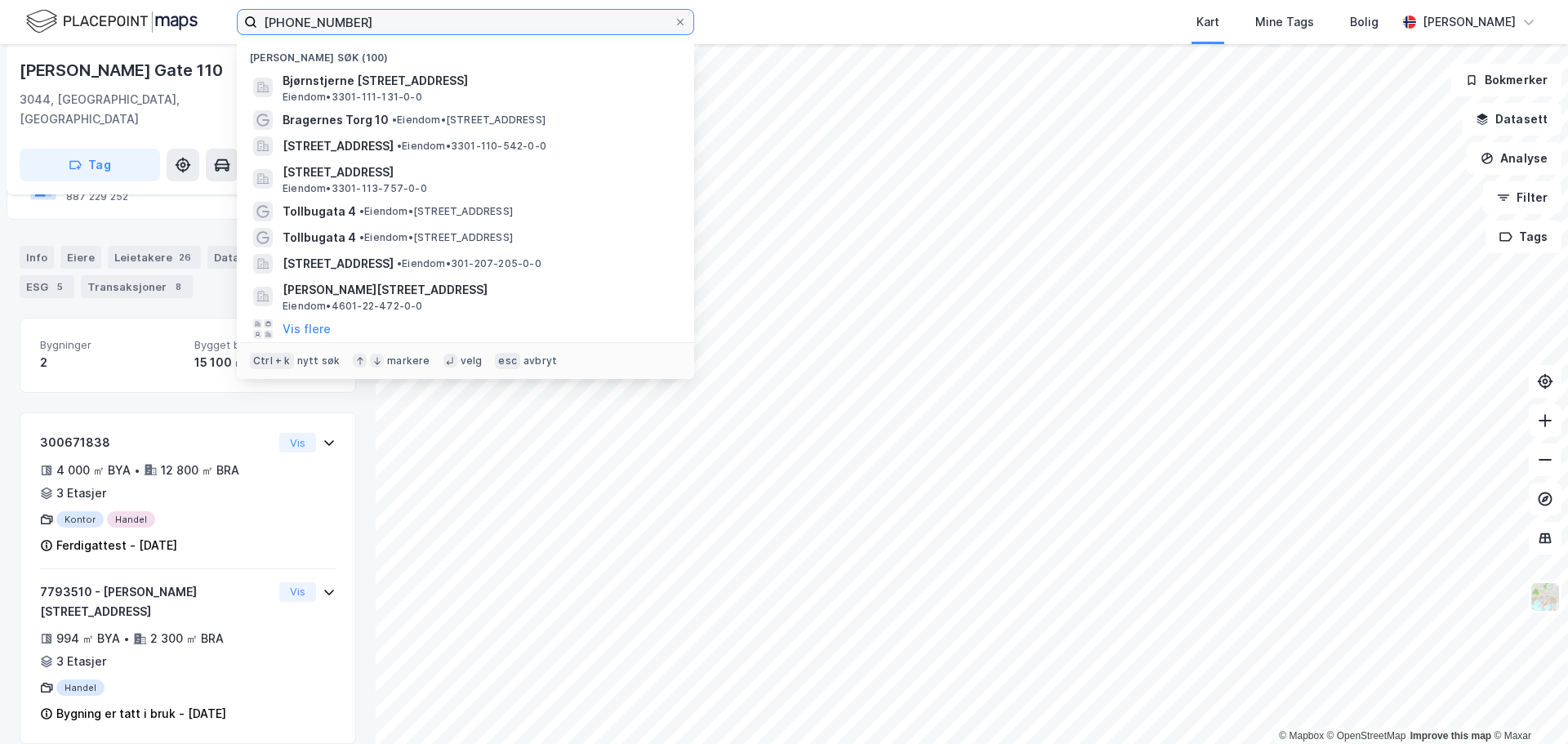
drag, startPoint x: 382, startPoint y: 21, endPoint x: 158, endPoint y: 25, distance: 224.0
click at [158, 25] on div "3301-111-131 Nylige søk (100) Bjørnstjerne Bjørnsons gate 110, 3044, DRAMMEN, D…" at bounding box center [784, 22] width 1568 height 44
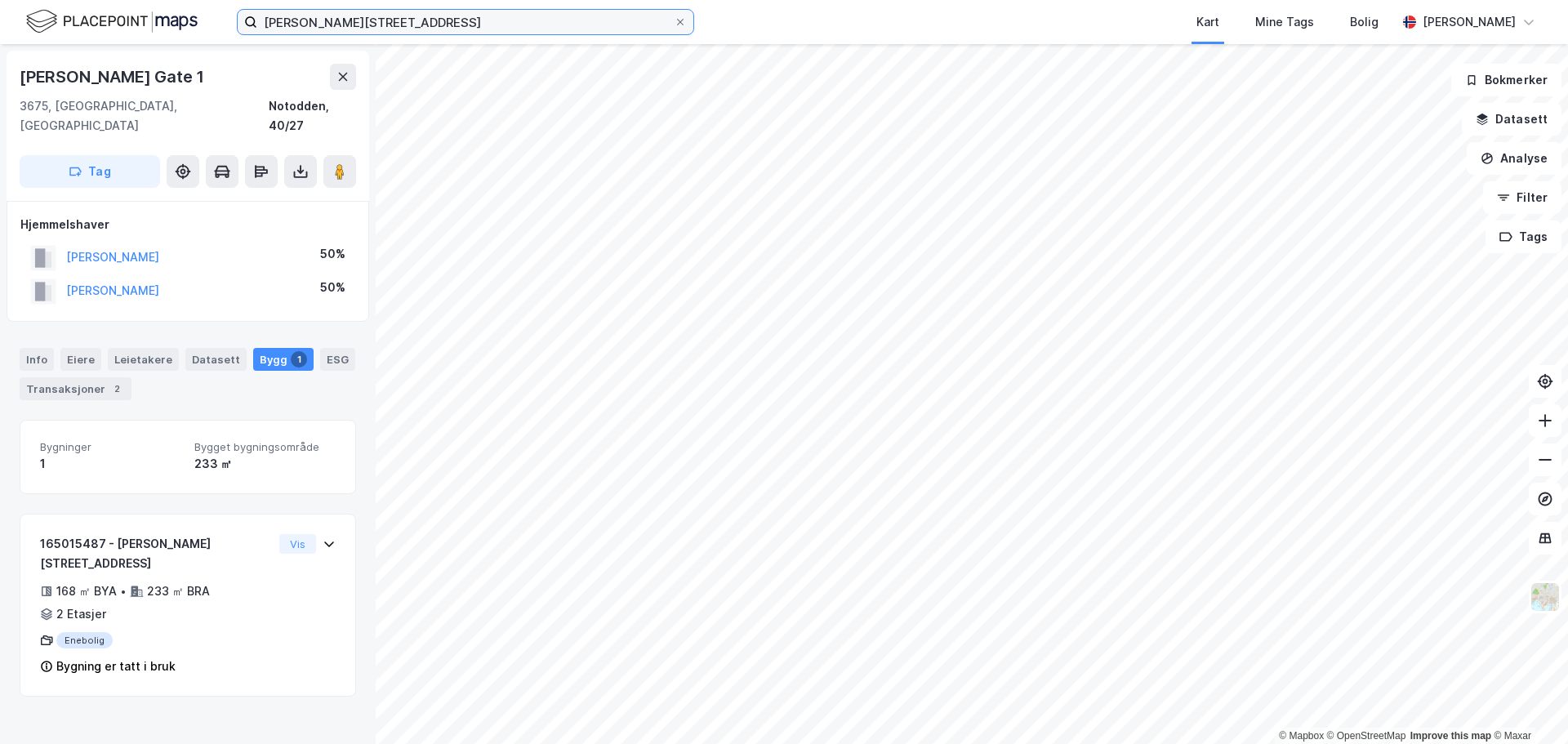
drag, startPoint x: 460, startPoint y: 19, endPoint x: 221, endPoint y: 19, distance: 239.0
click at [221, 19] on div "wergelands gate 10 drammen Kart Mine Tags Bolig Jørgen Holand" at bounding box center [784, 22] width 1568 height 44
click at [416, 24] on input "webergs gate 12" at bounding box center [466, 22] width 416 height 25
click at [402, 27] on input "webergs gate 12" at bounding box center [466, 22] width 416 height 25
type input "webergs gate 1"
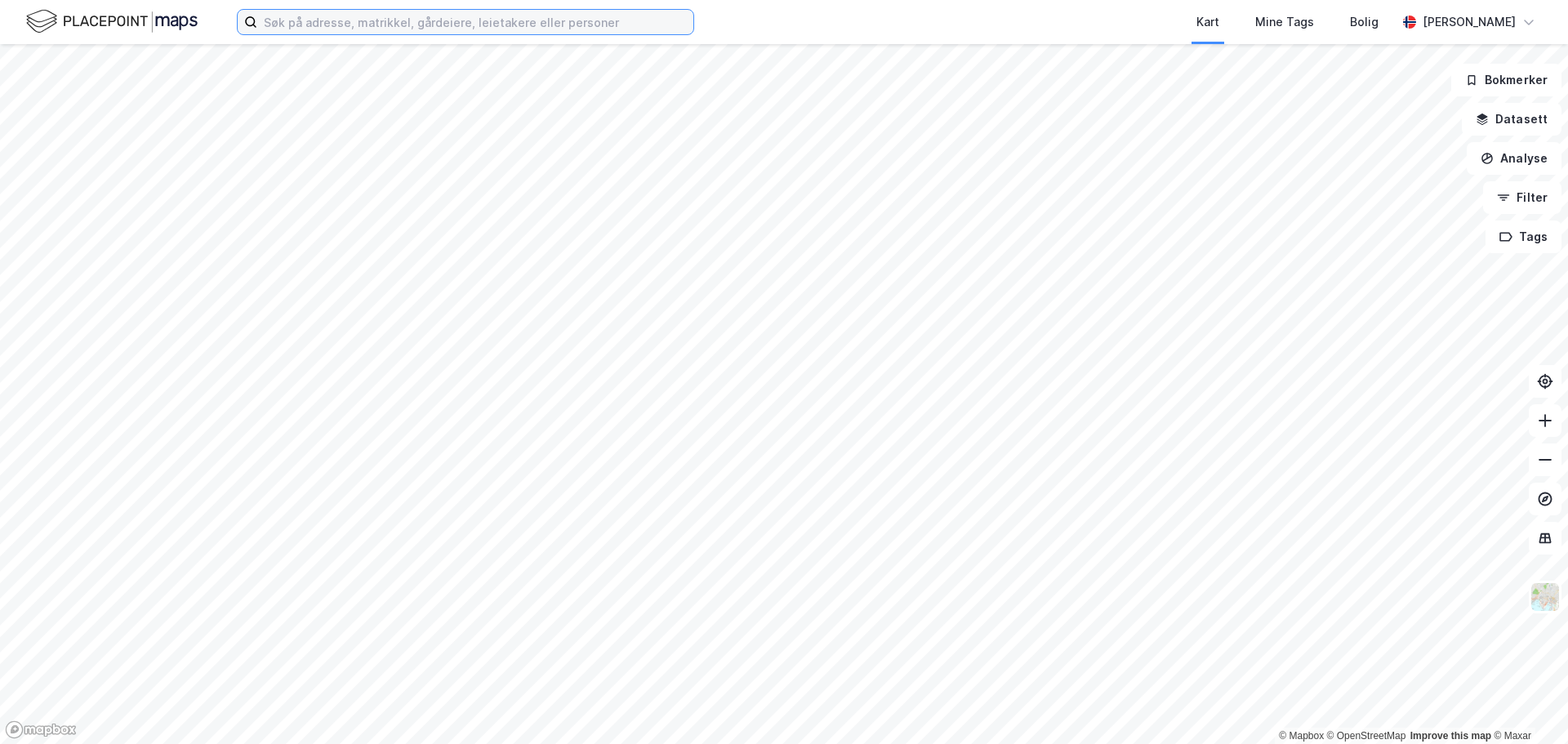
click at [496, 28] on input at bounding box center [475, 22] width 436 height 25
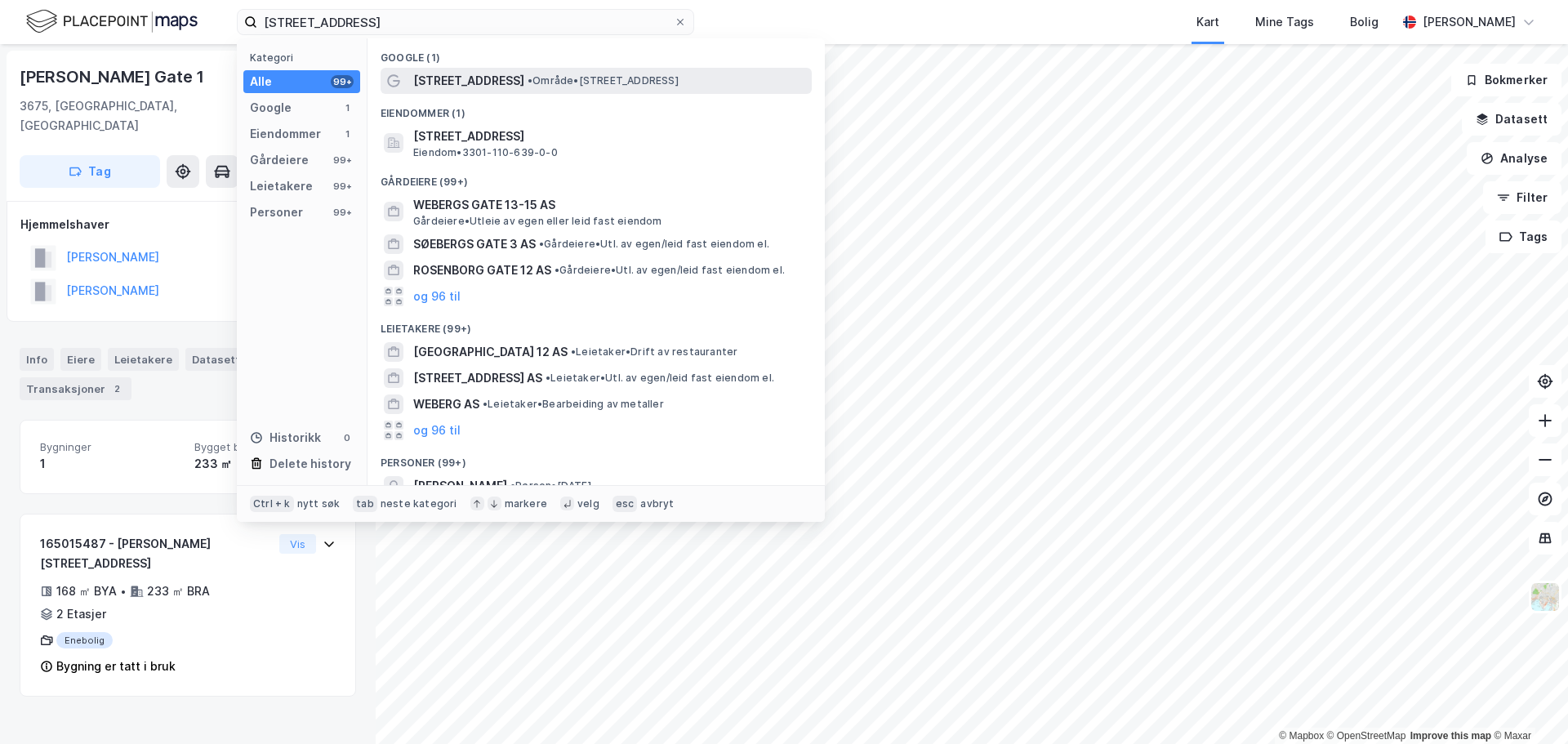
click at [517, 68] on div "Webergs gate 12 • Område • Webergs gate 12, 3044 Drammen" at bounding box center [596, 80] width 431 height 26
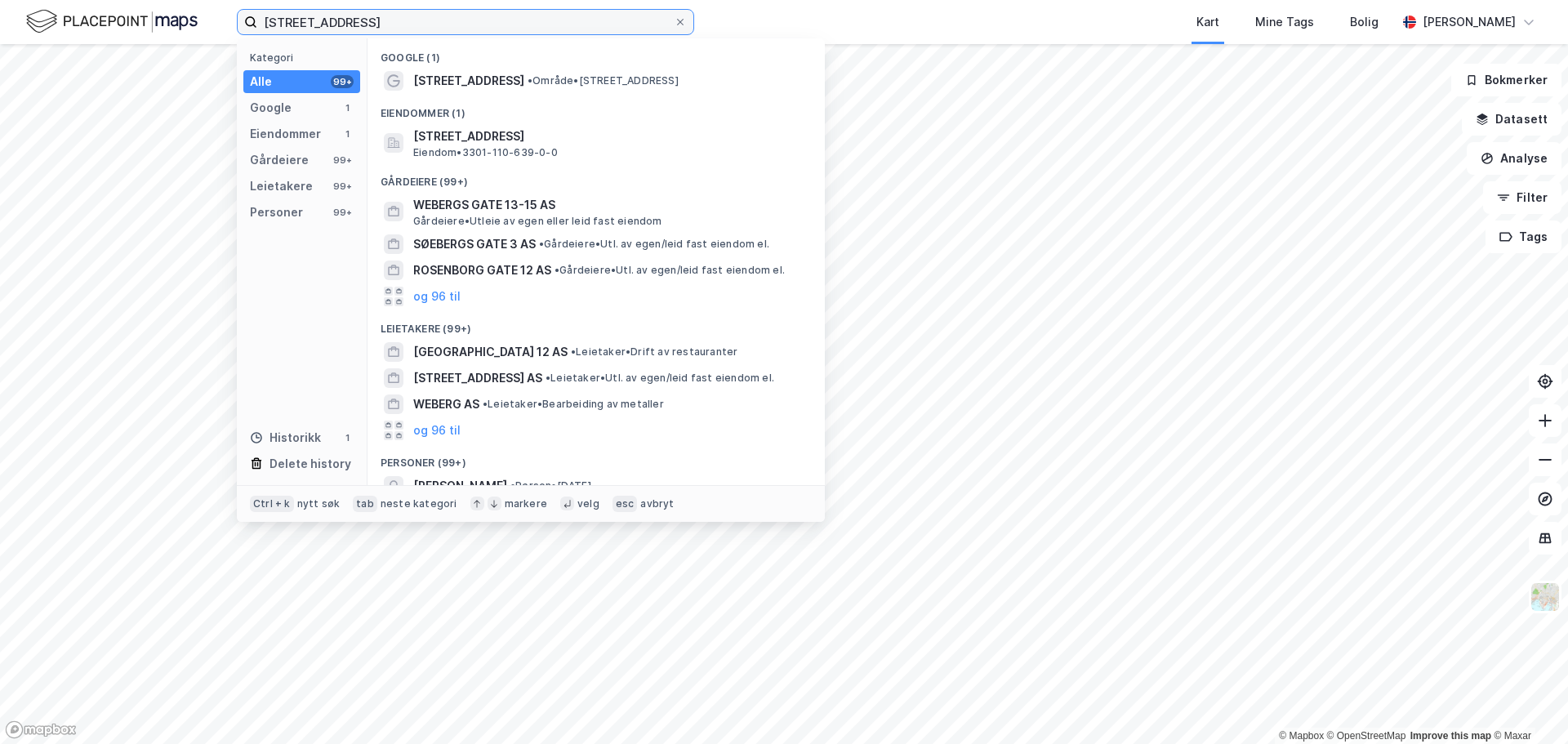
click at [412, 25] on input "webergs gate 12" at bounding box center [466, 22] width 416 height 25
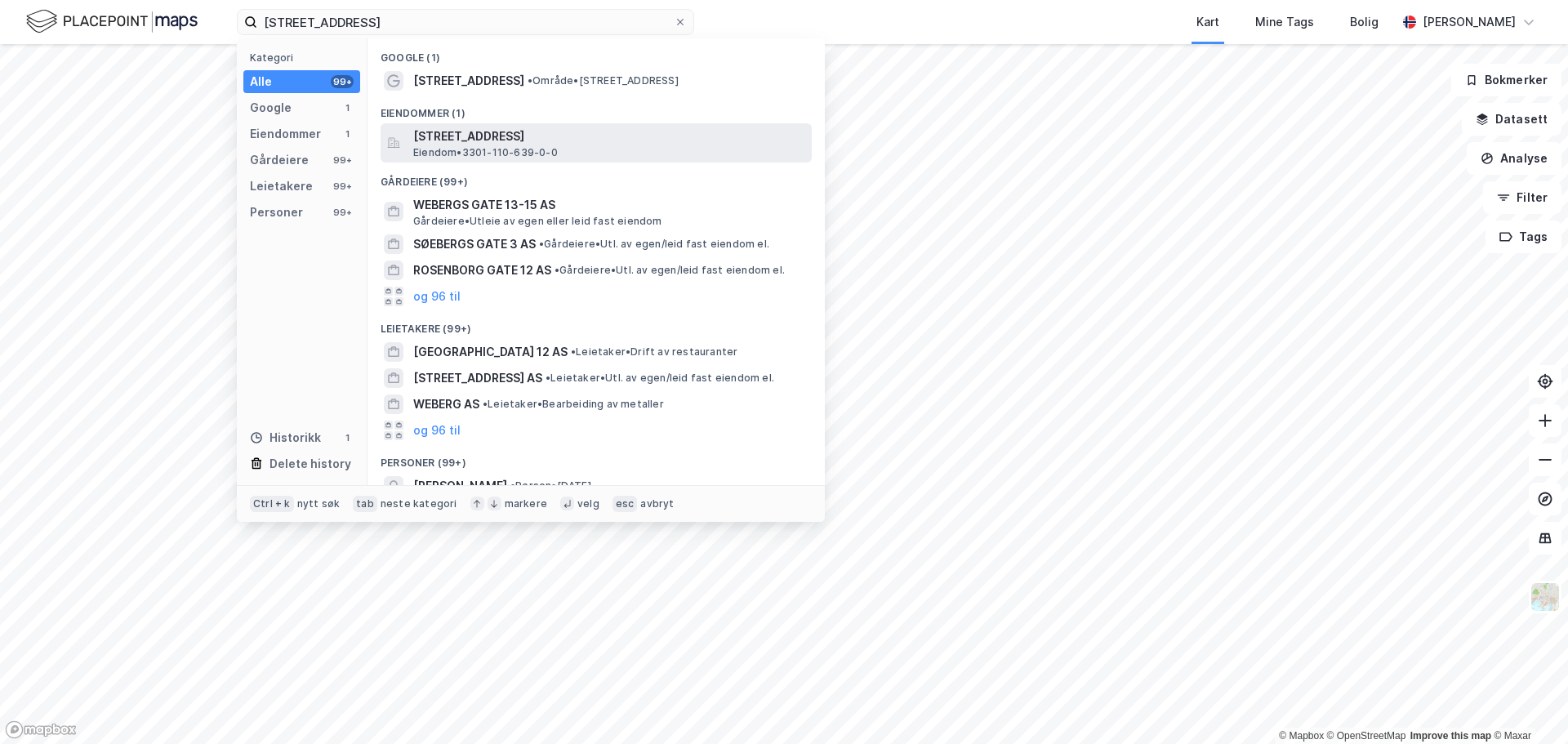
click at [456, 139] on span "Webergs gate 12, 3044, DRAMMEN, DRAMMEN" at bounding box center [608, 136] width 392 height 19
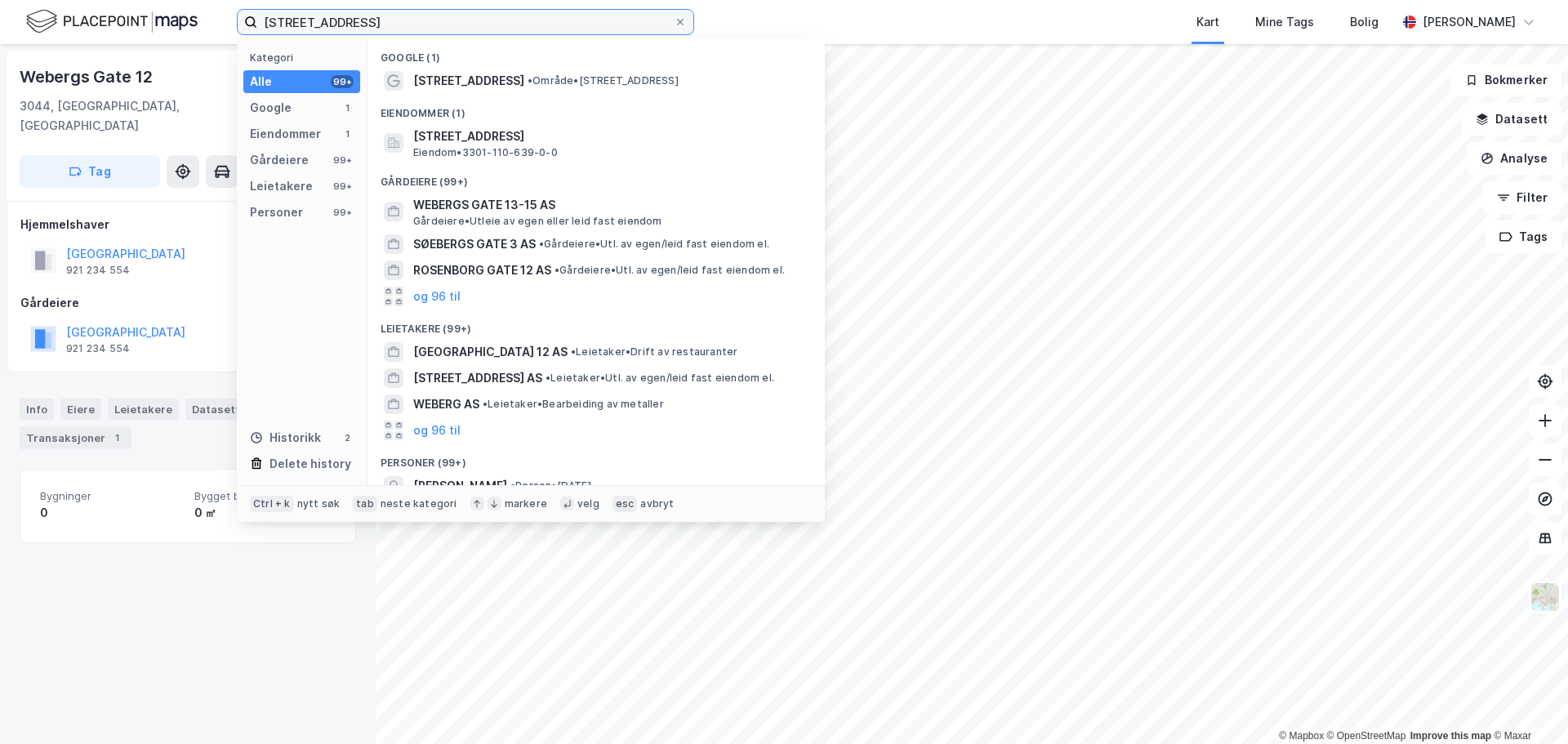
drag, startPoint x: 354, startPoint y: 14, endPoint x: 181, endPoint y: 11, distance: 173.0
click at [181, 11] on div "webergs gate 12 Kategori Alle 99+ Google 1 Eiendommer 1 Gårdeiere 99+ Leietaker…" at bounding box center [784, 22] width 1568 height 44
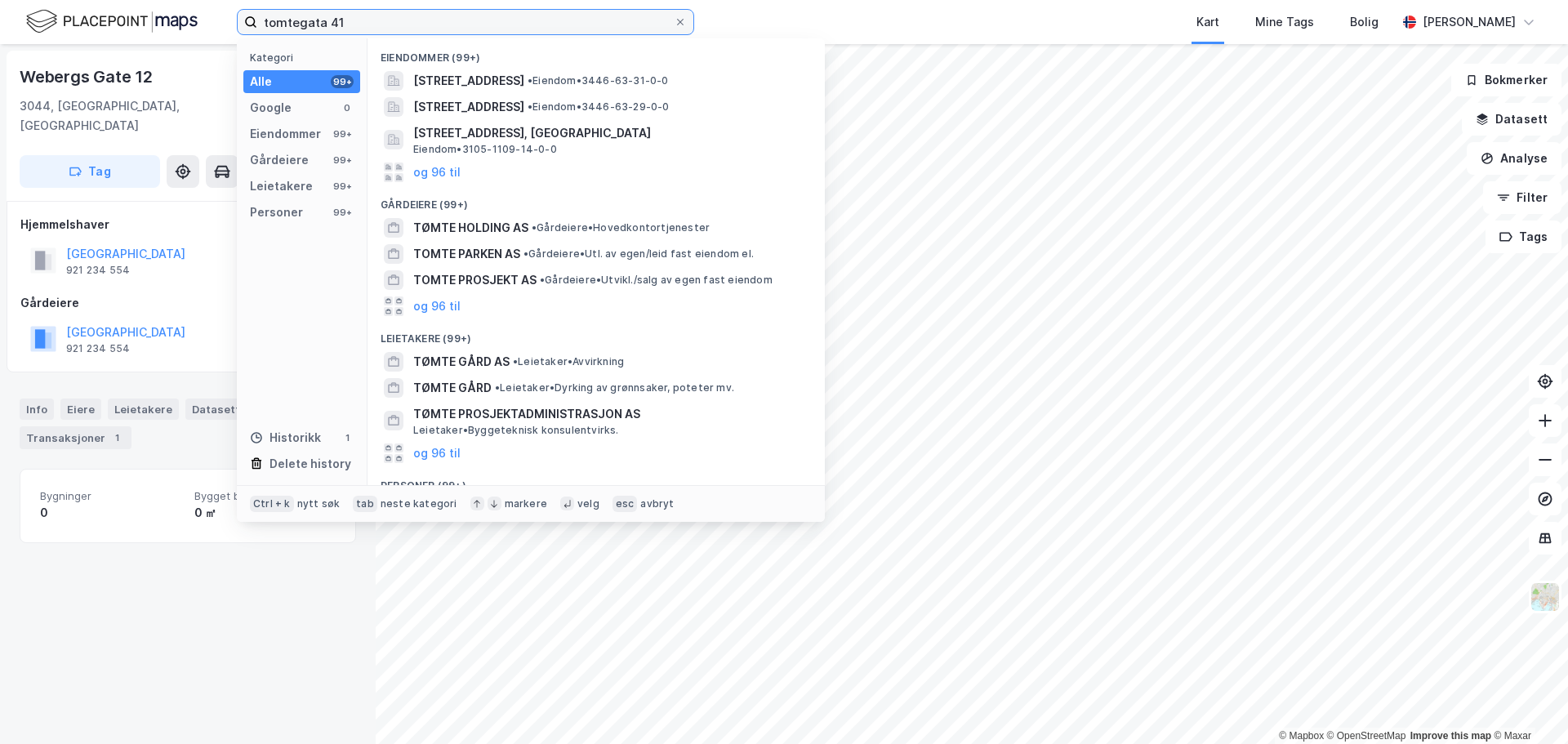
type input "tomtegata 41"
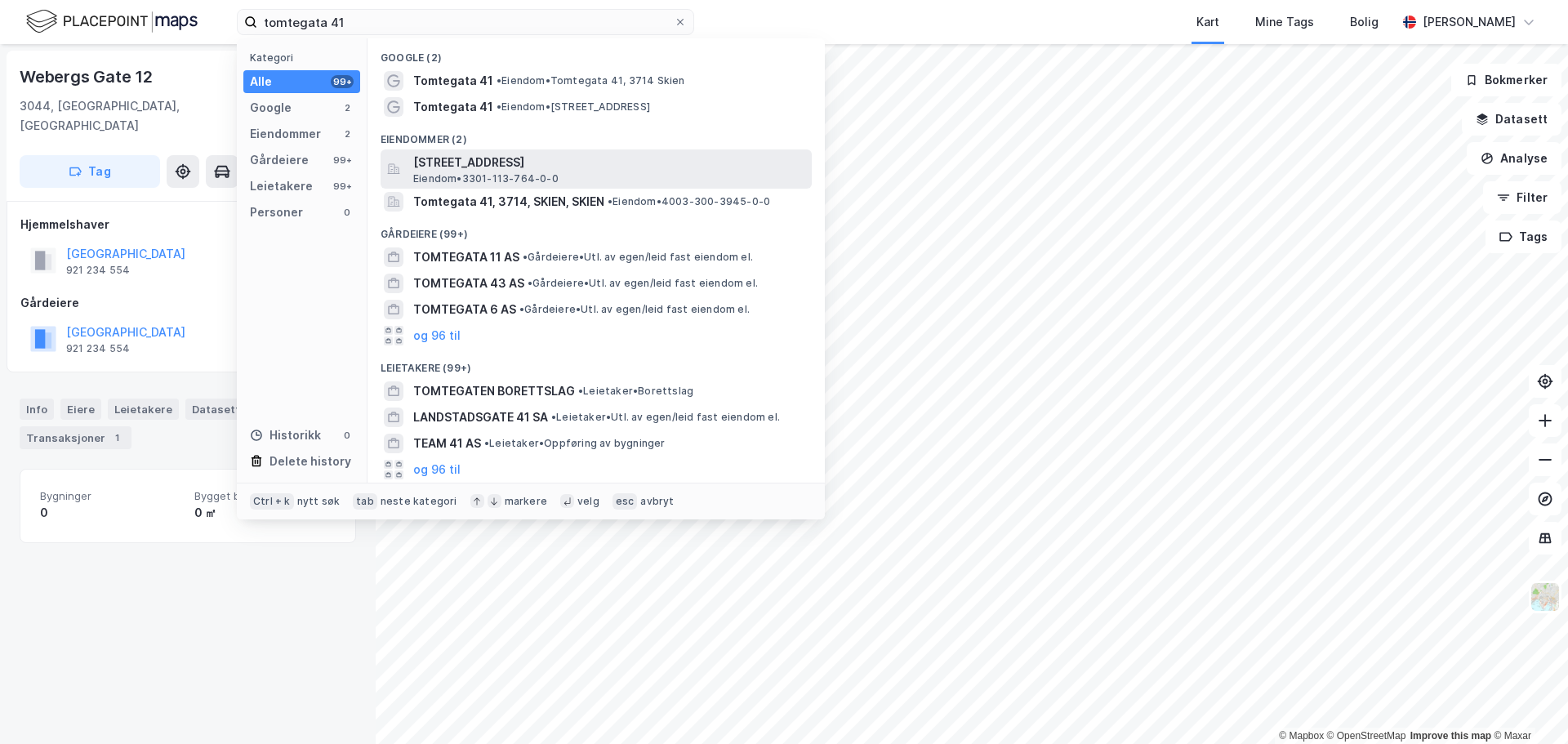
click at [527, 183] on span "Eiendom • 3301-113-764-0-0" at bounding box center [485, 179] width 145 height 13
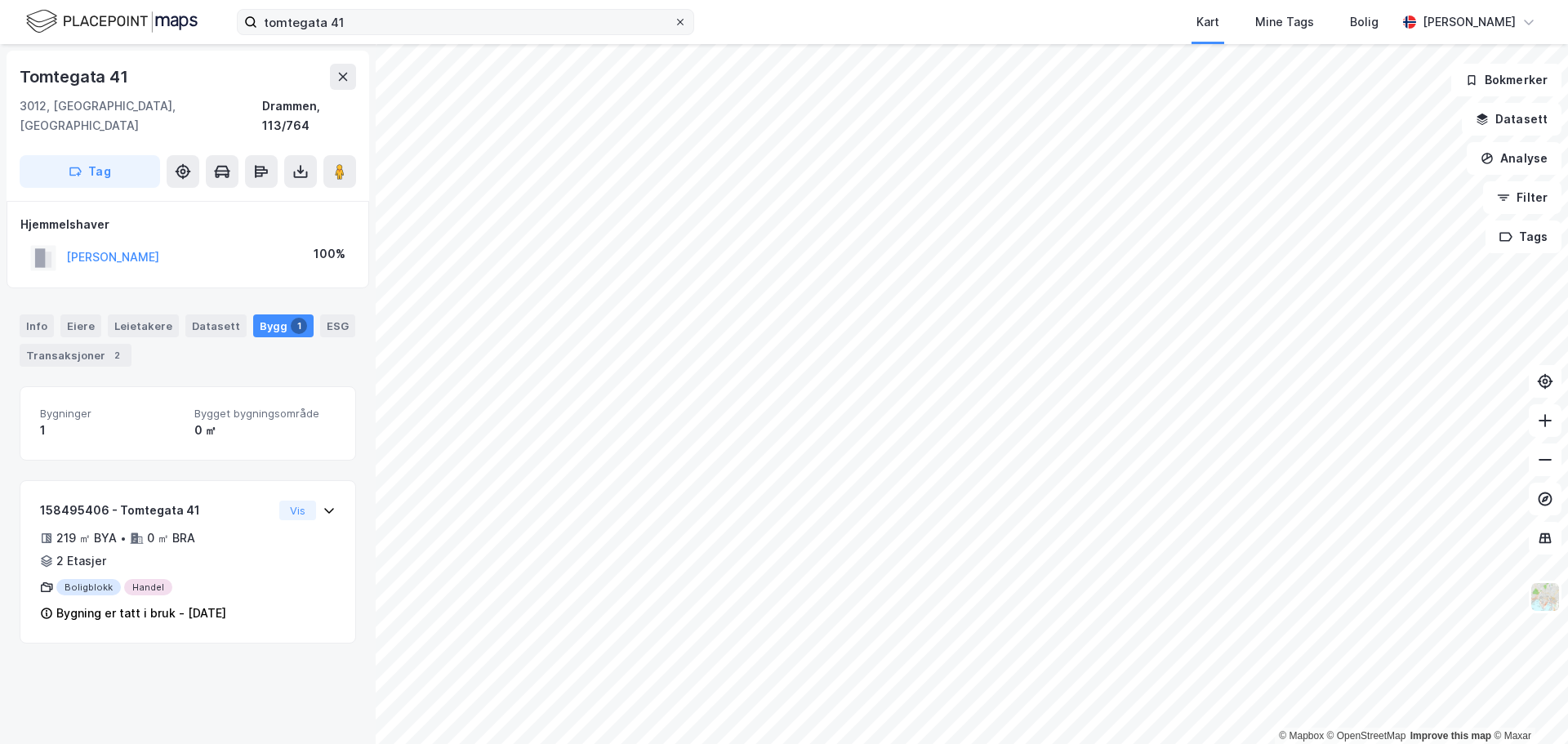
click at [685, 26] on span at bounding box center [680, 22] width 13 height 13
click at [674, 26] on input "tomtegata 41" at bounding box center [466, 22] width 416 height 25
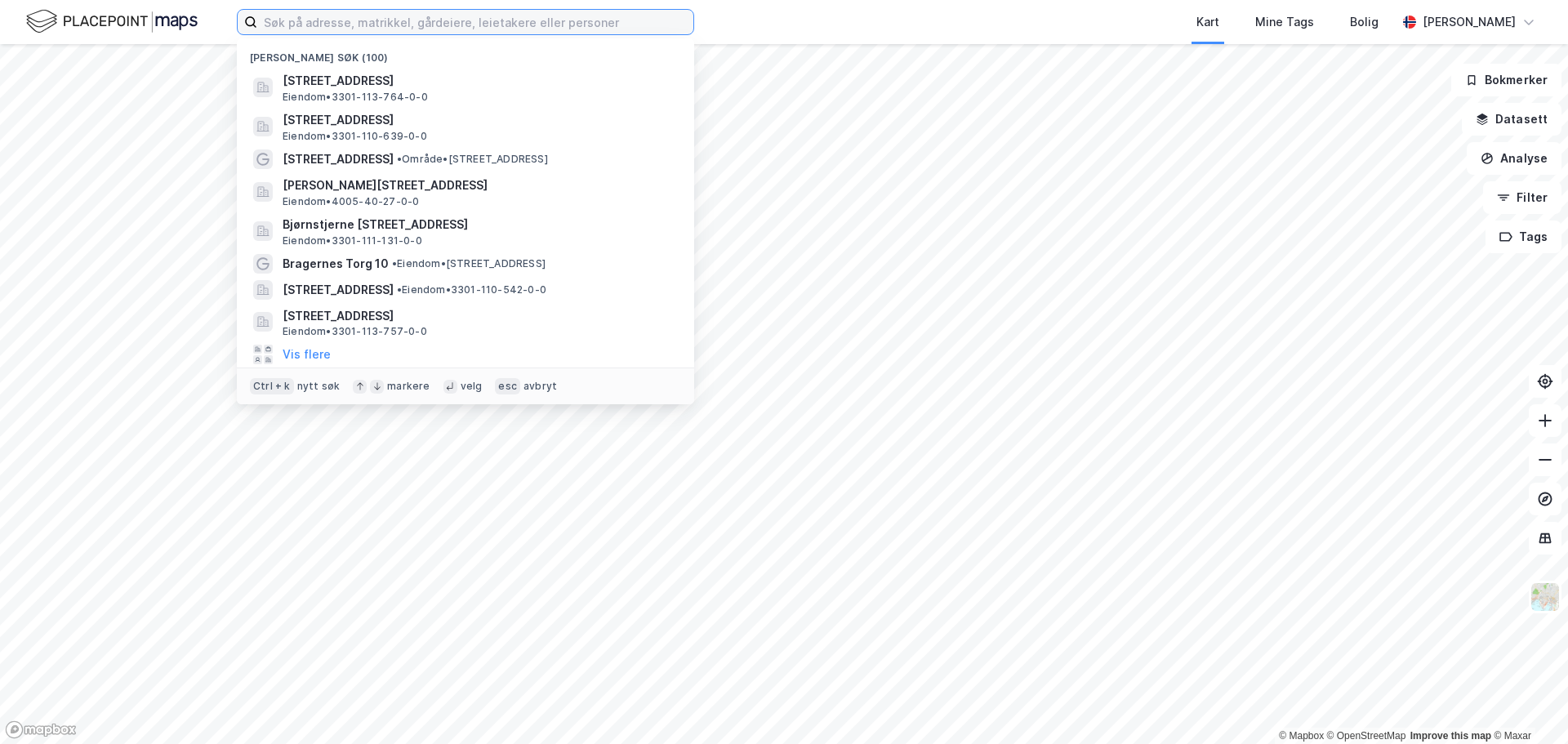
click at [513, 23] on input at bounding box center [475, 22] width 436 height 25
paste input "Nedre Storgate 13"
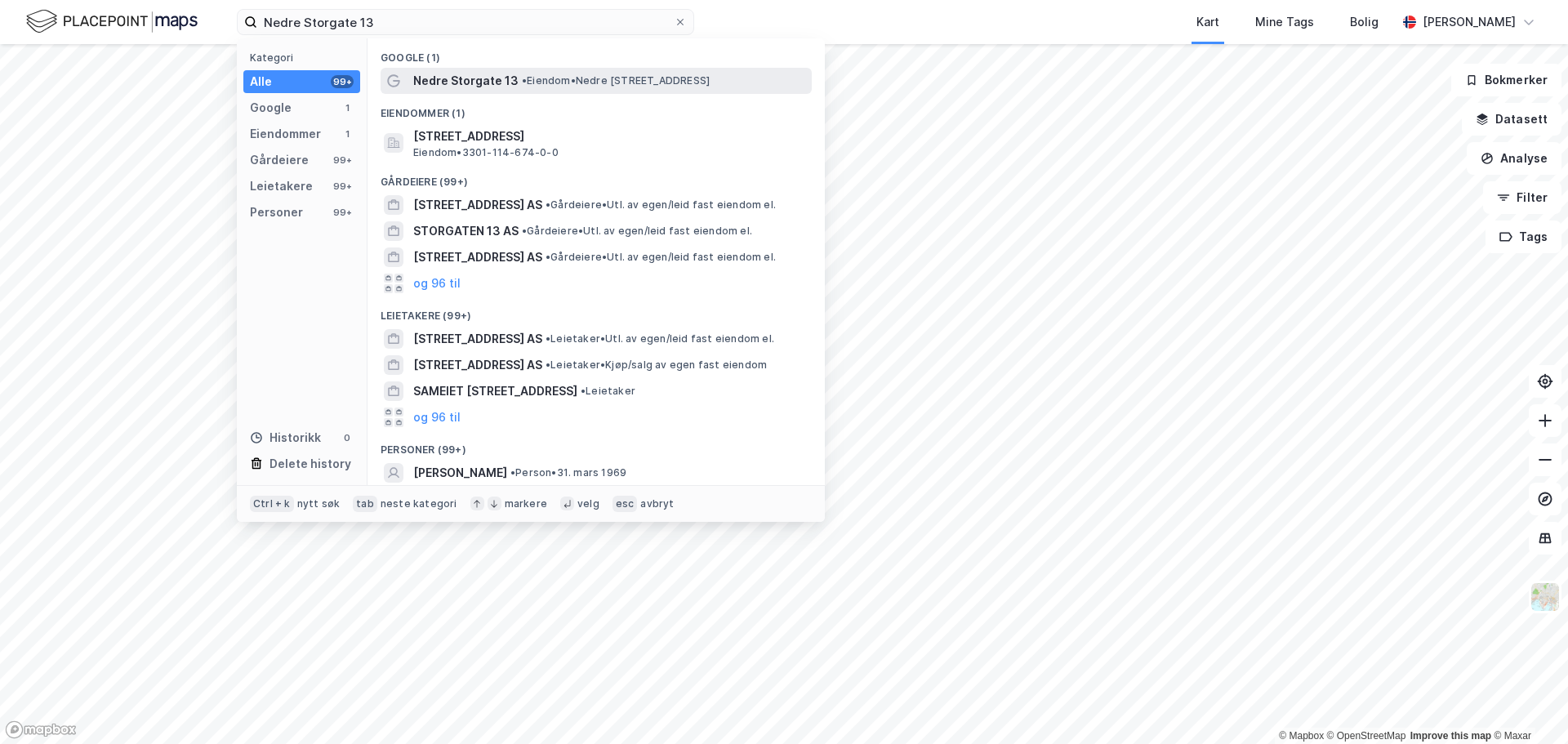
click at [455, 78] on span "Nedre Storgate 13" at bounding box center [465, 80] width 105 height 19
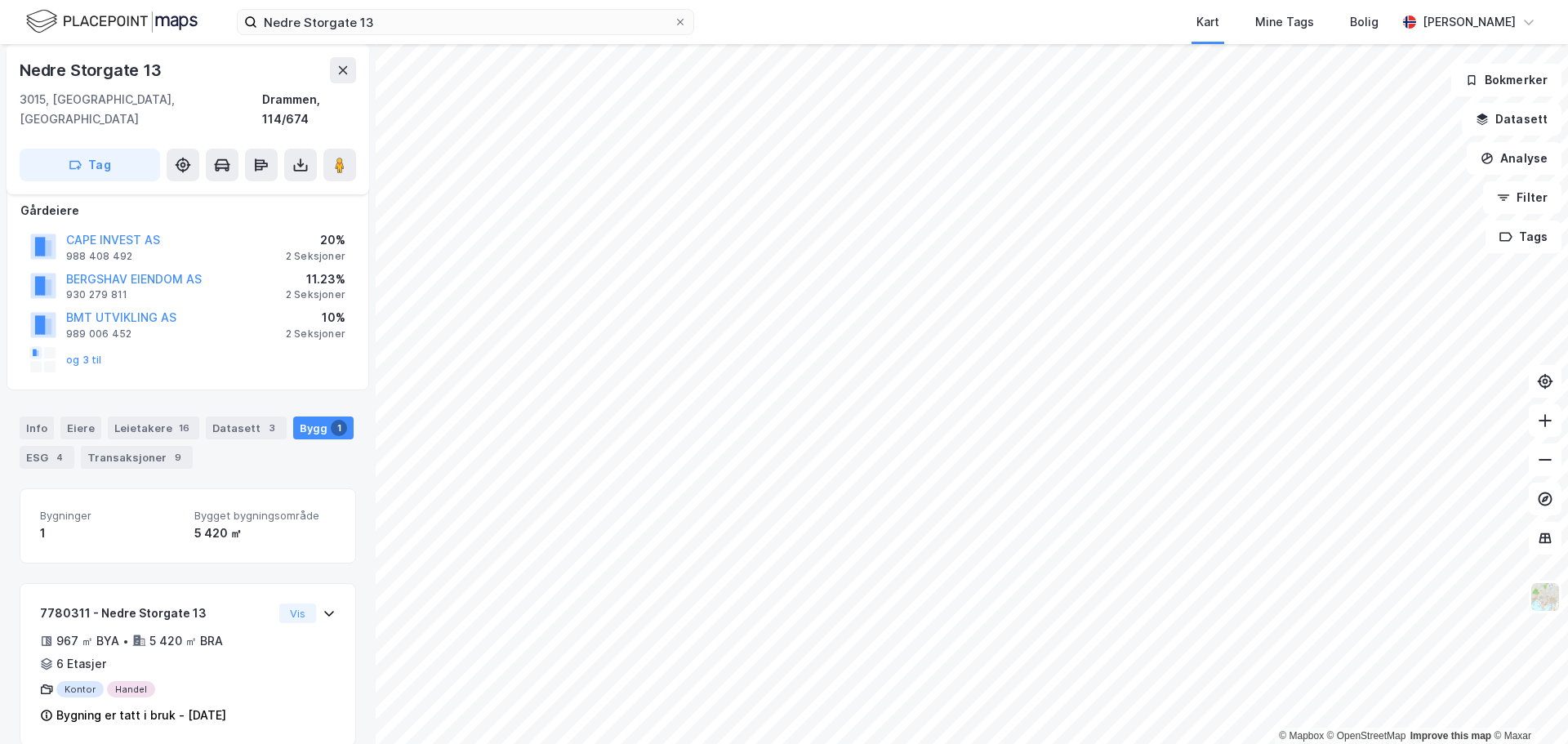
scroll to position [94, 0]
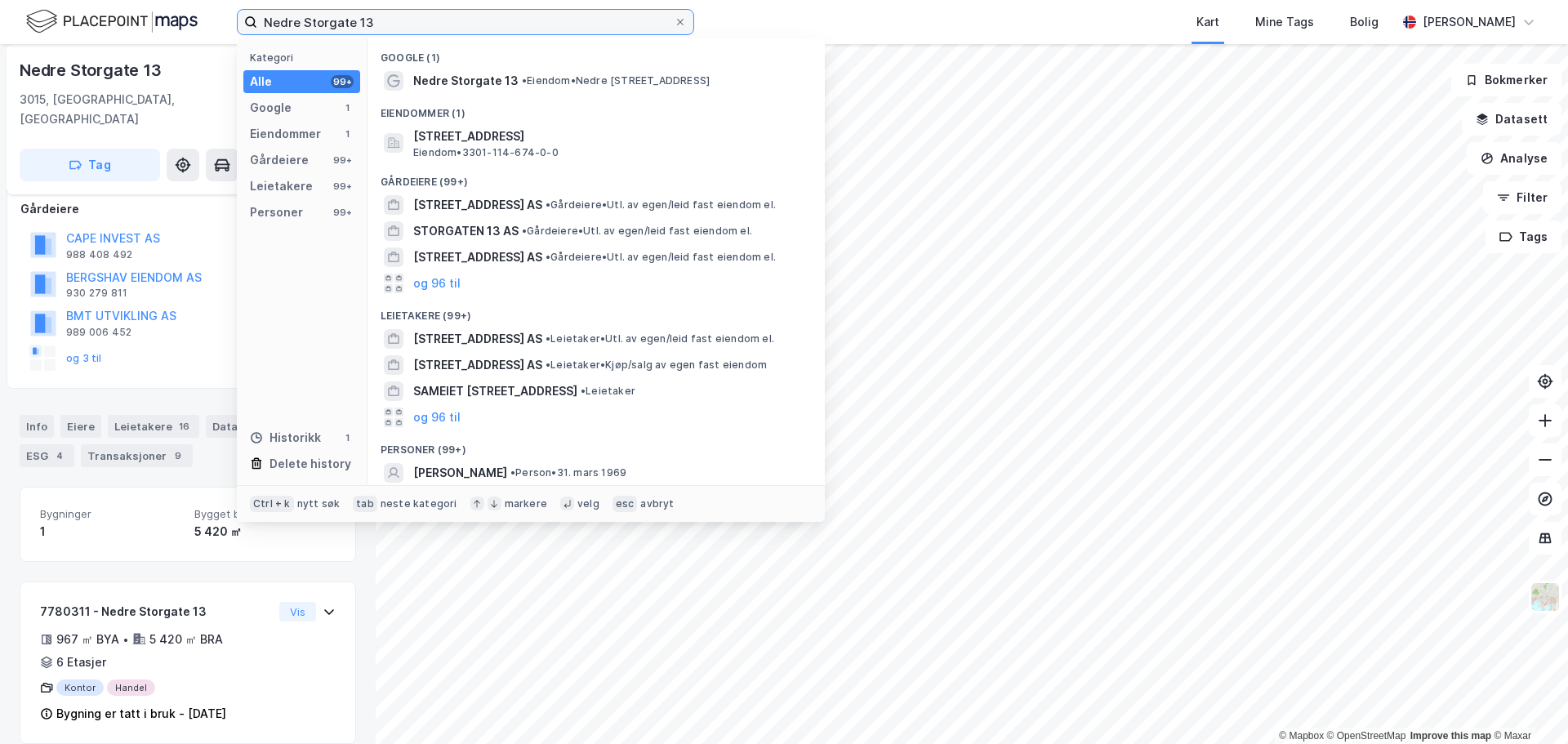
click at [465, 12] on input "Nedre Storgate 13" at bounding box center [466, 22] width 416 height 25
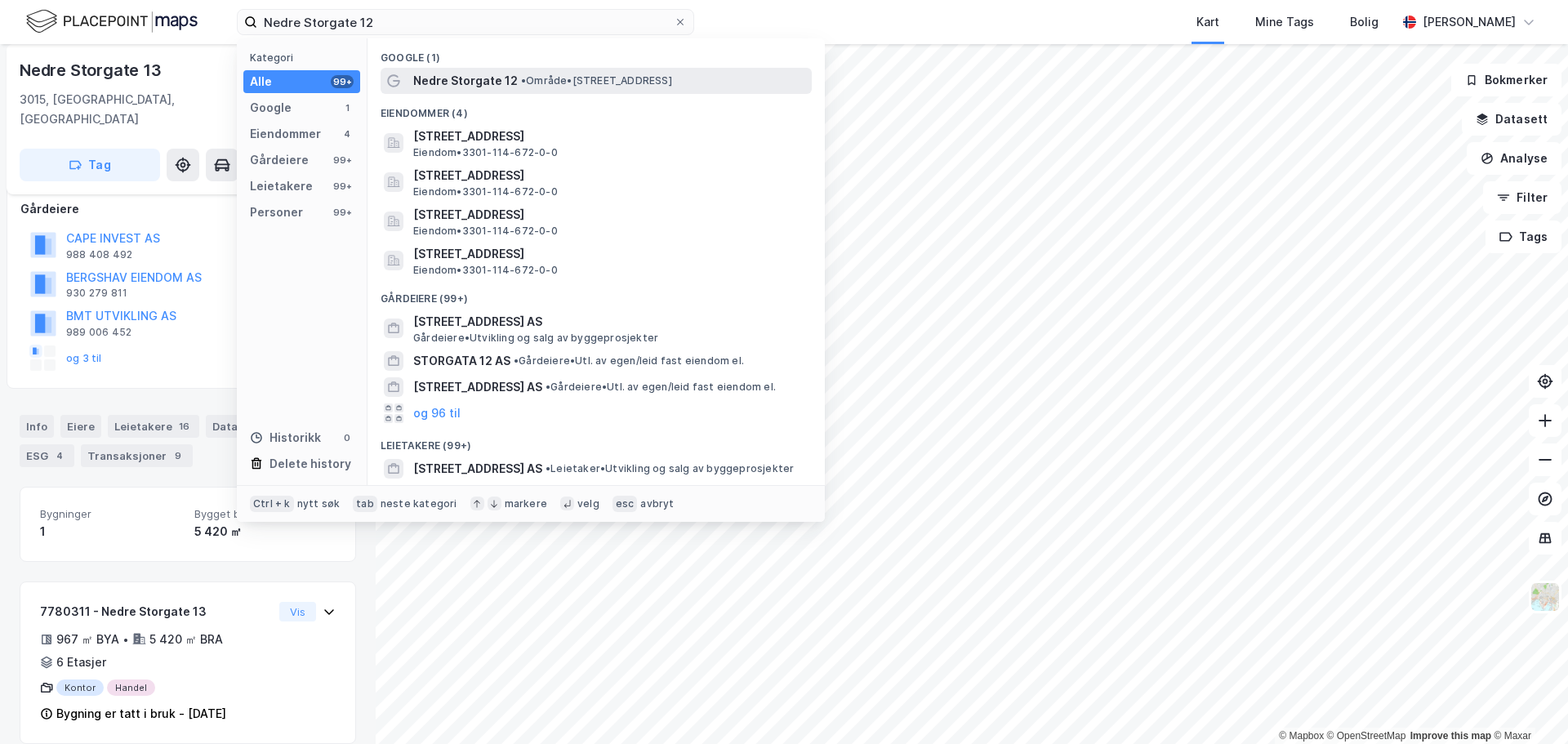
click at [672, 84] on span "• Område • Nedre Storgate 12, 3015 Drammen" at bounding box center [595, 80] width 151 height 13
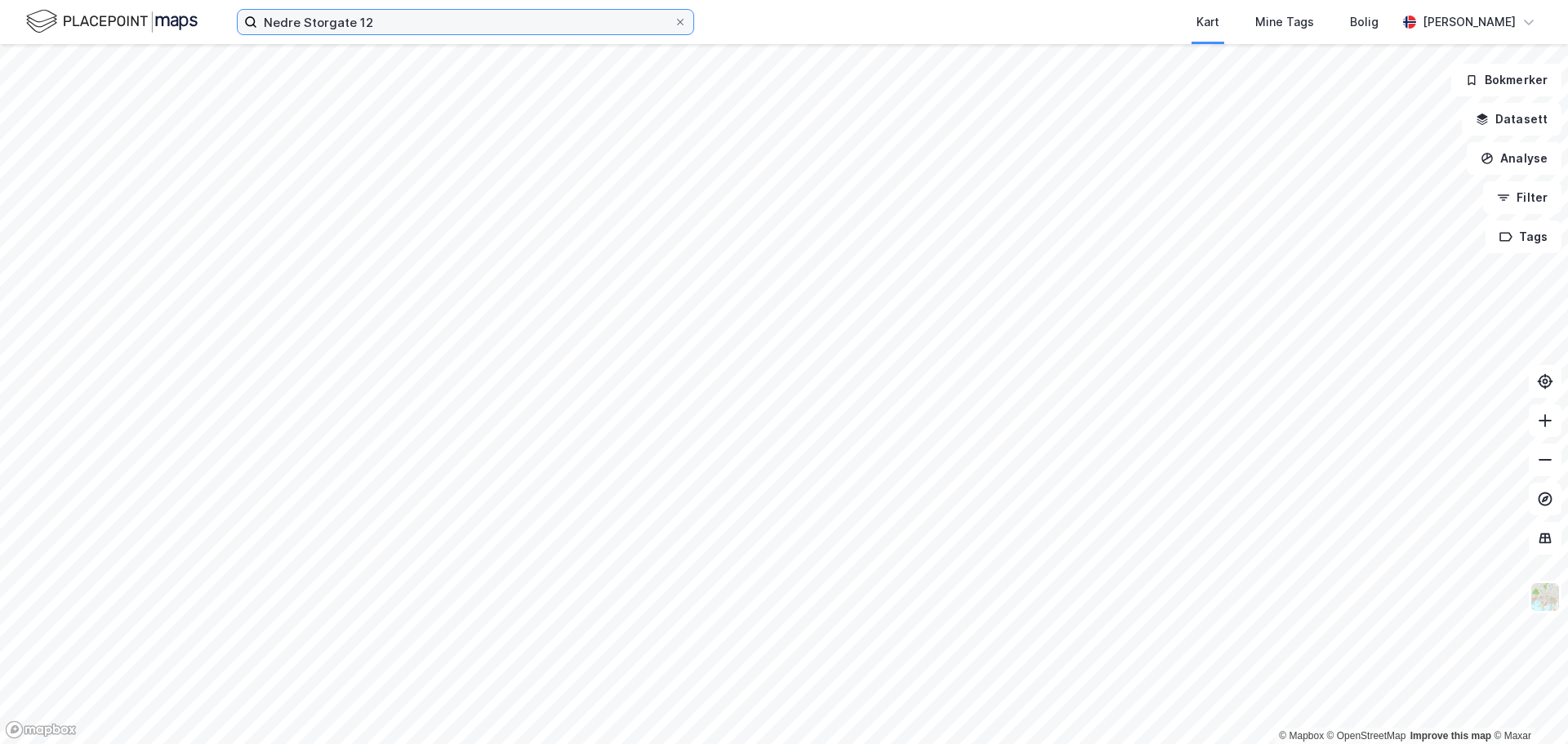
click at [466, 16] on input "Nedre Storgate 12" at bounding box center [466, 22] width 416 height 25
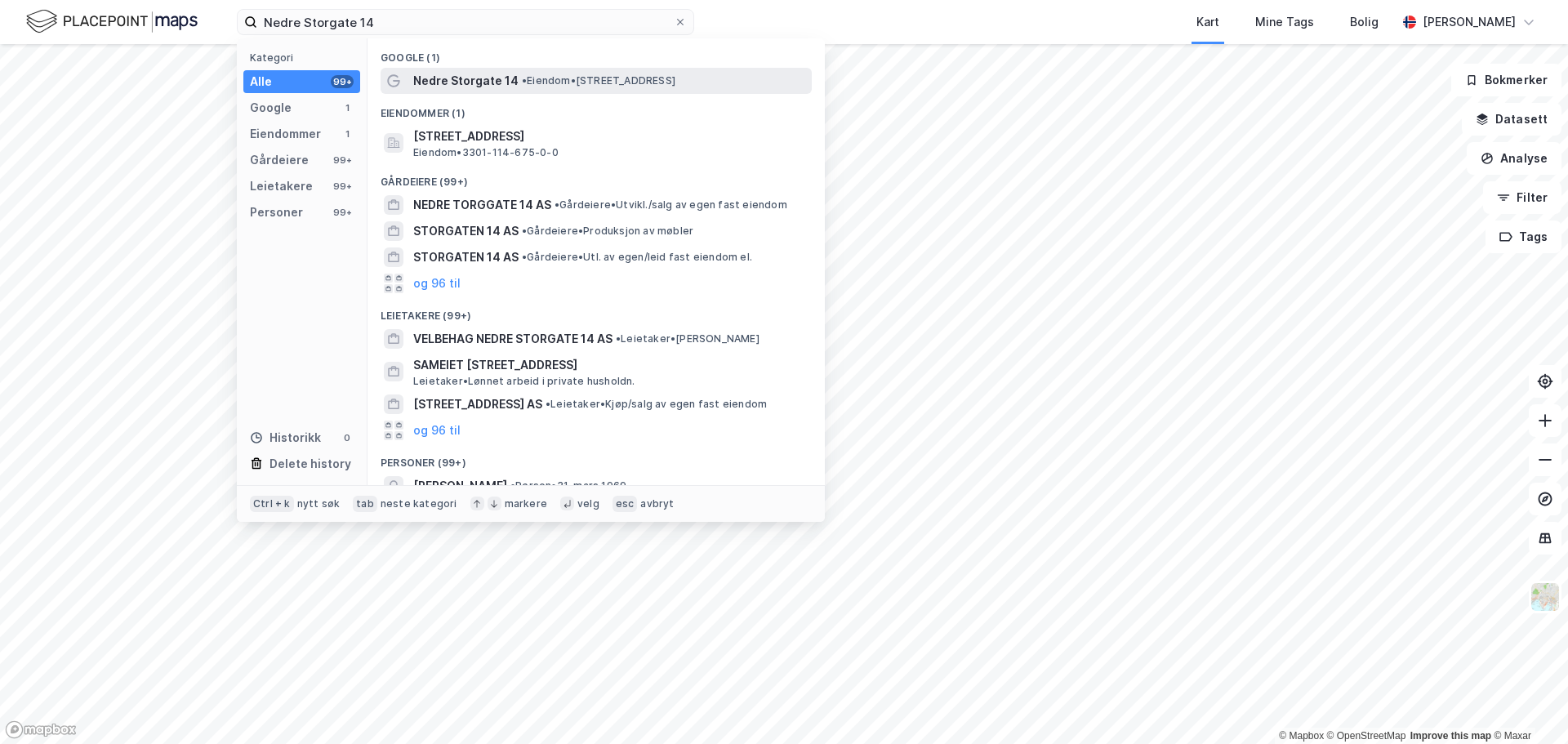
click at [489, 73] on span "Nedre Storgate 14" at bounding box center [465, 80] width 105 height 19
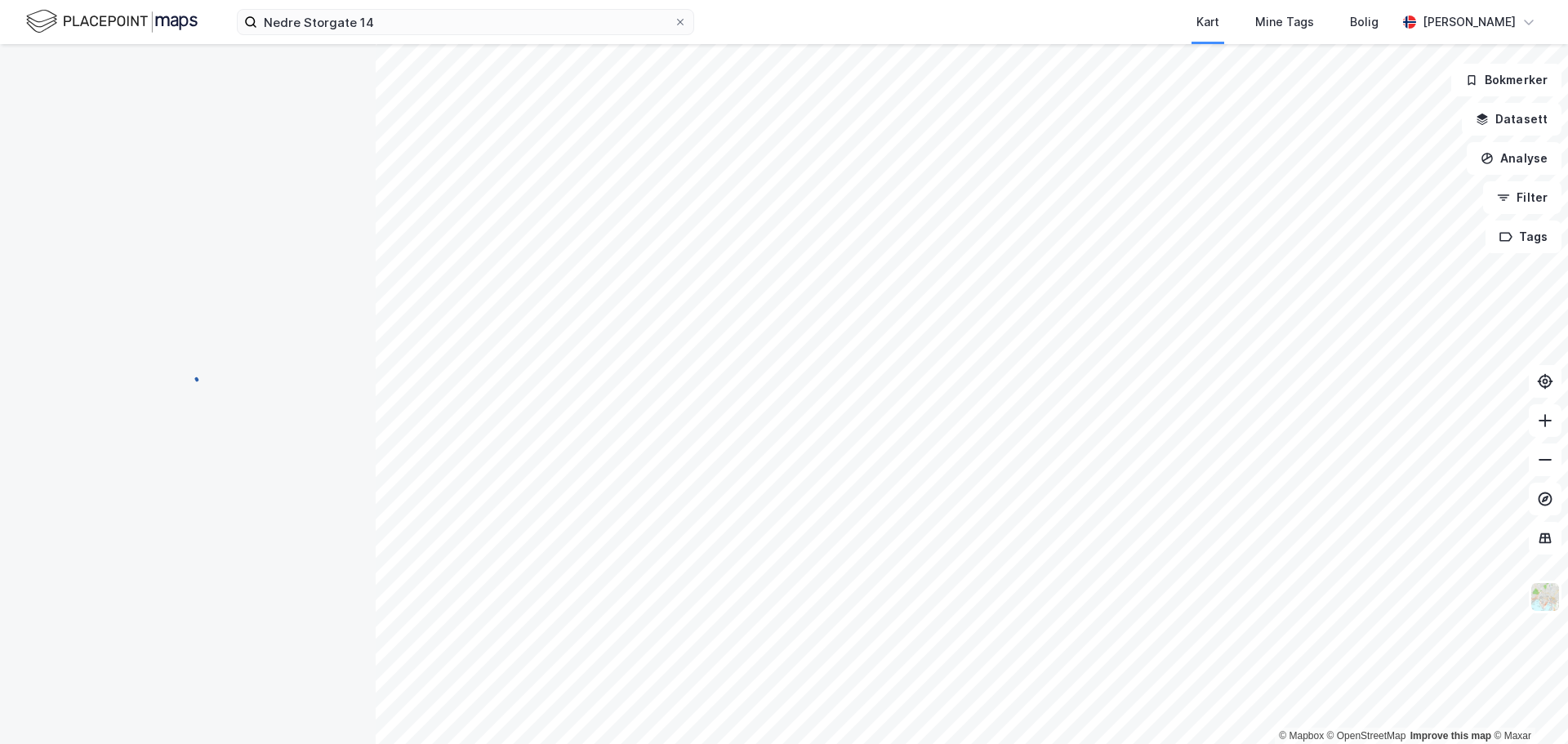
scroll to position [94, 0]
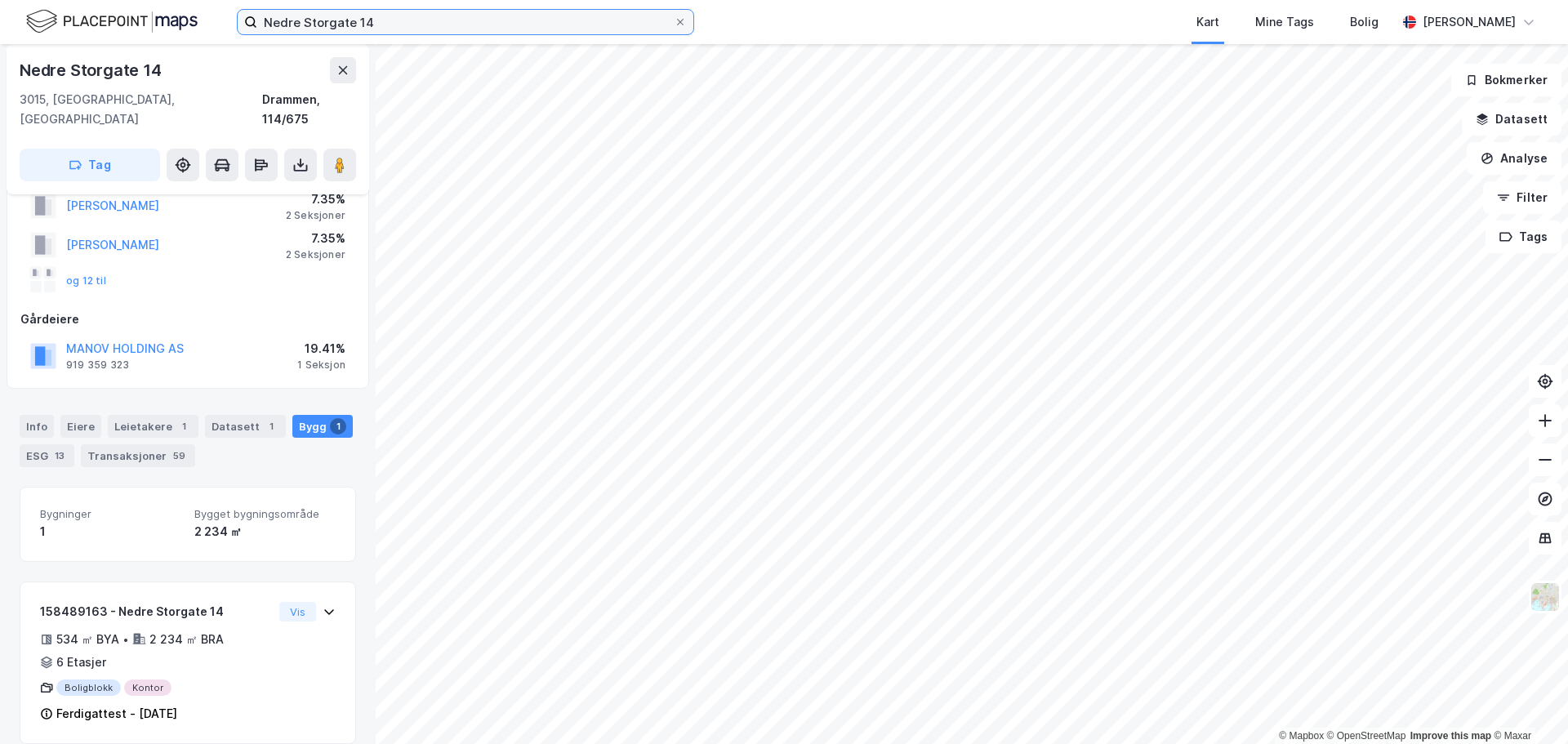
click at [460, 19] on input "Nedre Storgate 14" at bounding box center [466, 22] width 416 height 25
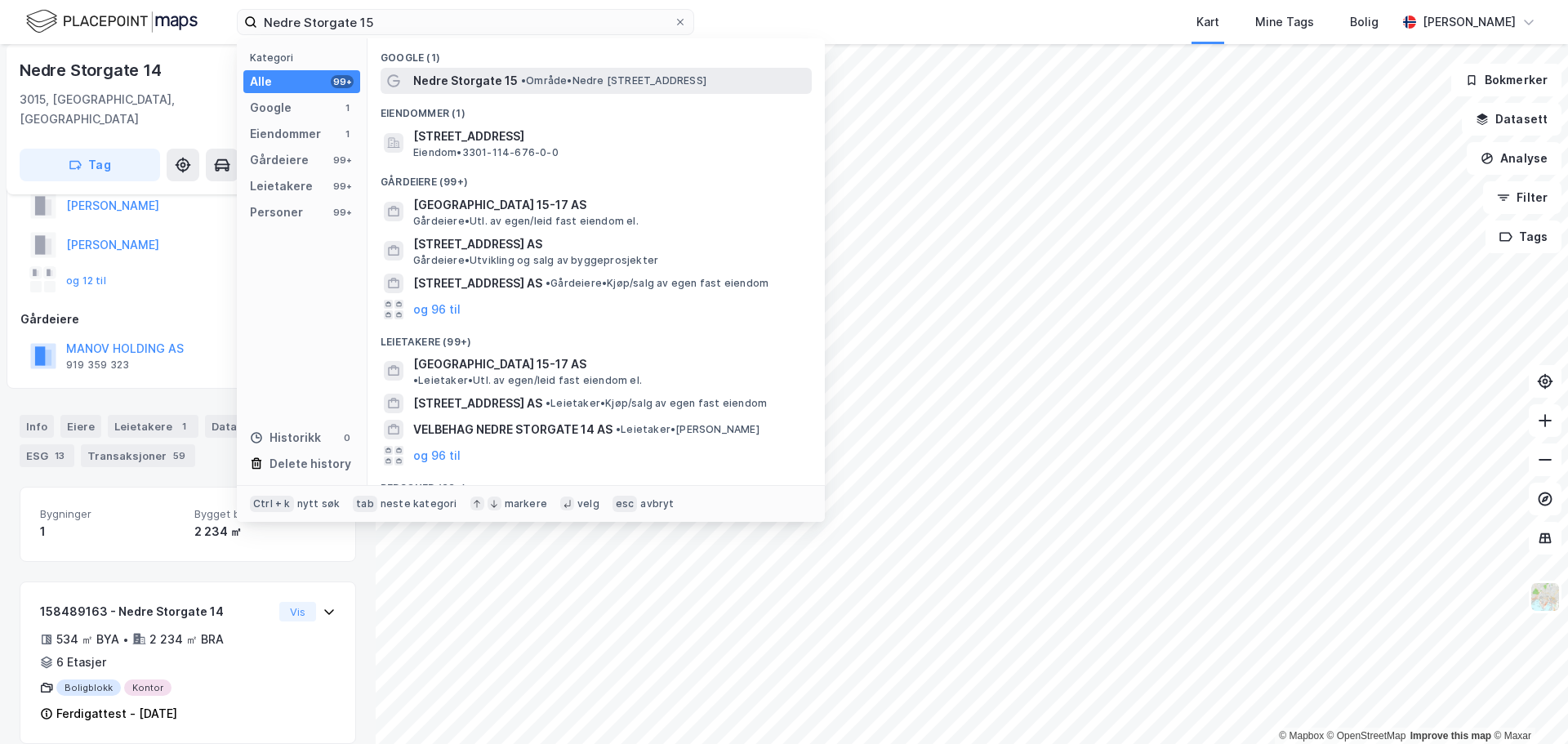
click at [498, 75] on span "Nedre Storgate 15" at bounding box center [465, 80] width 104 height 19
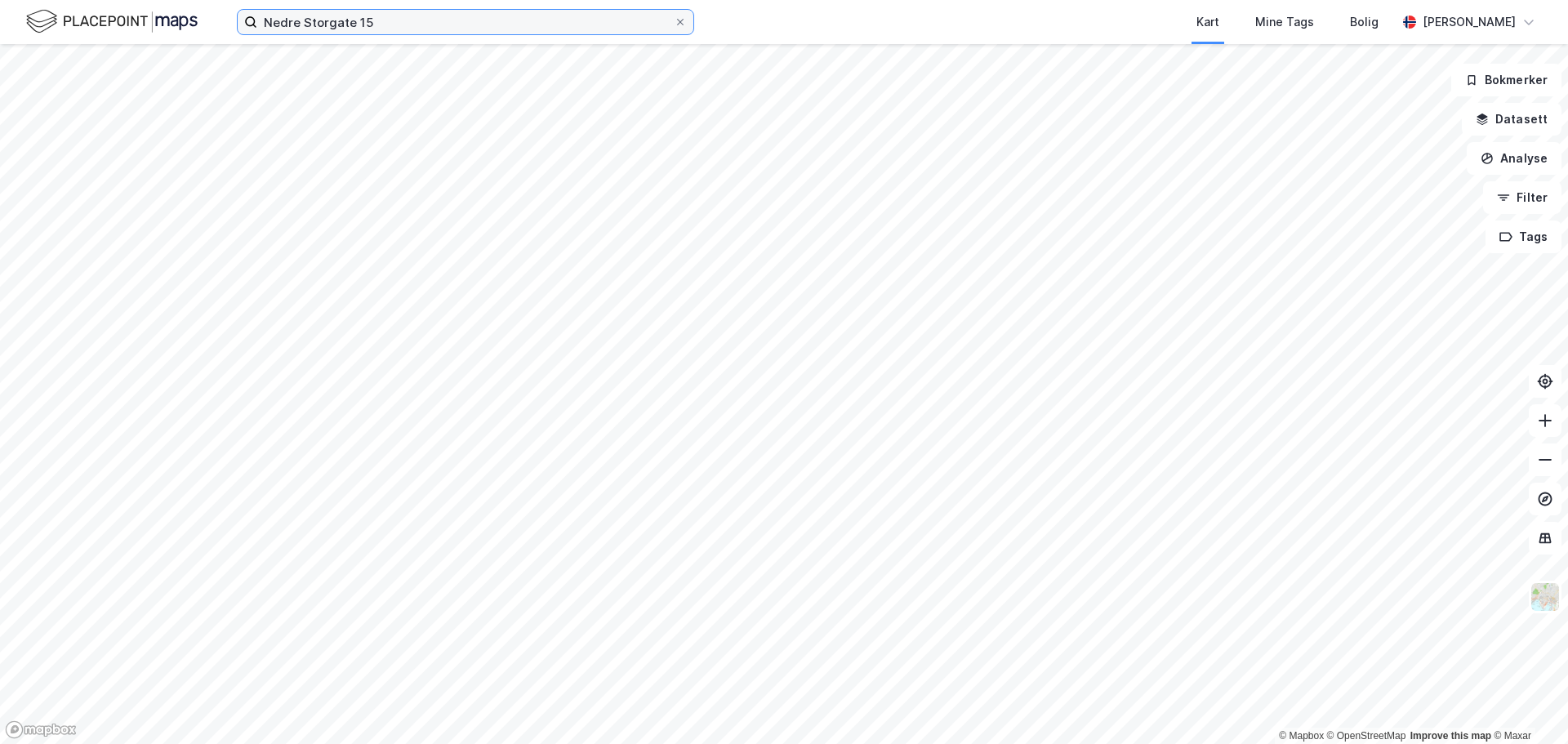
click at [599, 24] on input "Nedre Storgate 15" at bounding box center [466, 22] width 416 height 25
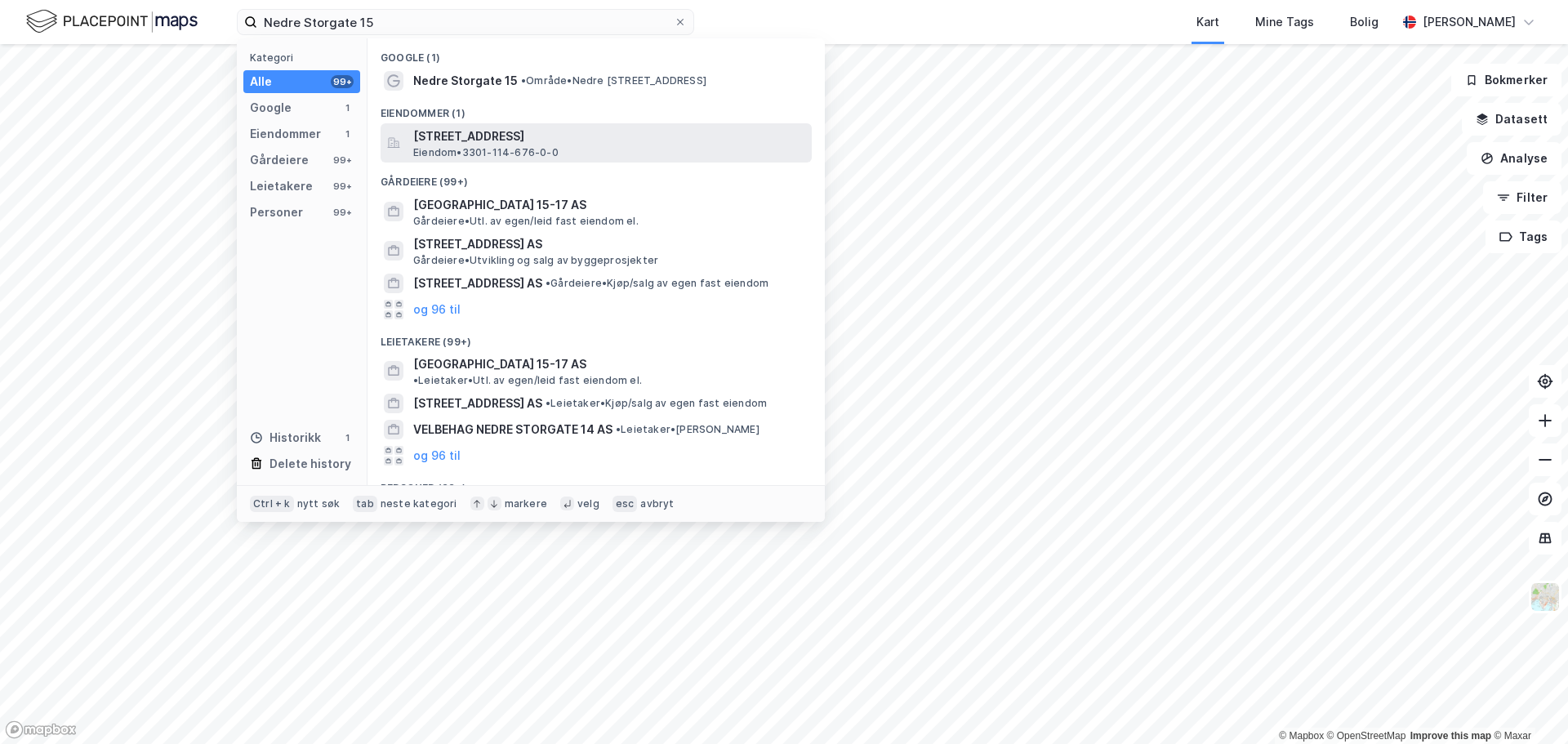
click at [583, 134] on span "Nedre Storgate 15, 3015, DRAMMEN, DRAMMEN" at bounding box center [608, 136] width 392 height 19
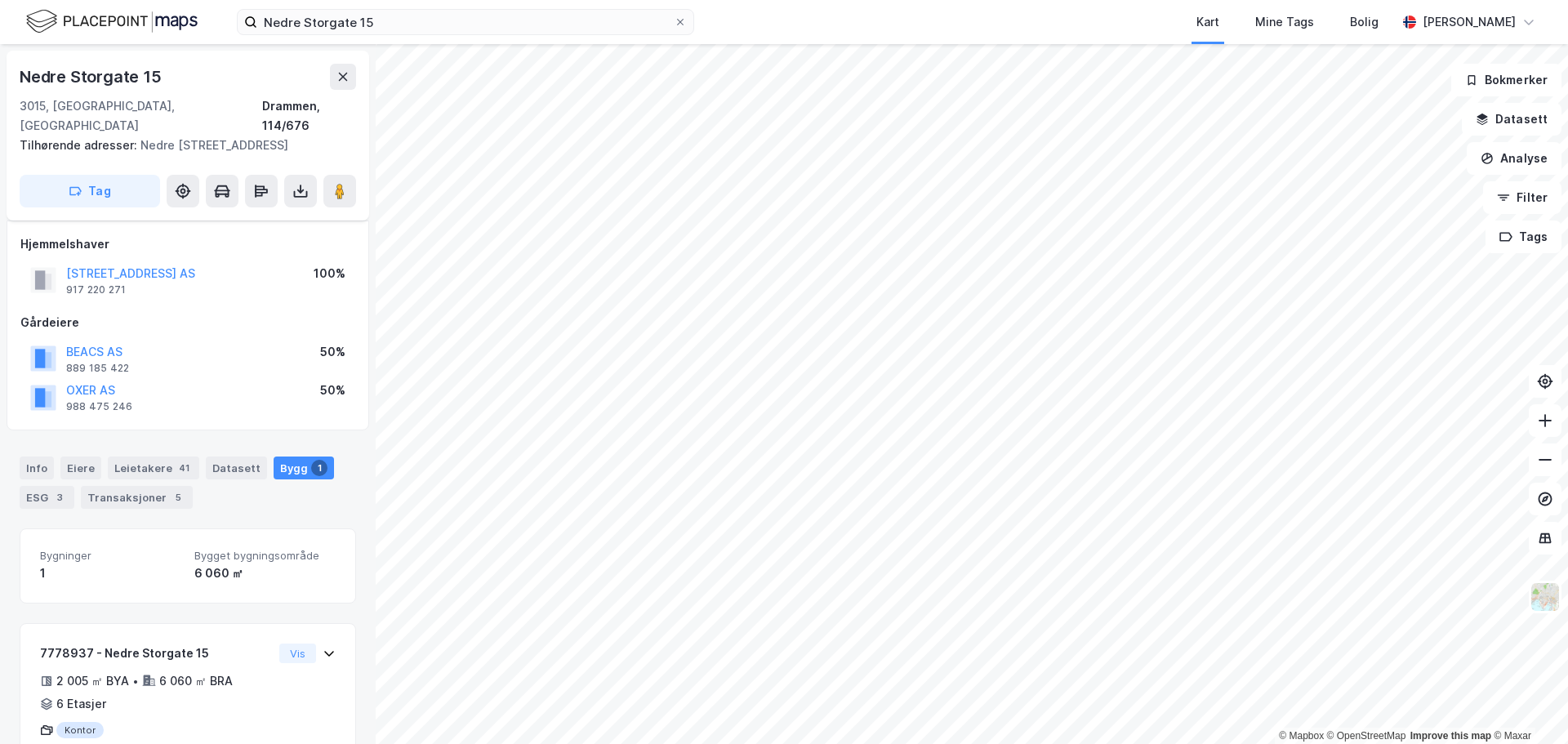
scroll to position [61, 0]
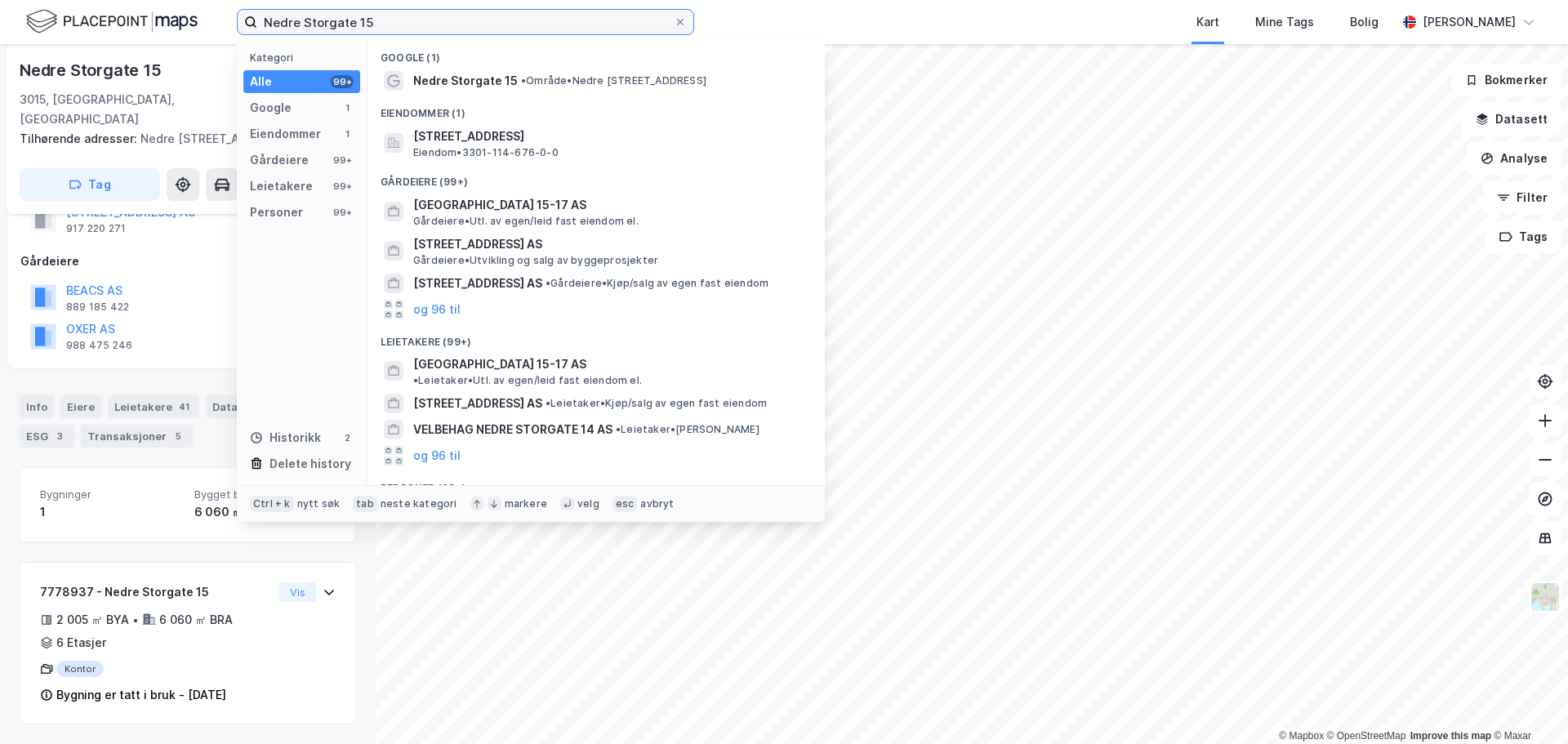
click at [381, 21] on input "Nedre Storgate 15" at bounding box center [466, 22] width 416 height 25
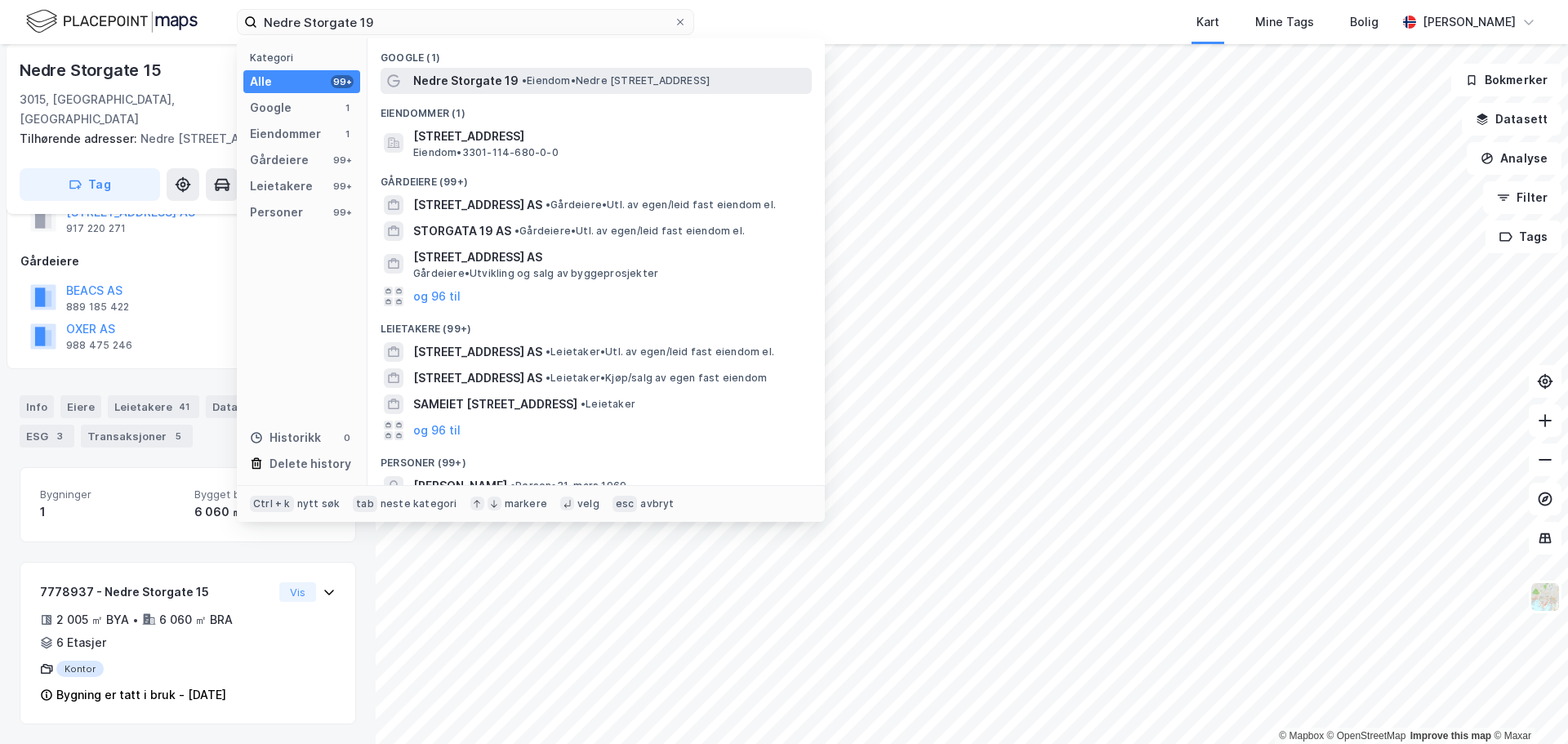
click at [689, 82] on span "• Eiendom • Nedre Storgate 19, 3015 Drammen" at bounding box center [616, 80] width 188 height 13
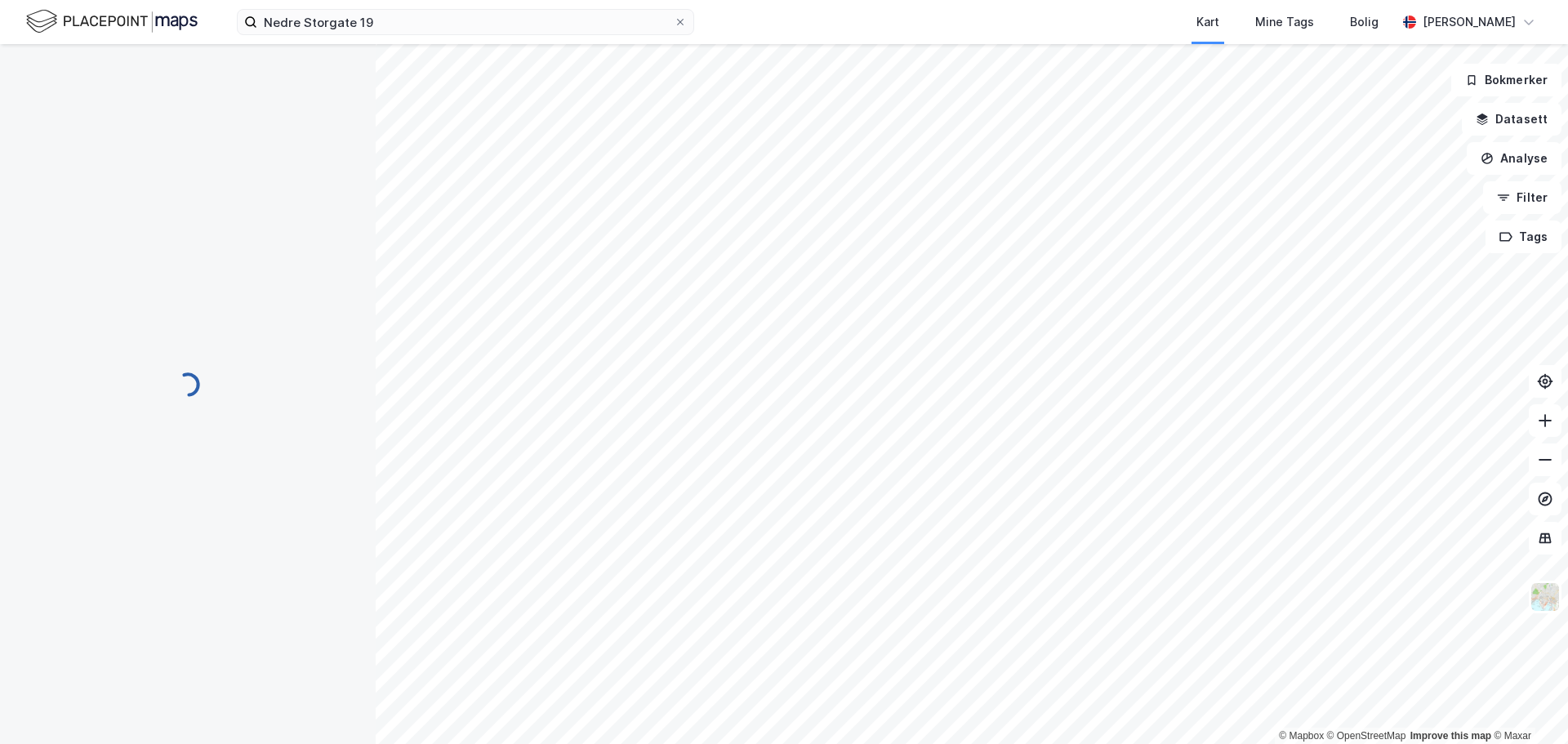
scroll to position [61, 0]
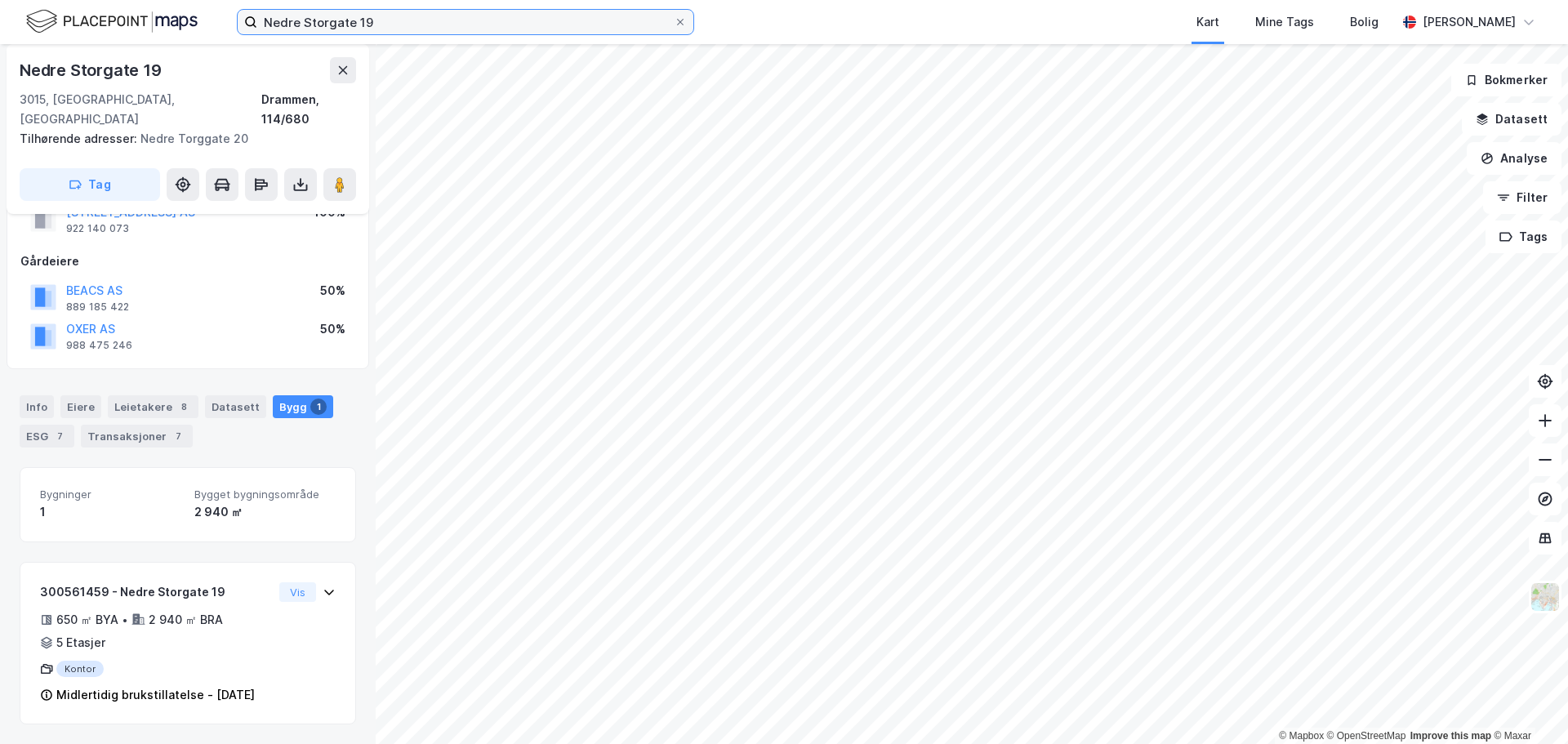
click at [361, 20] on input "Nedre Storgate 19" at bounding box center [466, 22] width 416 height 25
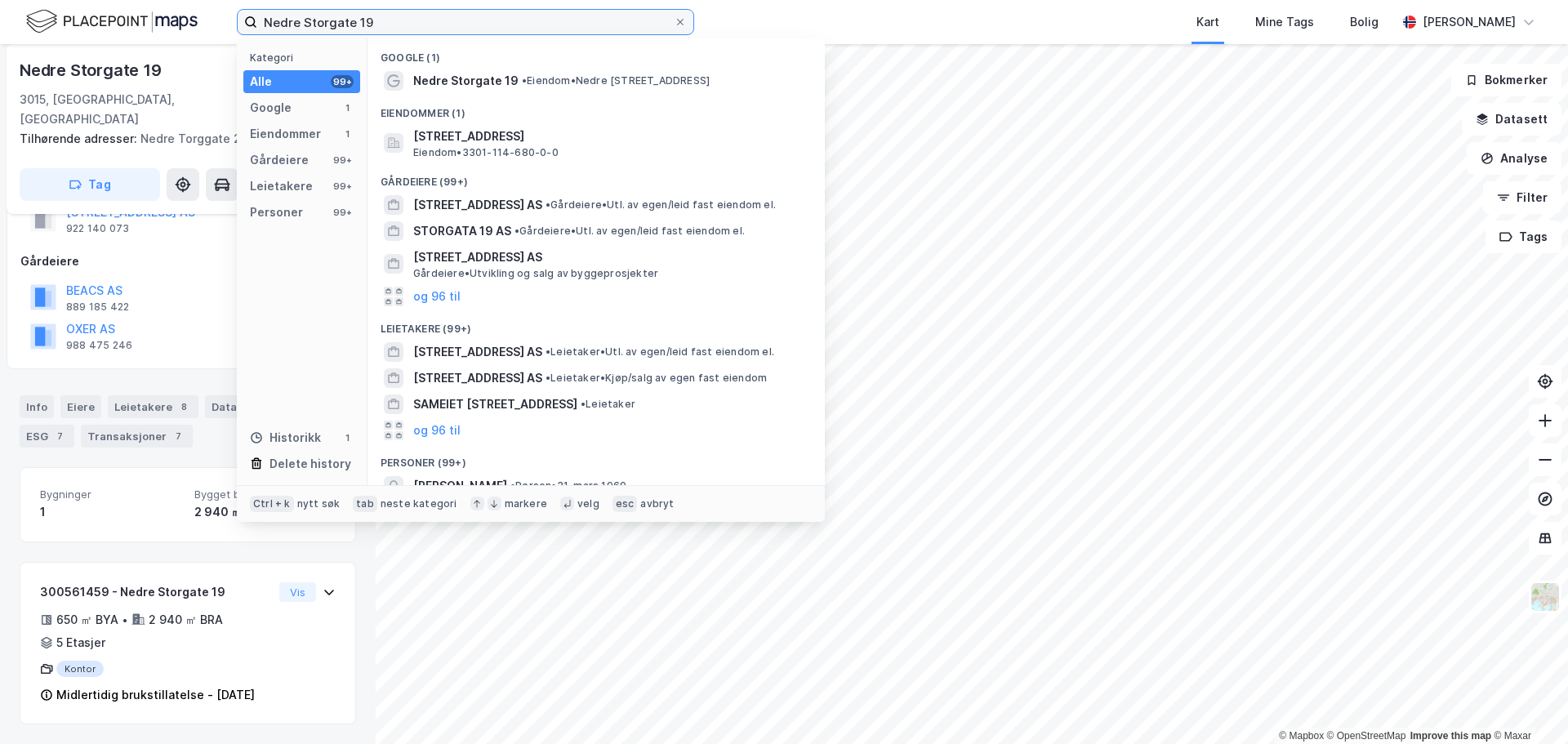
click at [361, 20] on input "Nedre Storgate 19" at bounding box center [466, 22] width 416 height 25
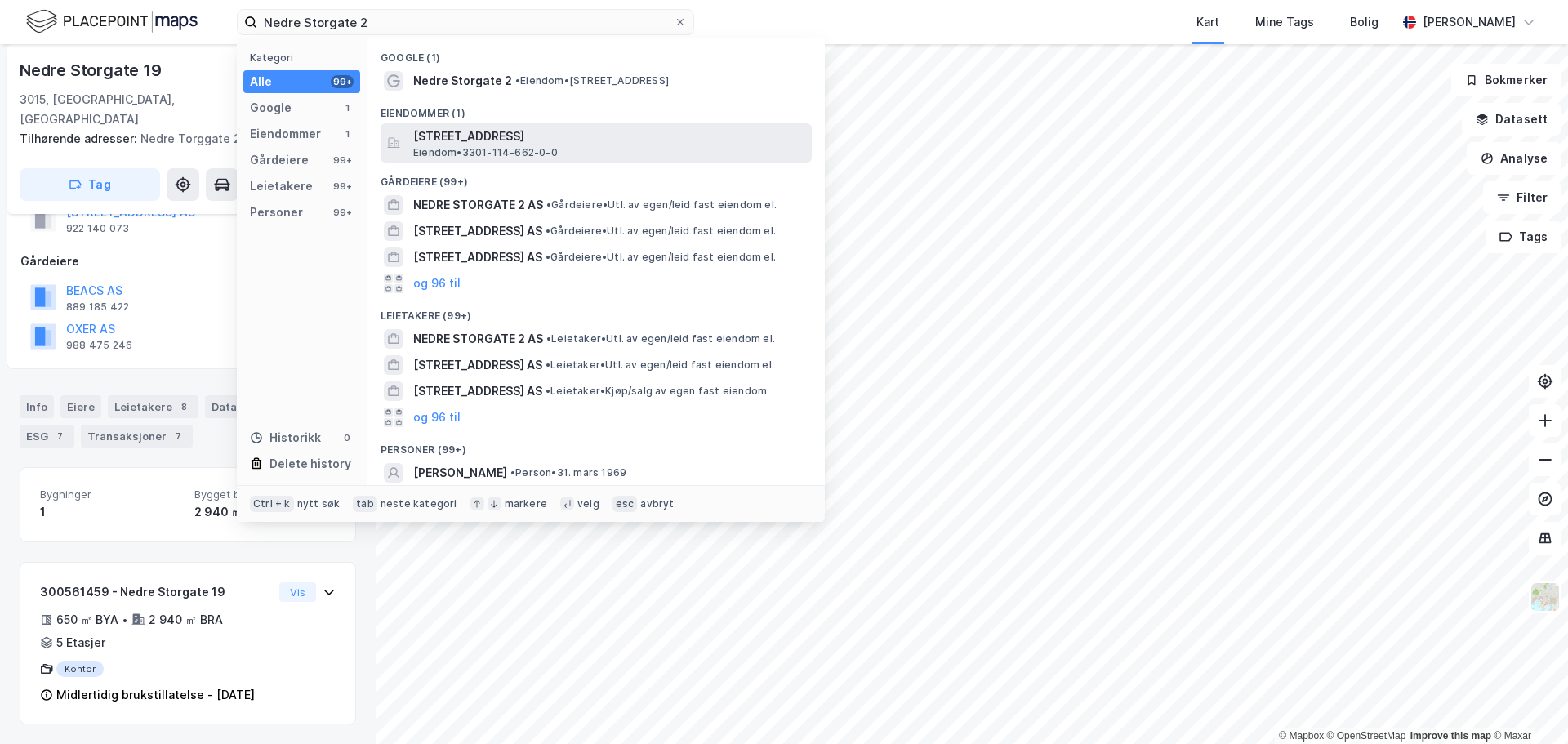
click at [477, 137] on span "Nedre Storgate 2, 3015, DRAMMEN, DRAMMEN" at bounding box center [608, 136] width 392 height 19
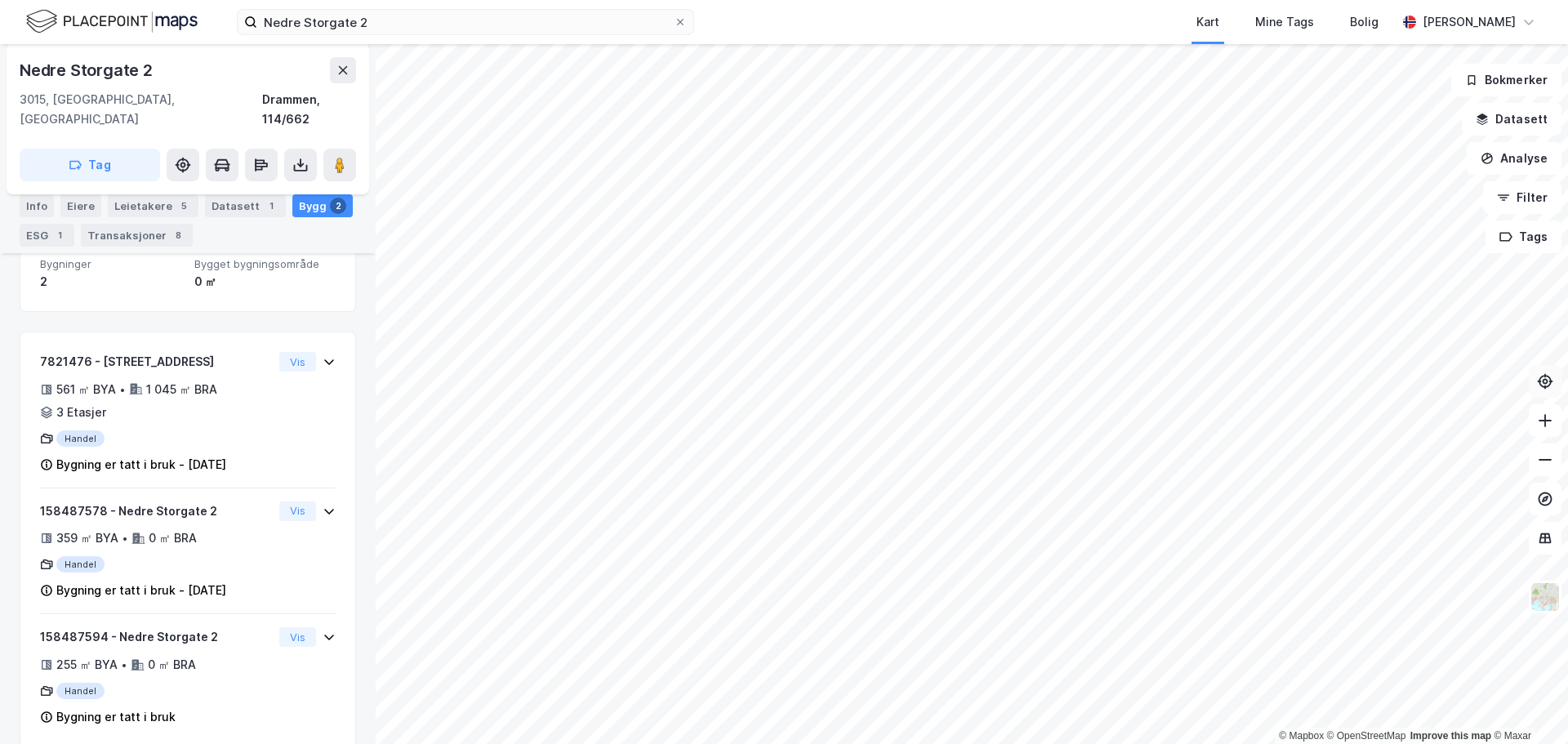
scroll to position [275, 0]
click at [387, 26] on input "Nedre Storgate 2" at bounding box center [466, 22] width 416 height 25
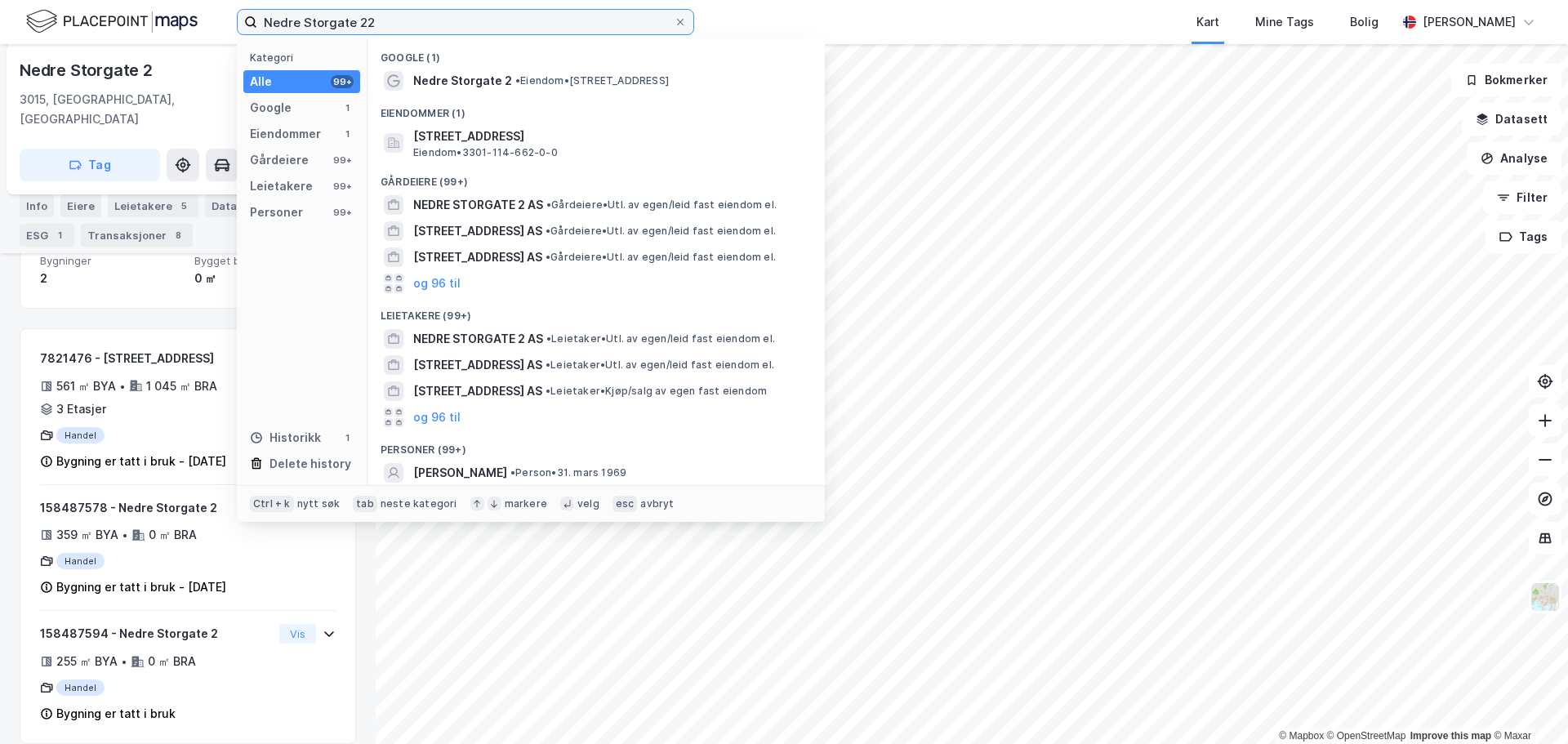
type input "Nedre Storgate 22"
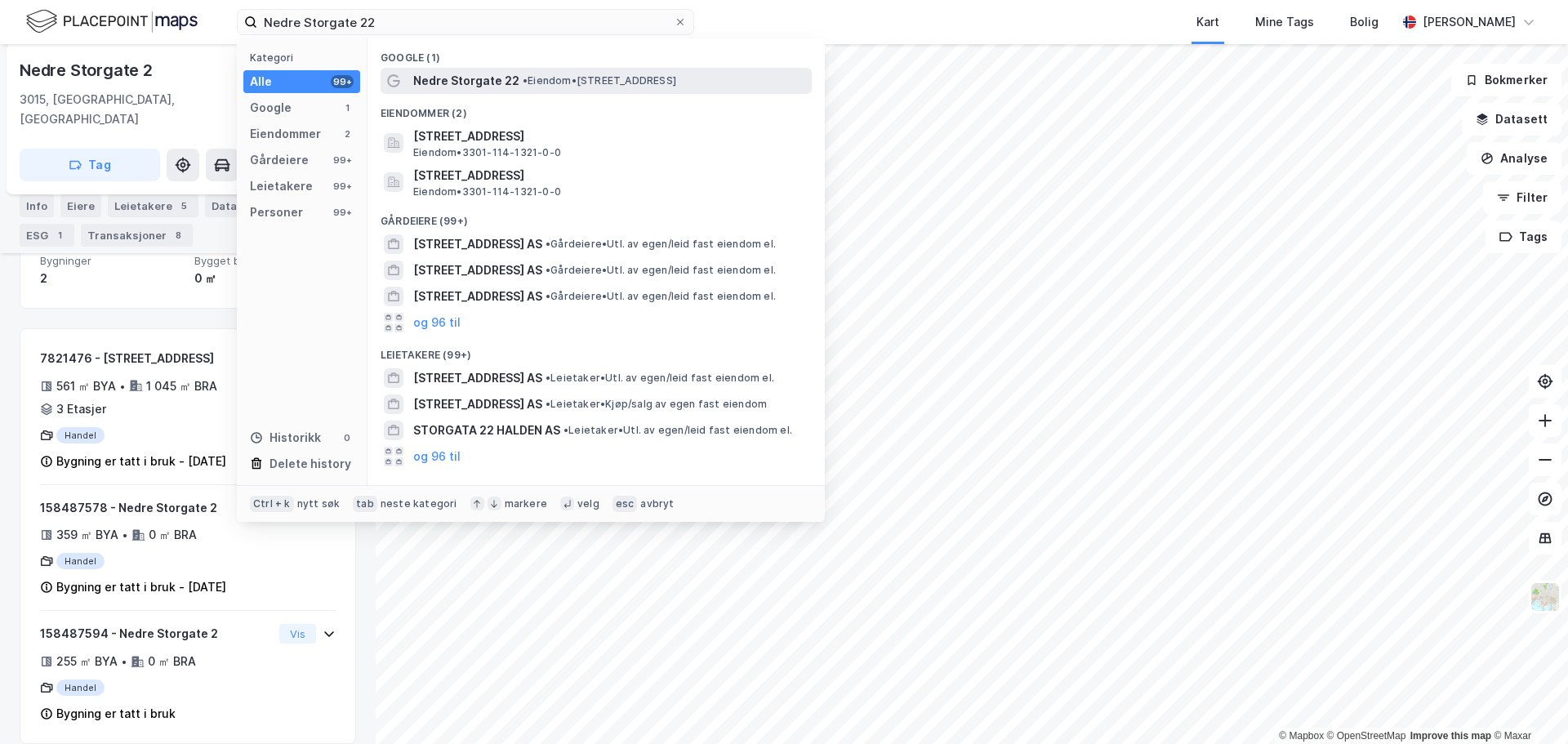
click at [436, 74] on span "Nedre Storgate 22" at bounding box center [466, 80] width 106 height 19
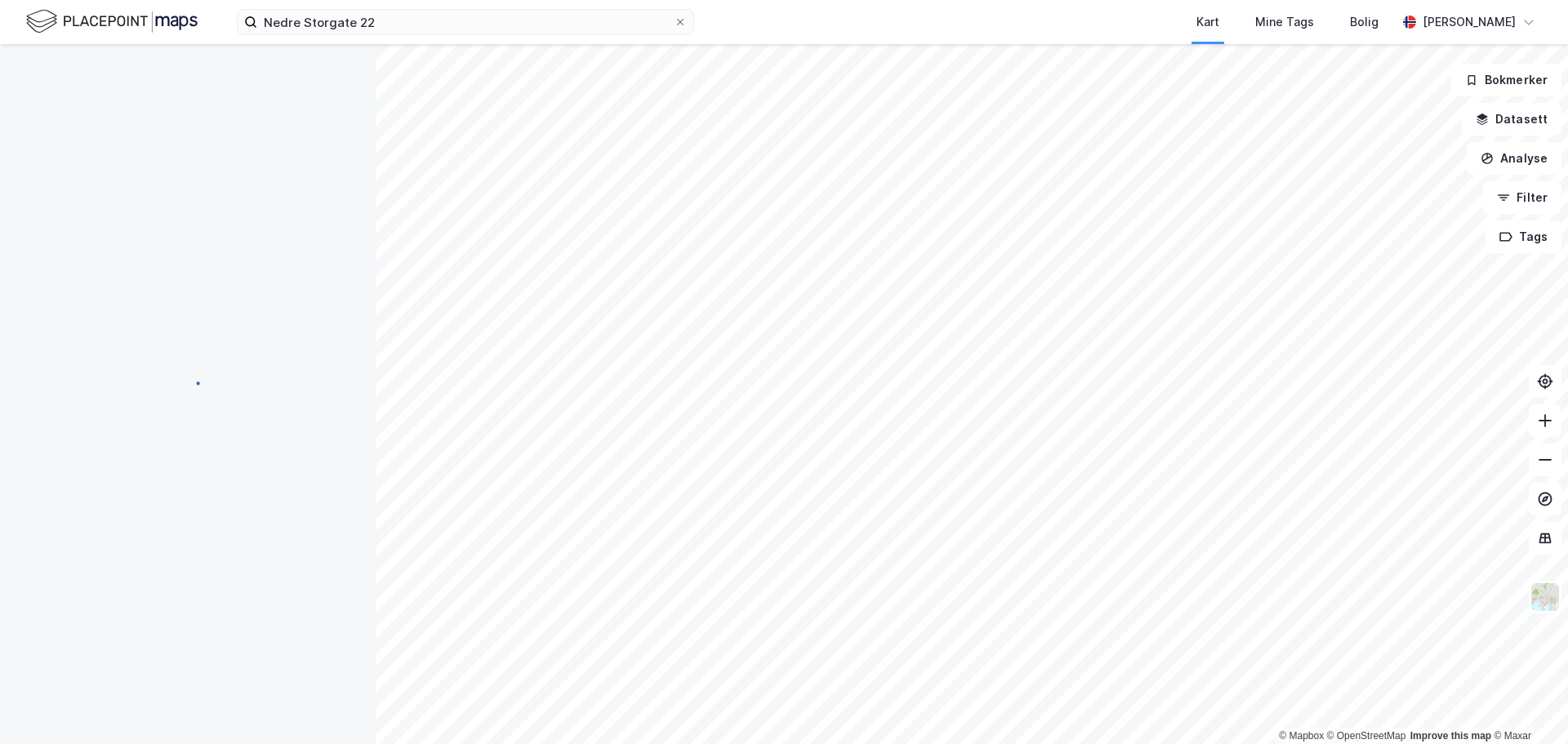
scroll to position [215, 0]
